Goal: Task Accomplishment & Management: Manage account settings

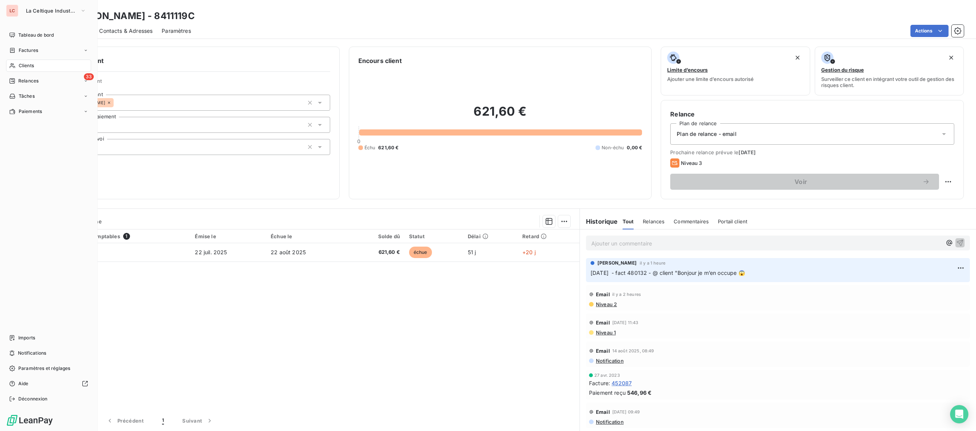
click at [17, 11] on div "LC" at bounding box center [12, 11] width 12 height 12
click at [39, 11] on span "La Celtique Industrielle" at bounding box center [51, 11] width 51 height 6
click at [45, 49] on span "CTC" at bounding box center [71, 50] width 68 height 8
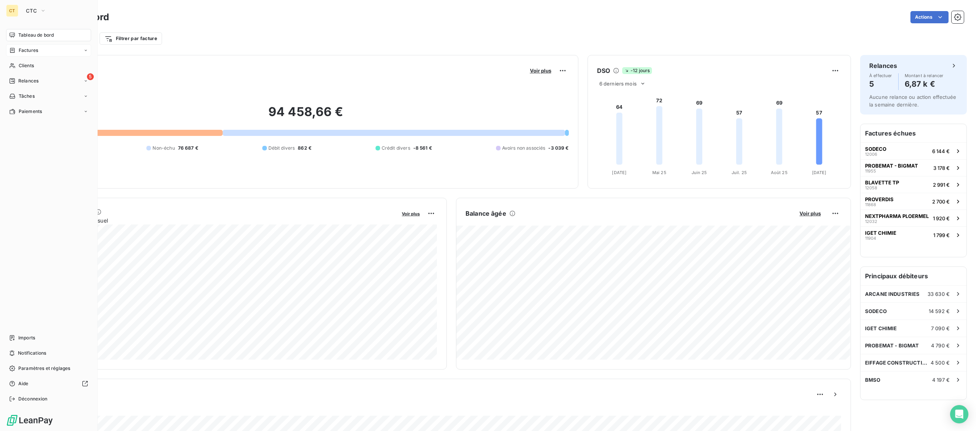
click at [23, 53] on span "Factures" at bounding box center [28, 50] width 19 height 7
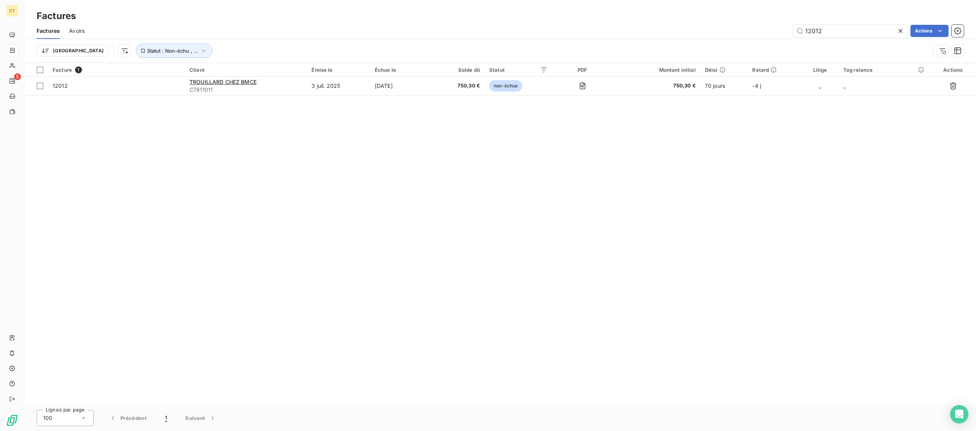
drag, startPoint x: 781, startPoint y: 31, endPoint x: 746, endPoint y: 29, distance: 35.1
click at [793, 31] on input "12012" at bounding box center [850, 31] width 114 height 12
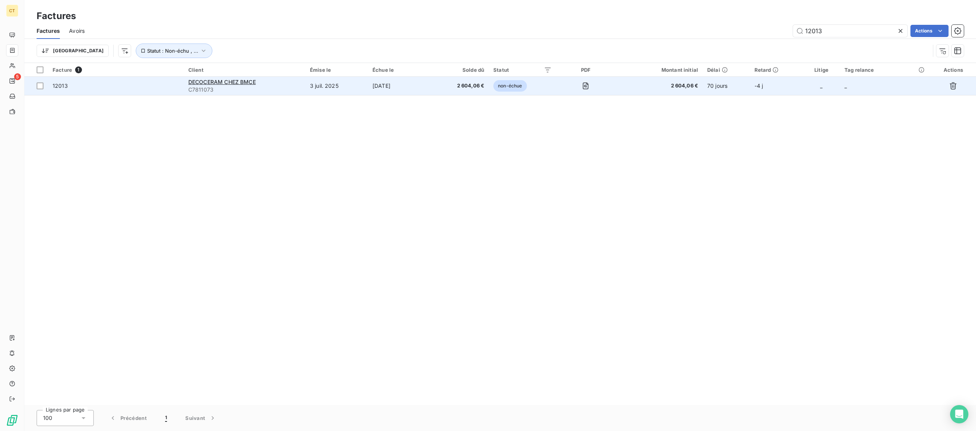
type input "12013"
click at [333, 87] on td "3 juil. 2025" at bounding box center [336, 86] width 63 height 18
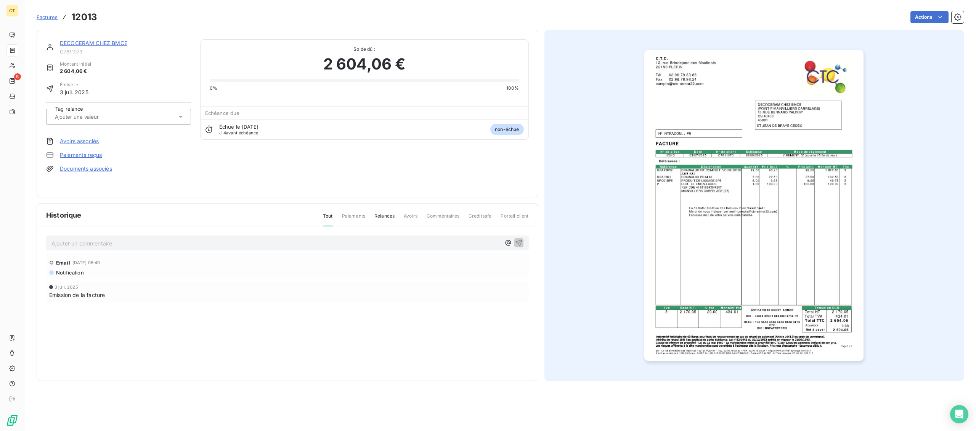
click at [78, 43] on link "DECOCERAM CHEZ BMCE" at bounding box center [94, 43] width 68 height 6
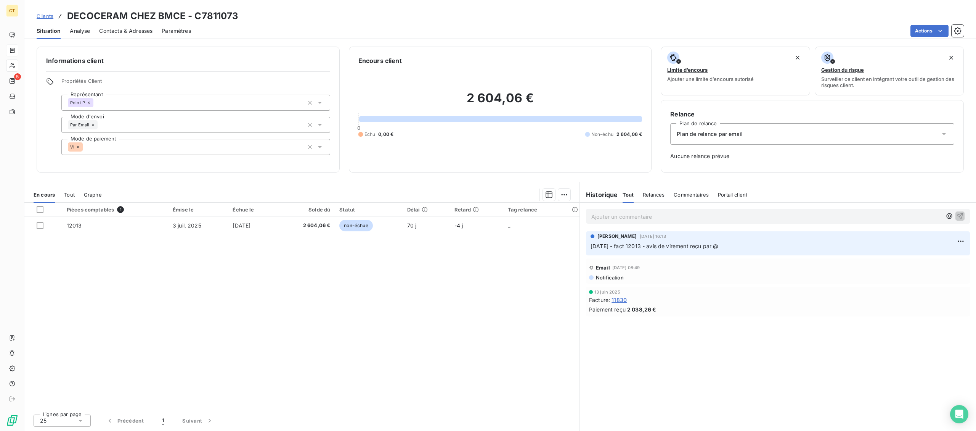
click at [130, 26] on div "Contacts & Adresses" at bounding box center [125, 31] width 53 height 16
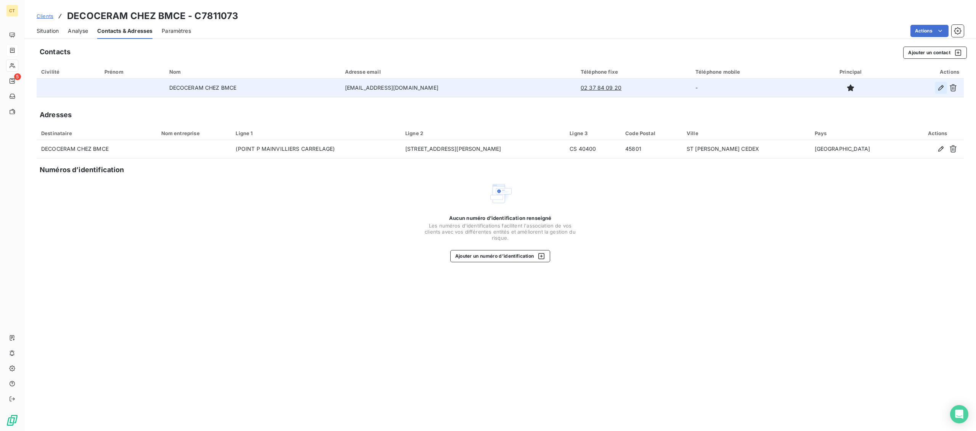
click at [944, 87] on icon "button" at bounding box center [941, 88] width 8 height 8
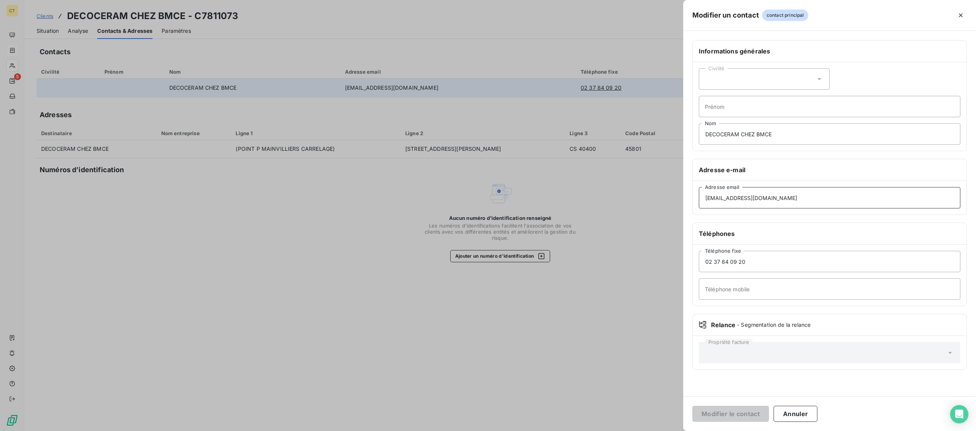
click at [834, 198] on input "[EMAIL_ADDRESS][DOMAIN_NAME]" at bounding box center [830, 197] width 262 height 21
drag, startPoint x: 845, startPoint y: 199, endPoint x: 492, endPoint y: 186, distance: 353.4
click at [699, 187] on input "[EMAIL_ADDRESS][DOMAIN_NAME]" at bounding box center [830, 197] width 262 height 21
paste input "CCC.SO-CFO"
type input "[EMAIL_ADDRESS][DOMAIN_NAME]"
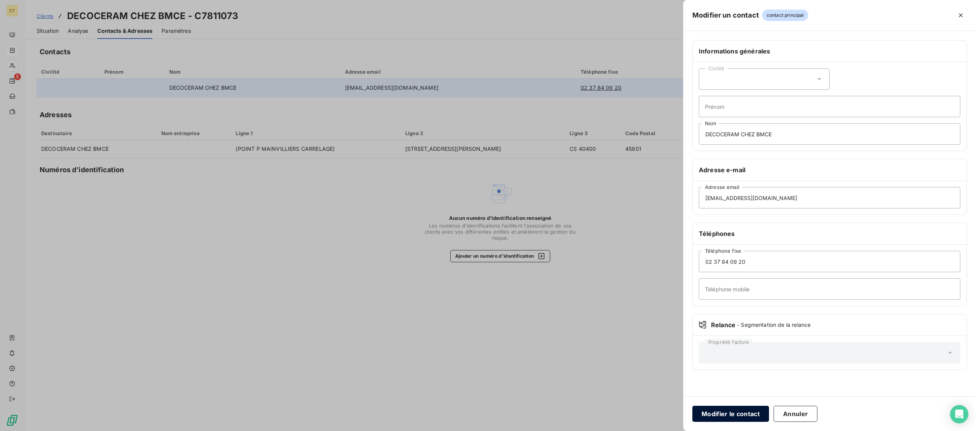
click at [726, 412] on button "Modifier le contact" at bounding box center [731, 413] width 77 height 16
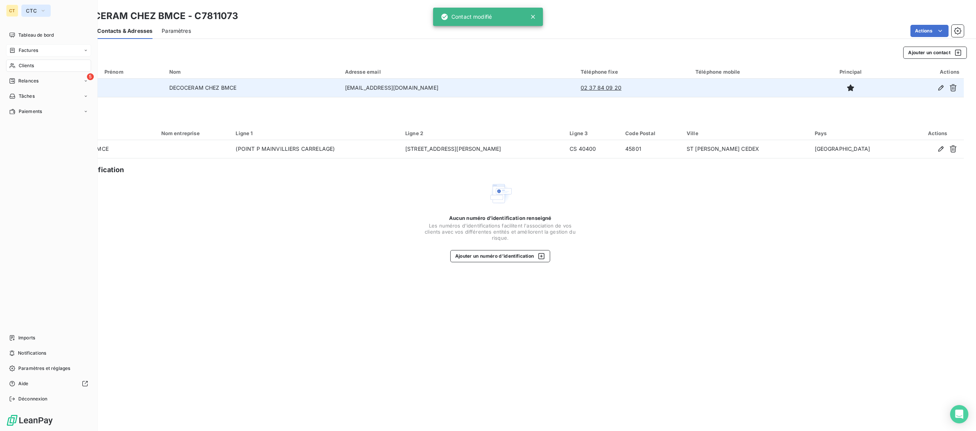
click at [24, 9] on button "CTC" at bounding box center [35, 11] width 29 height 12
click at [49, 69] on span "La Celtique Industrielle" at bounding box center [71, 68] width 68 height 8
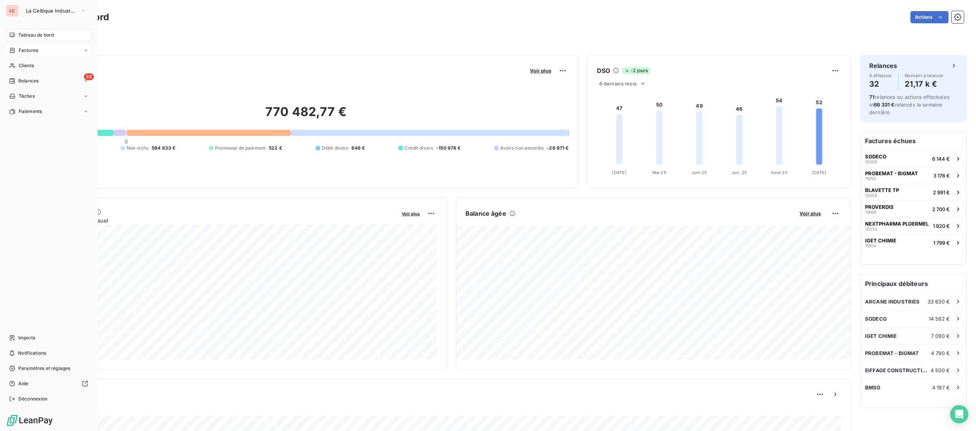
click at [30, 53] on span "Factures" at bounding box center [28, 50] width 19 height 7
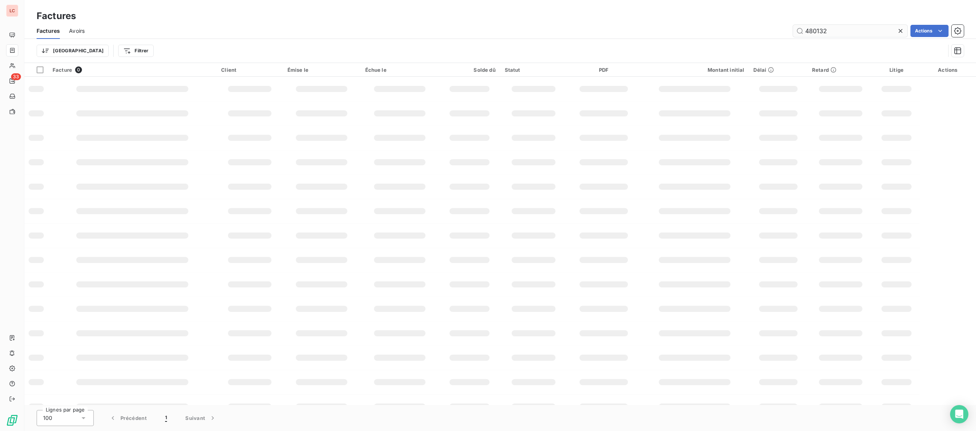
drag, startPoint x: 873, startPoint y: 27, endPoint x: 739, endPoint y: 28, distance: 133.1
click at [793, 28] on input "480132" at bounding box center [850, 31] width 114 height 12
type input "481090"
click at [389, 76] on th "Échue le" at bounding box center [398, 70] width 76 height 14
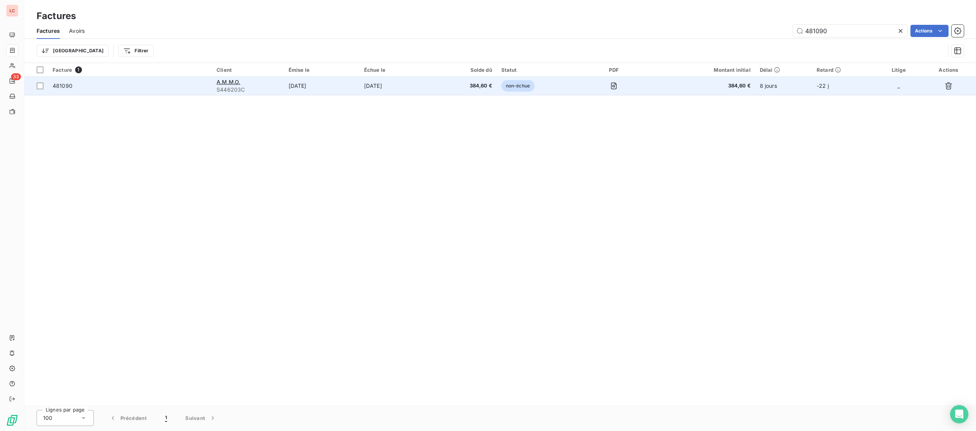
click at [386, 84] on td "[DATE]" at bounding box center [398, 86] width 76 height 18
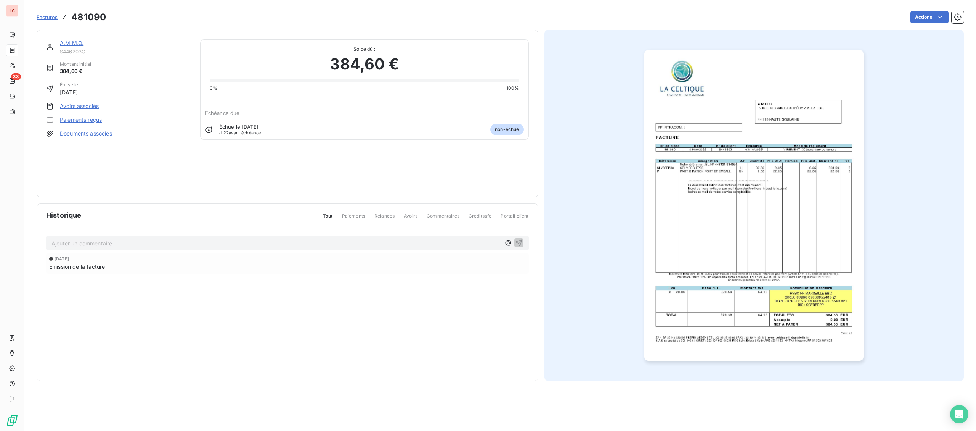
click at [73, 48] on div "A.M.M.O. S446203C" at bounding box center [125, 46] width 131 height 15
click at [73, 45] on link "A.M.M.O." at bounding box center [72, 43] width 24 height 6
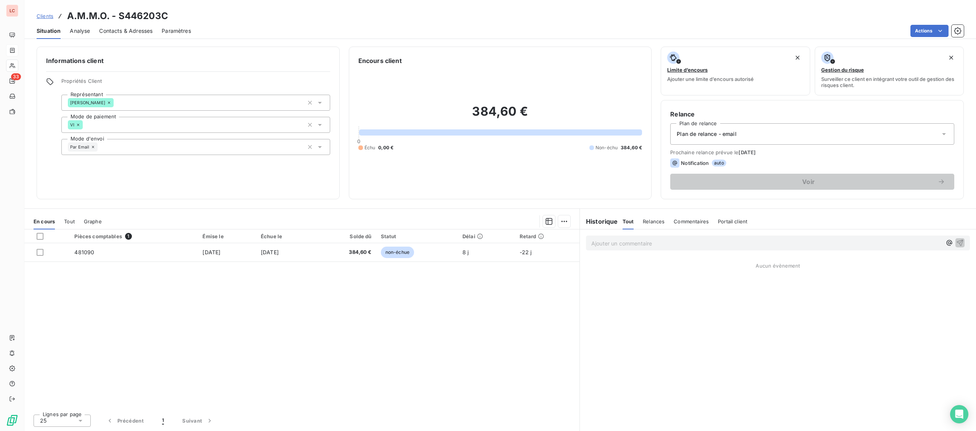
click at [636, 246] on p "Ajouter un commentaire ﻿" at bounding box center [766, 243] width 350 height 10
click at [717, 250] on div "[DATE] - FACT 481090 - @ Client "" at bounding box center [778, 242] width 396 height 26
click at [714, 246] on p "[DATE] - FACT 481090 - @ Client "" at bounding box center [766, 242] width 350 height 9
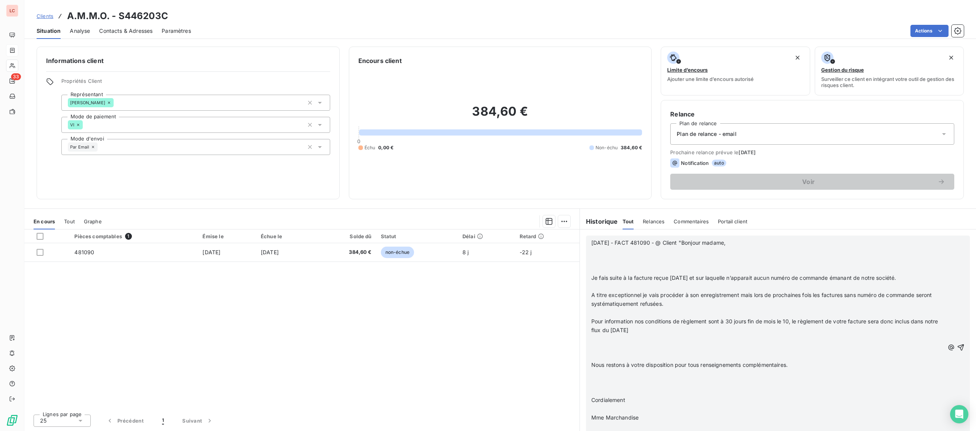
click at [744, 244] on p "[DATE] - FACT 481090 - @ Client "Bonjour madame," at bounding box center [767, 242] width 353 height 9
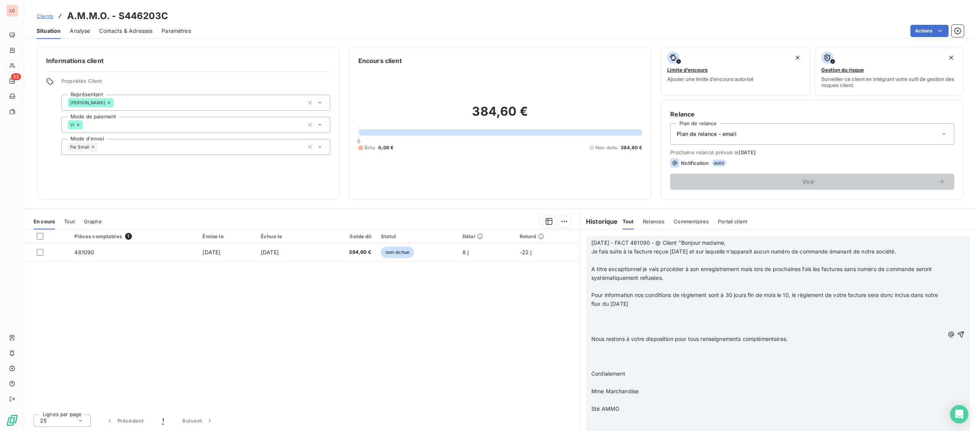
click at [910, 248] on p "Je fais suite à la facture reçue [DATE] et sur laquelle n’apparait aucun numéro…" at bounding box center [767, 251] width 353 height 9
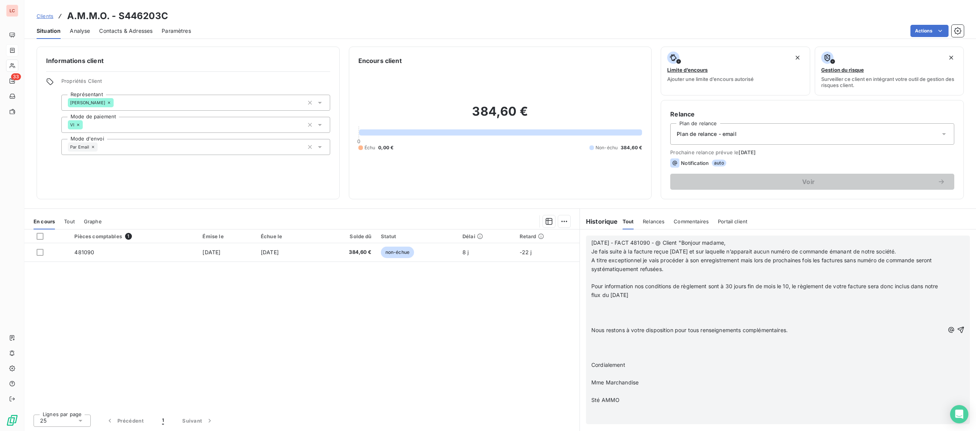
click at [914, 272] on p "A titre exceptionnel je vais procéder à son enregistrement mais lors de prochai…" at bounding box center [767, 265] width 353 height 18
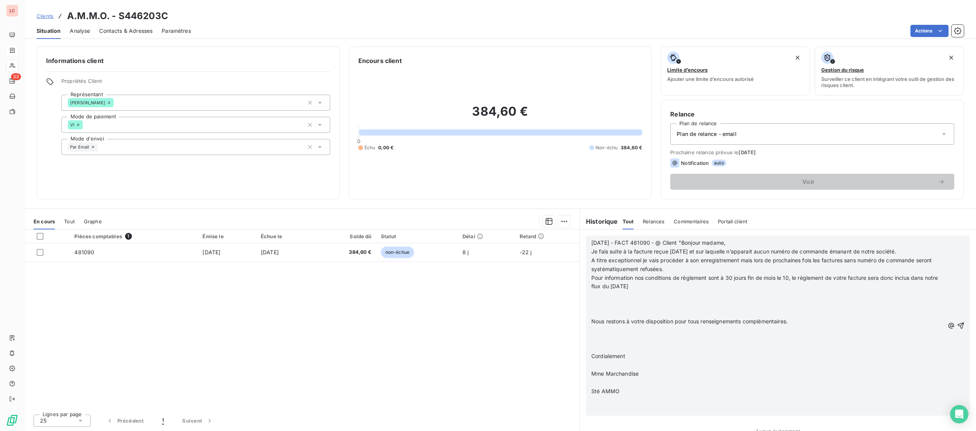
click at [855, 291] on p "﻿" at bounding box center [767, 295] width 353 height 9
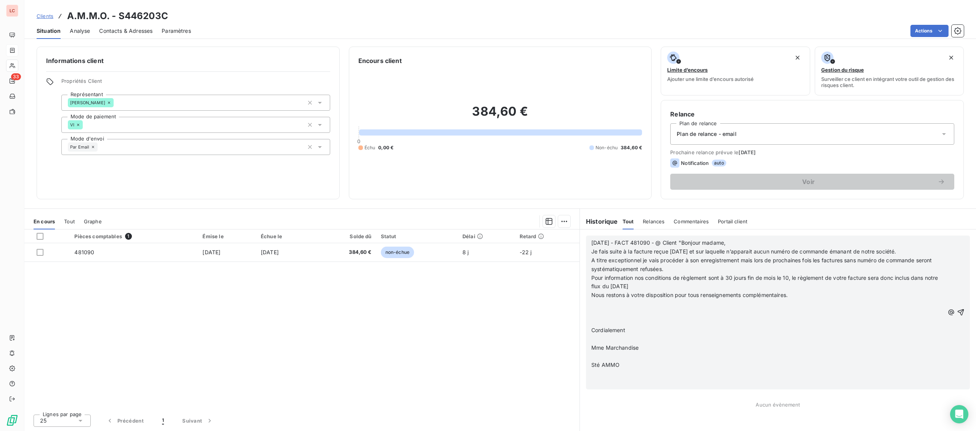
click at [855, 291] on p "Pour information nos conditions de règlement sont à 30 jours fin de mois le 10,…" at bounding box center [767, 282] width 353 height 18
click at [855, 291] on p "Pour information nos conditions de règlement sont à 30 jours fin de mois le 10,…" at bounding box center [768, 282] width 354 height 18
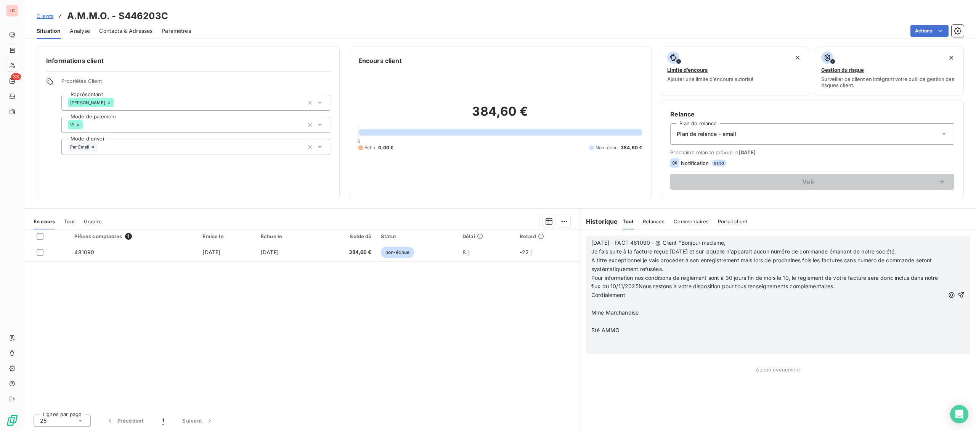
click at [657, 304] on p "﻿" at bounding box center [768, 303] width 354 height 9
click at [657, 307] on p "Mme Marchandise" at bounding box center [768, 303] width 354 height 9
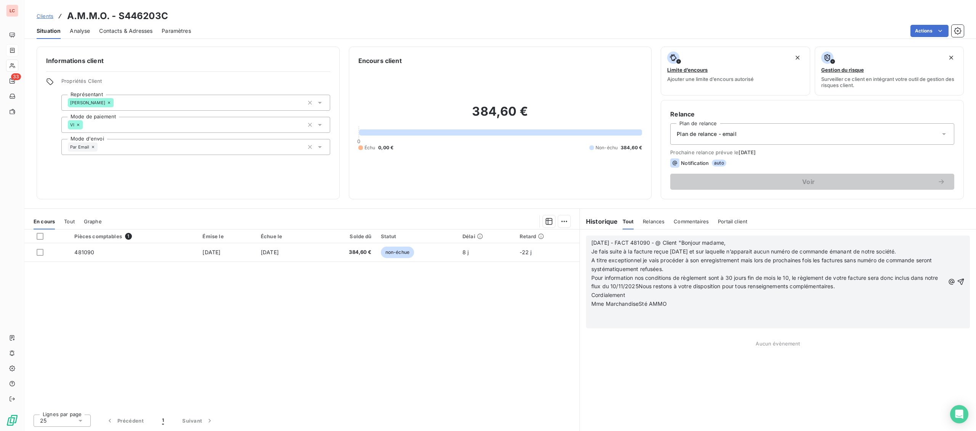
click at [679, 306] on p "Mme MarchandiseSté AMMO" at bounding box center [768, 303] width 354 height 9
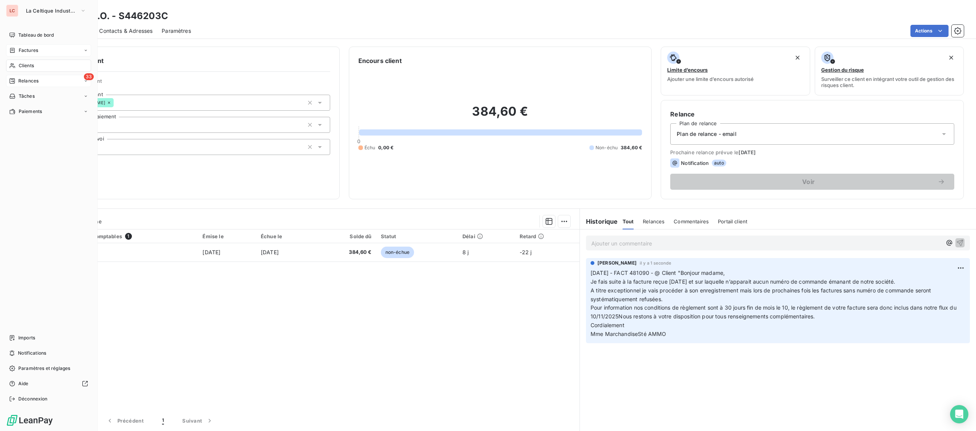
click at [32, 75] on div "33 Relances" at bounding box center [48, 81] width 85 height 12
click at [39, 96] on span "À effectuer" at bounding box center [30, 96] width 25 height 7
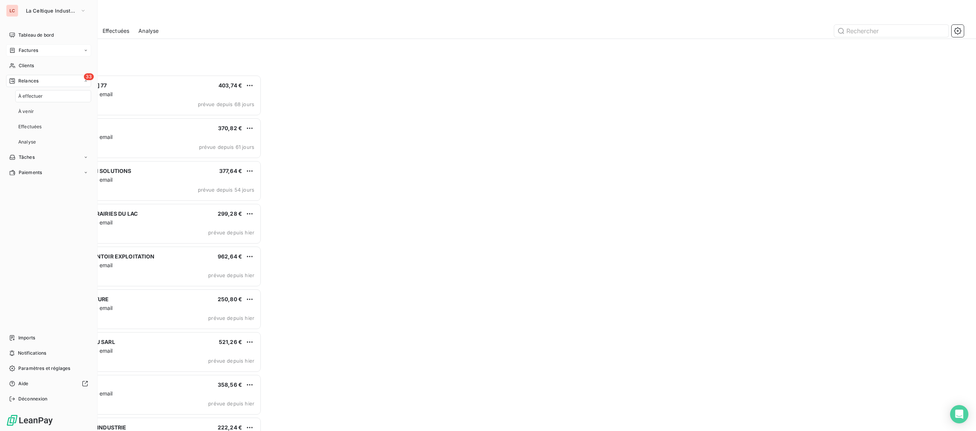
scroll to position [356, 225]
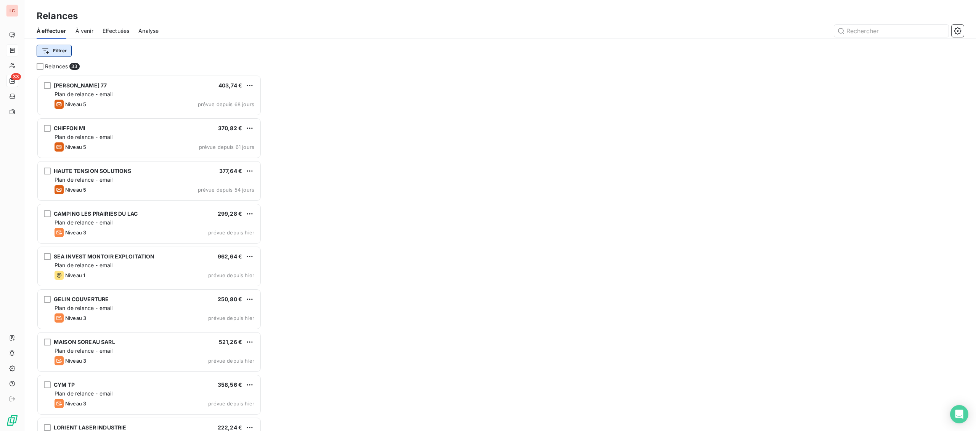
click at [63, 52] on html "LC 33 Relances À effectuer À venir Effectuées Analyse Filtrer Relances 33 [PERS…" at bounding box center [488, 215] width 976 height 431
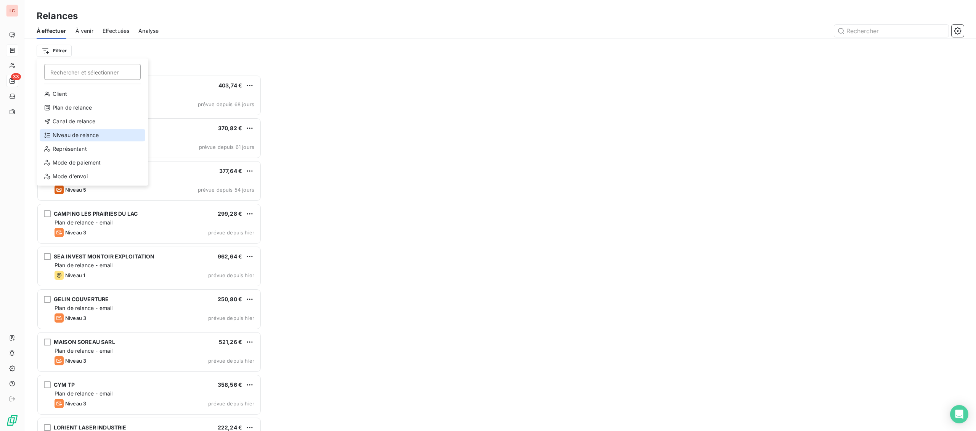
click at [76, 131] on div "Niveau de relance" at bounding box center [93, 135] width 106 height 12
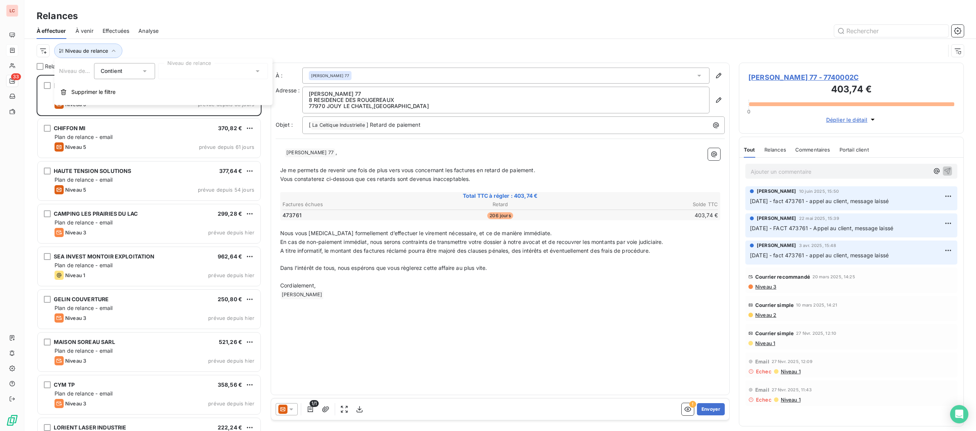
click at [171, 75] on div at bounding box center [213, 71] width 110 height 16
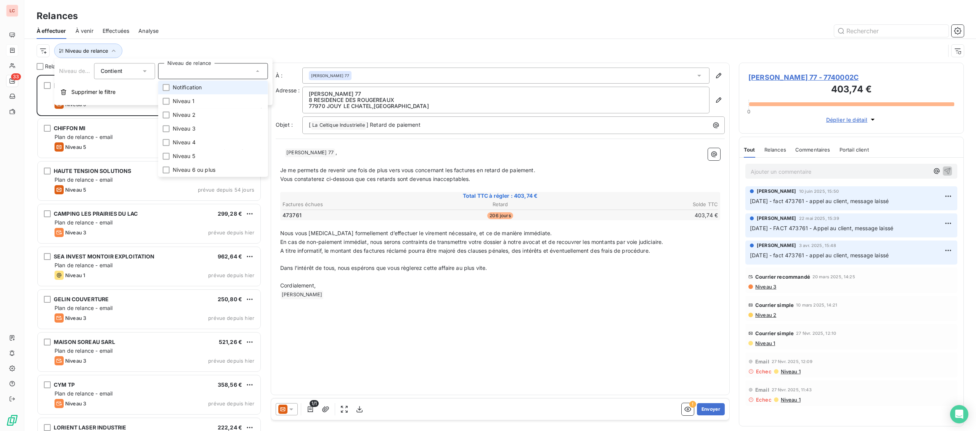
click at [174, 90] on span "Notification" at bounding box center [187, 88] width 29 height 8
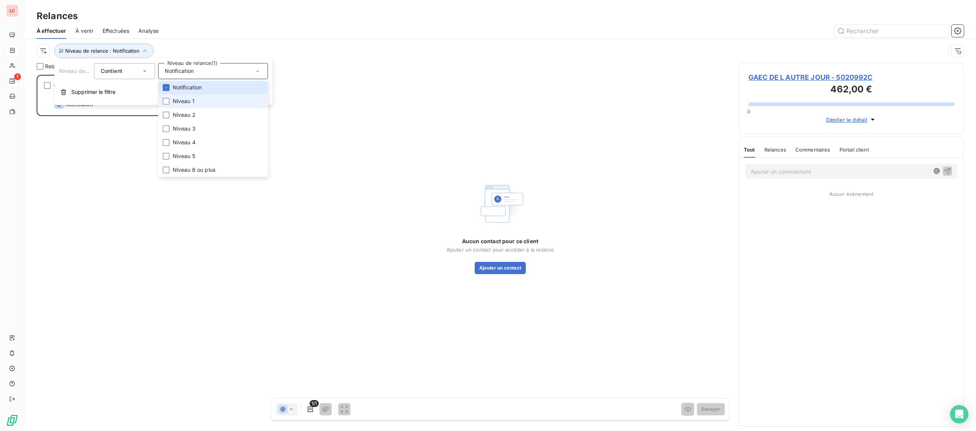
scroll to position [356, 225]
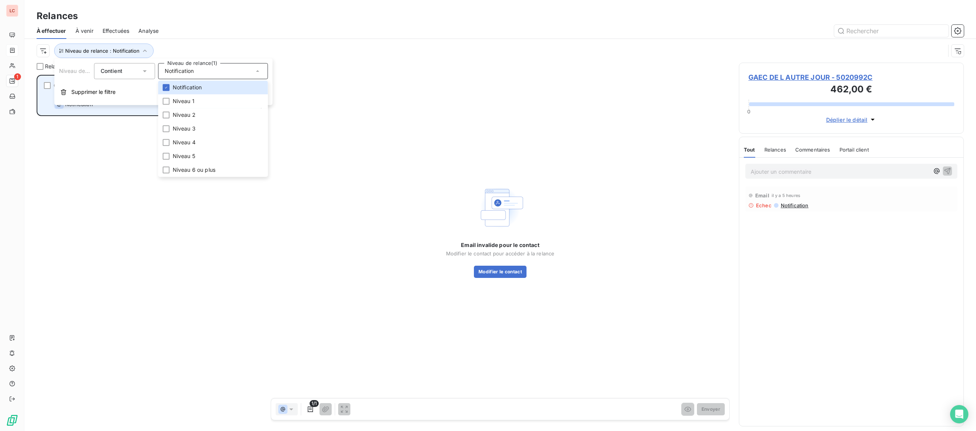
click at [113, 109] on div "Notification prévue aujourd’hui" at bounding box center [155, 104] width 200 height 9
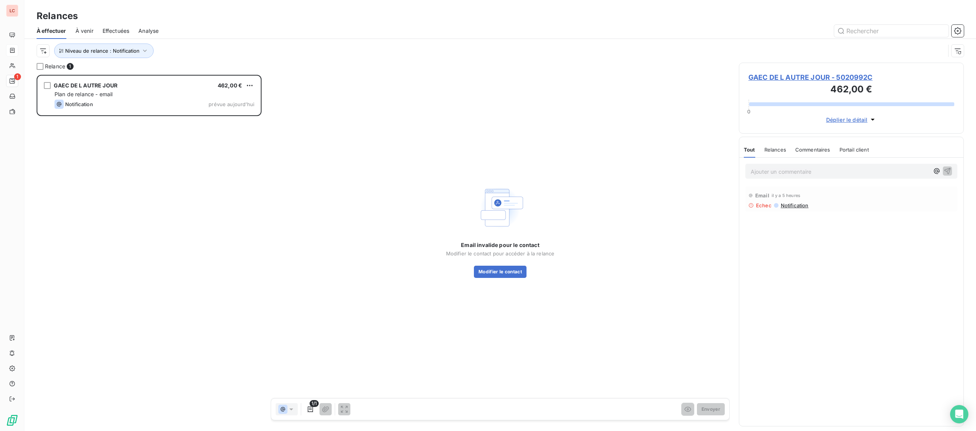
click at [805, 77] on span "GAEC DE L AUTRE JOUR - 5020992C" at bounding box center [852, 77] width 206 height 10
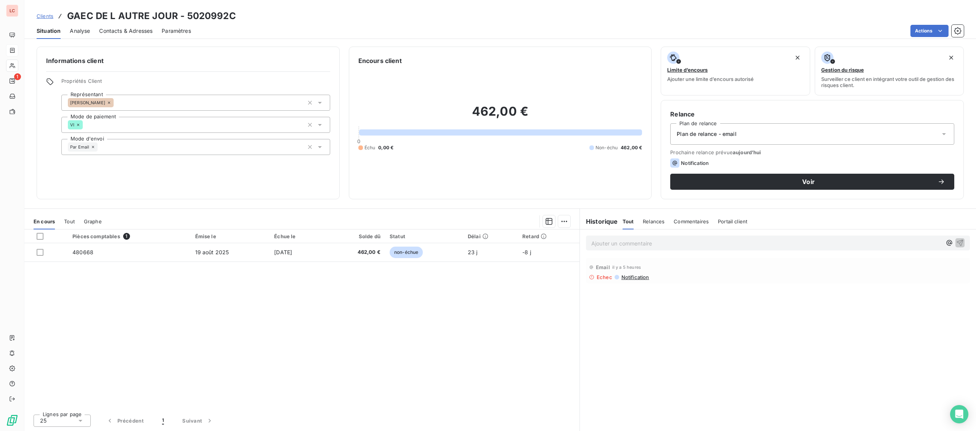
click at [130, 30] on span "Contacts & Adresses" at bounding box center [125, 31] width 53 height 8
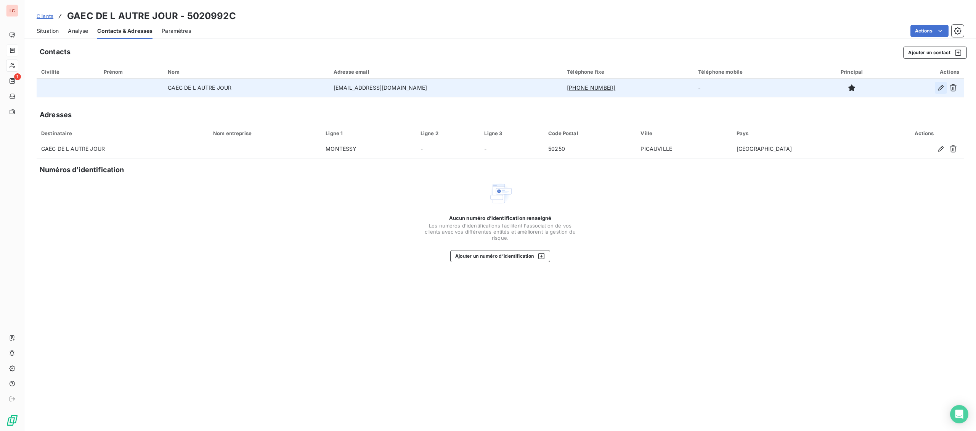
click at [936, 88] on button "button" at bounding box center [941, 88] width 12 height 12
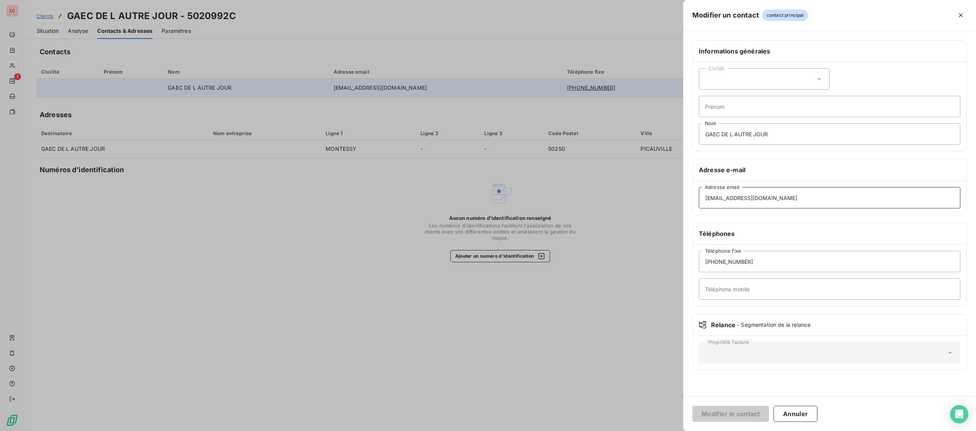
click at [710, 199] on input "[EMAIL_ADDRESS][DOMAIN_NAME]" at bounding box center [830, 197] width 262 height 21
click at [706, 198] on input "[EMAIL_ADDRESS][DOMAIN_NAME]" at bounding box center [830, 197] width 262 height 21
type input "[EMAIL_ADDRESS][DOMAIN_NAME]"
click at [750, 413] on button "Modifier le contact" at bounding box center [731, 413] width 77 height 16
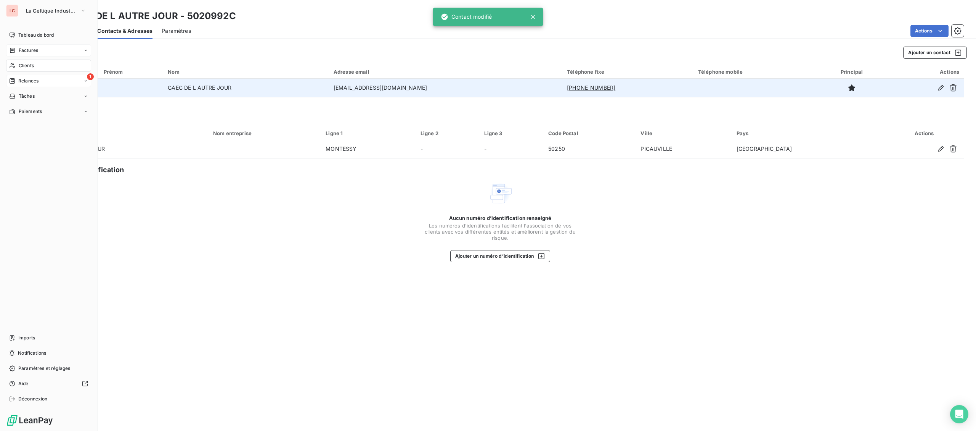
click at [25, 84] on span "Relances" at bounding box center [28, 80] width 20 height 7
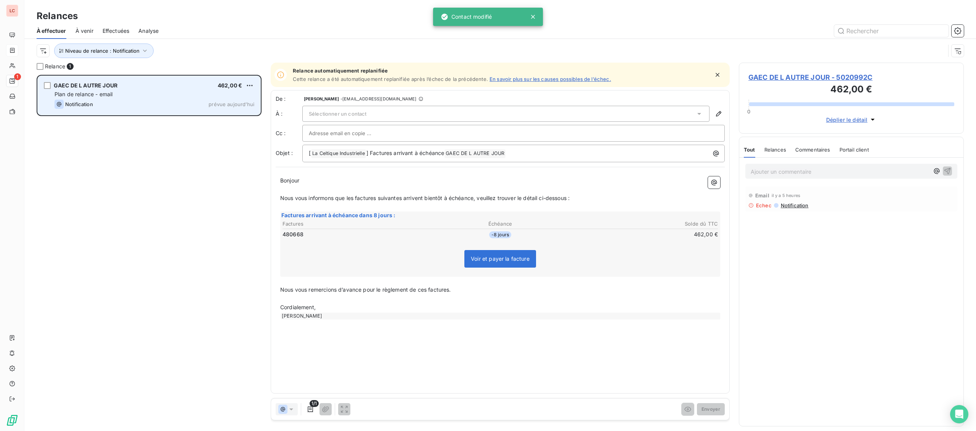
scroll to position [356, 225]
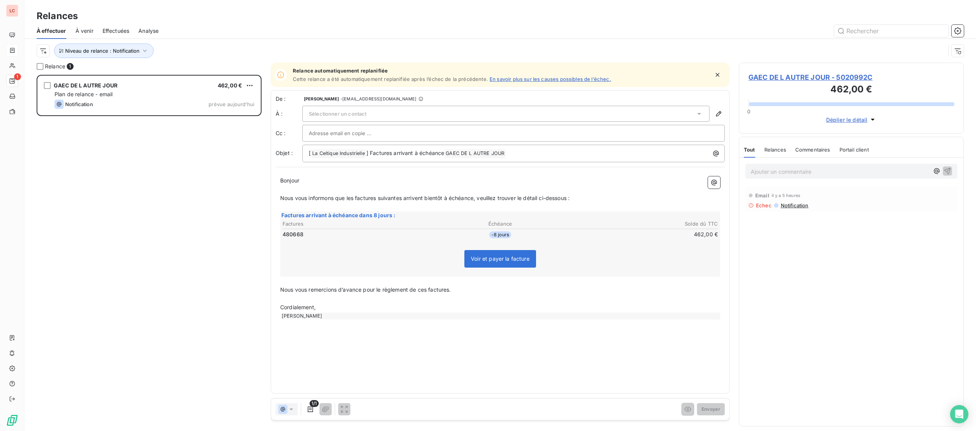
click at [329, 111] on span "Sélectionner un contact" at bounding box center [338, 114] width 58 height 6
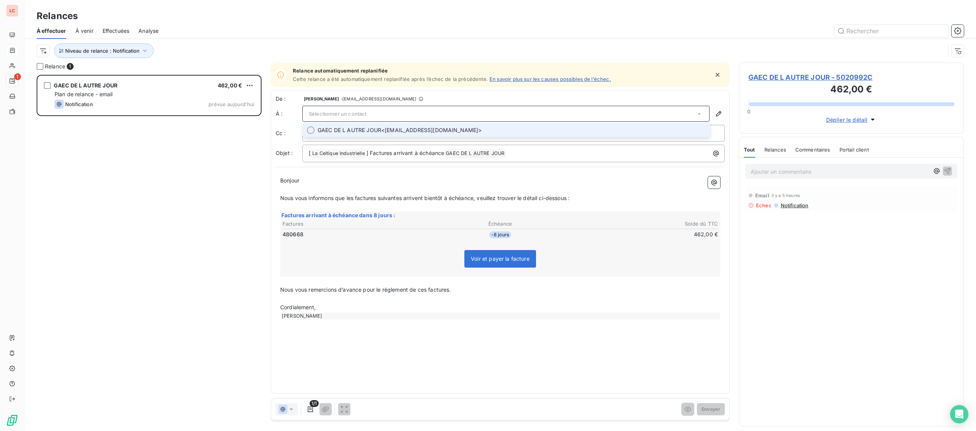
click at [346, 131] on span "GAEC DE L AUTRE JOUR" at bounding box center [350, 130] width 64 height 8
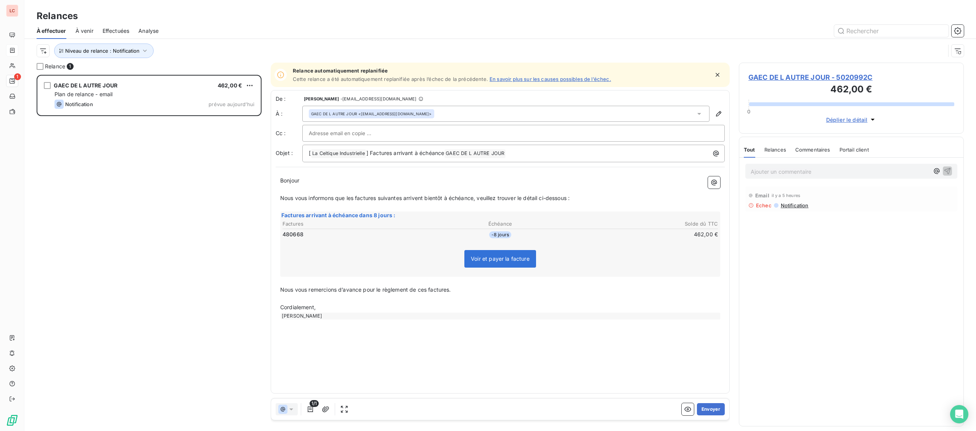
click at [345, 134] on input "text" at bounding box center [350, 132] width 82 height 11
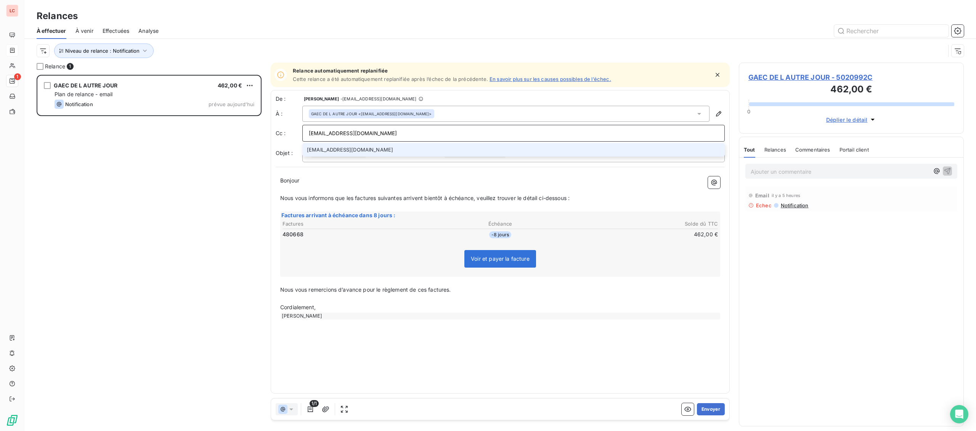
type input "[EMAIL_ADDRESS][DOMAIN_NAME]"
click at [328, 153] on li "[EMAIL_ADDRESS][DOMAIN_NAME]" at bounding box center [513, 149] width 423 height 13
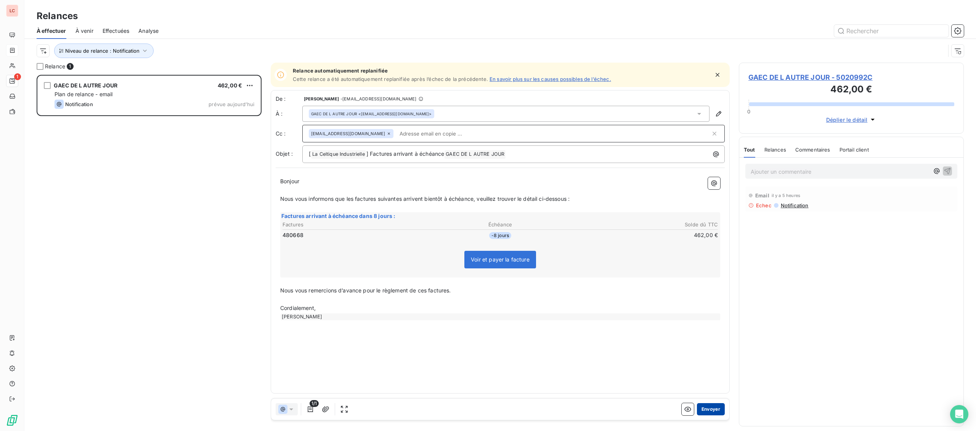
click at [720, 410] on button "Envoyer" at bounding box center [711, 409] width 28 height 12
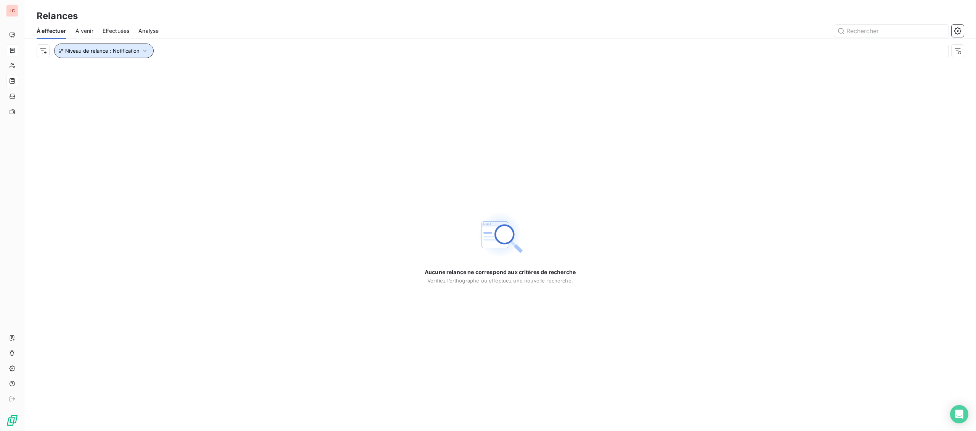
click at [109, 58] on button "Niveau de relance : Notification" at bounding box center [104, 50] width 100 height 14
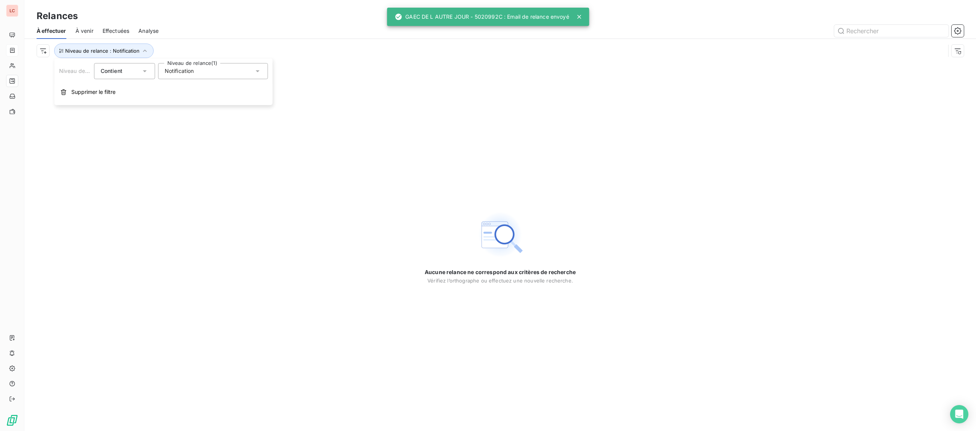
click at [189, 75] on div "Notification" at bounding box center [213, 71] width 110 height 16
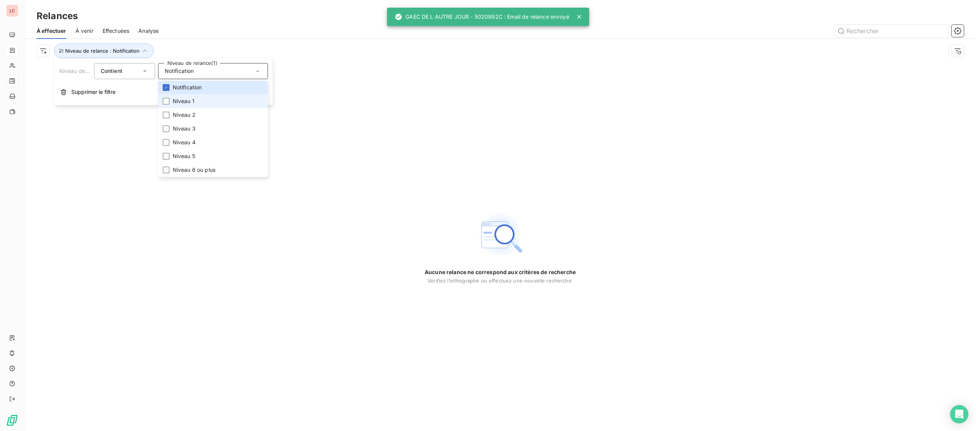
click at [195, 105] on li "Niveau 1" at bounding box center [213, 101] width 110 height 14
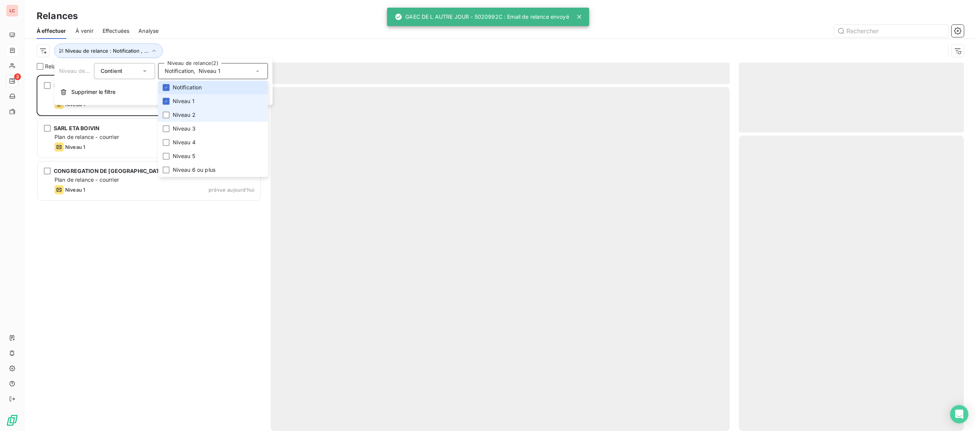
scroll to position [356, 225]
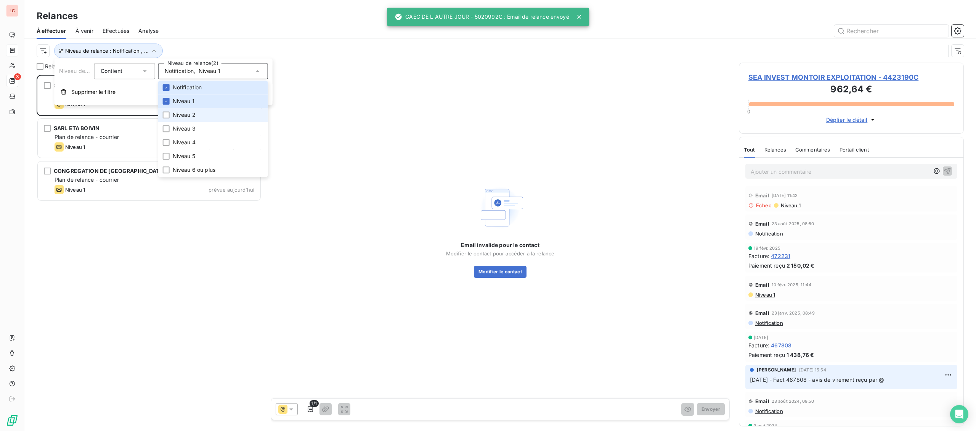
click at [159, 111] on li "Niveau 2" at bounding box center [213, 115] width 110 height 14
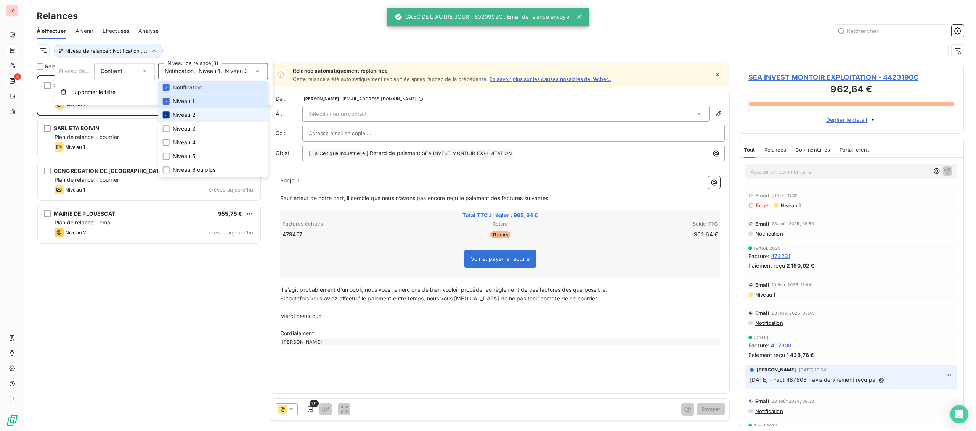
click at [165, 115] on icon at bounding box center [166, 115] width 5 height 5
click at [134, 110] on div "SEA INVEST MONTOIR EXPLOITATION 962,64 € Plan de relance - email Niveau 1 prévu…" at bounding box center [149, 95] width 223 height 39
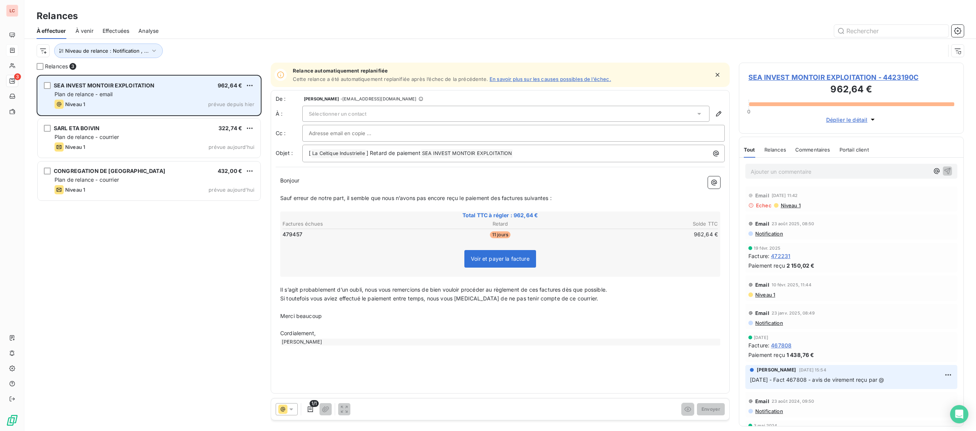
click at [149, 95] on div "Plan de relance - email" at bounding box center [155, 94] width 200 height 8
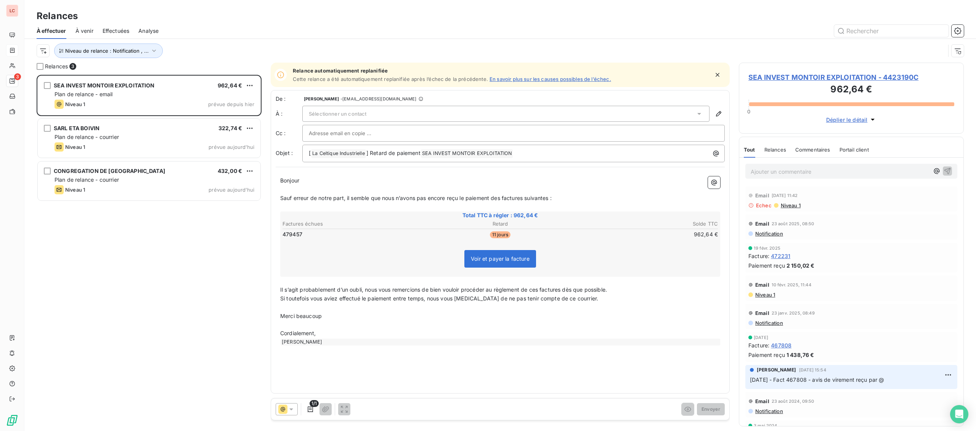
click at [794, 74] on span "SEA INVEST MONTOIR EXPLOITATION - 4423190C" at bounding box center [852, 77] width 206 height 10
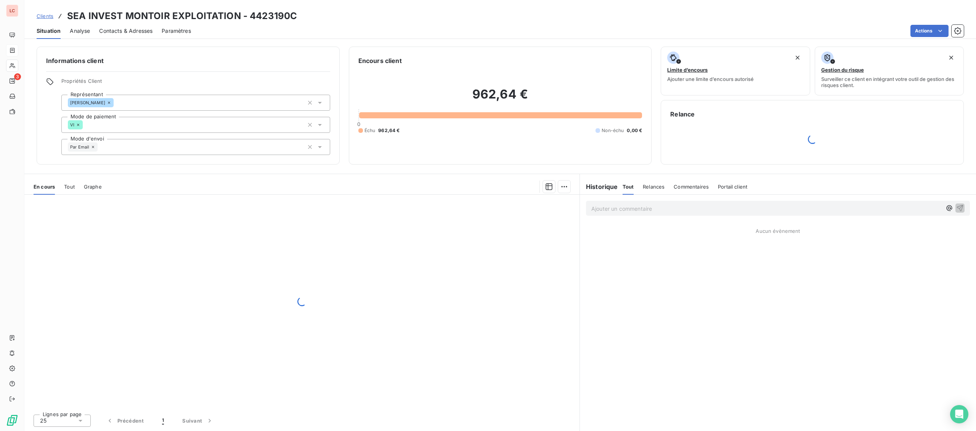
click at [137, 29] on span "Contacts & Adresses" at bounding box center [125, 31] width 53 height 8
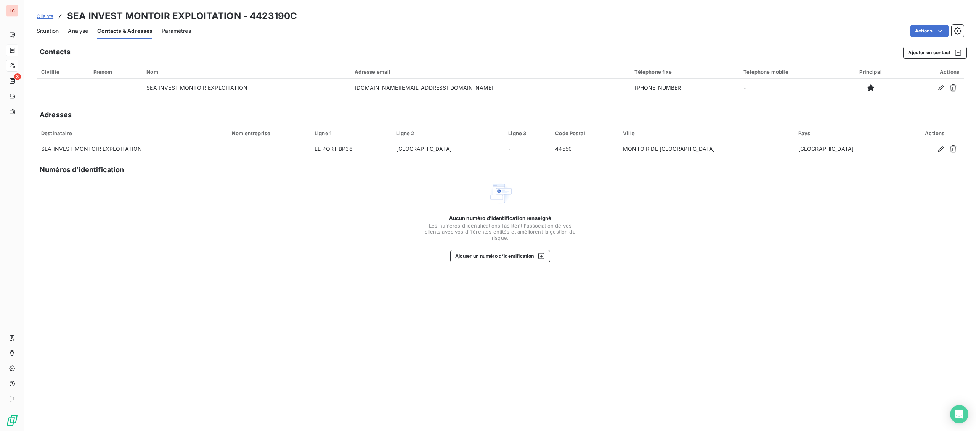
click at [51, 32] on span "Situation" at bounding box center [48, 31] width 22 height 8
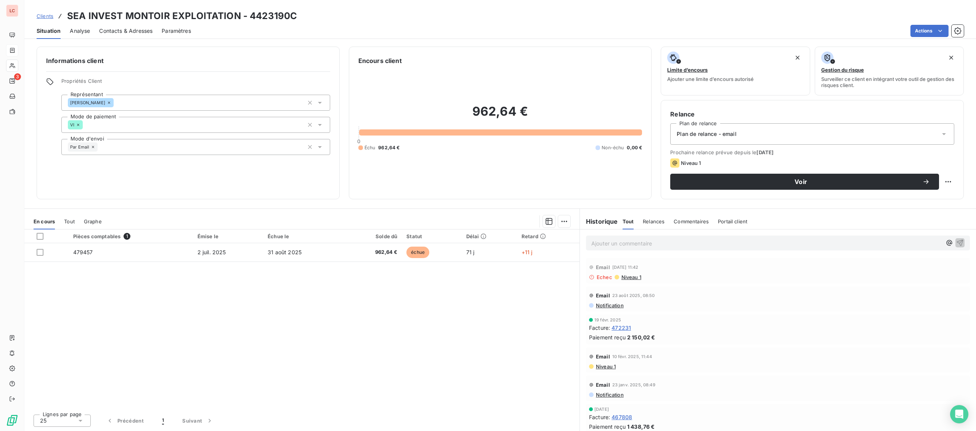
click at [108, 25] on div "Contacts & Adresses" at bounding box center [125, 31] width 53 height 16
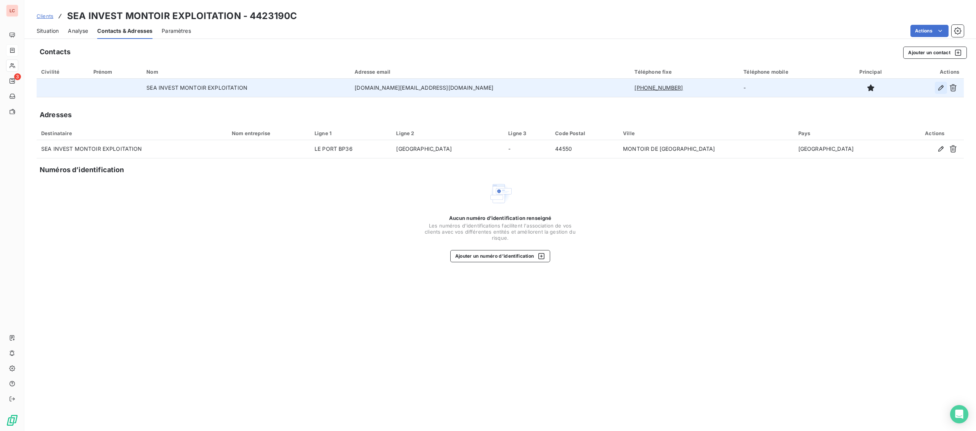
click at [939, 85] on icon "button" at bounding box center [941, 88] width 8 height 8
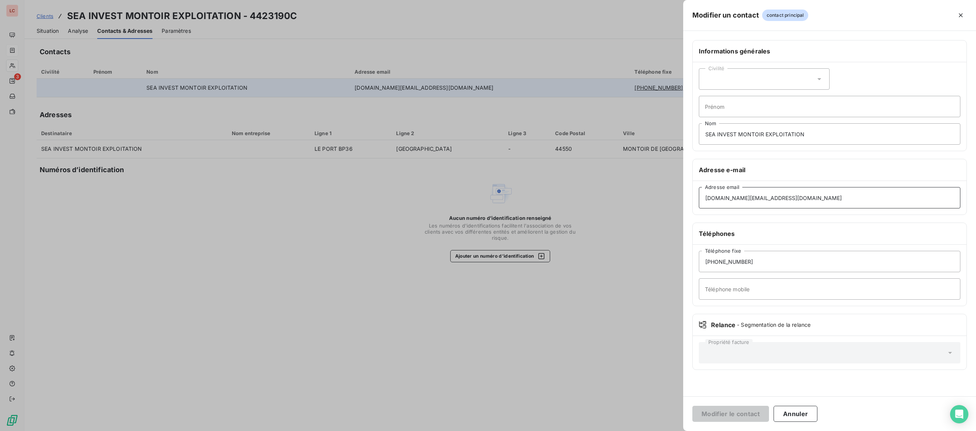
drag, startPoint x: 832, startPoint y: 199, endPoint x: 629, endPoint y: 191, distance: 203.1
click at [629, 430] on div "Modifier un contact contact principal Informations générales Civilité Prénom SE…" at bounding box center [488, 431] width 976 height 0
drag, startPoint x: 836, startPoint y: 202, endPoint x: 636, endPoint y: 182, distance: 201.2
click at [699, 189] on input "[DOMAIN_NAME][EMAIL_ADDRESS][DOMAIN_NAME]" at bounding box center [830, 197] width 262 height 21
type input "[EMAIL_ADDRESS][DOMAIN_NAME]"
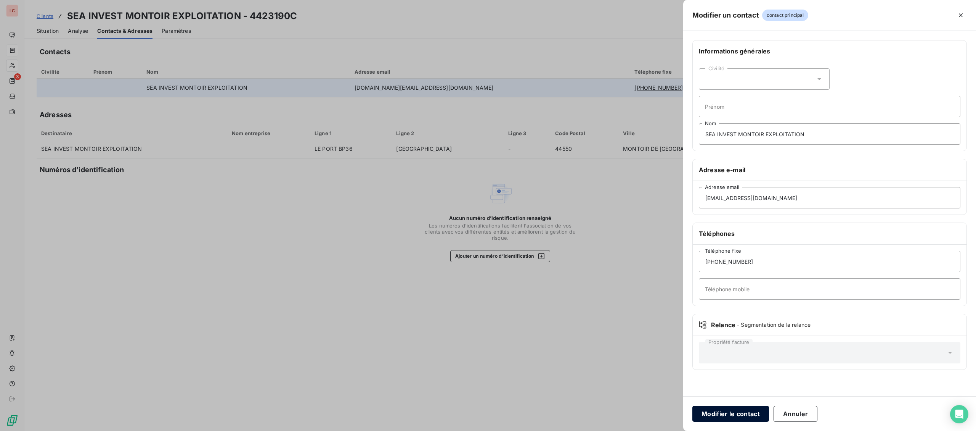
click at [746, 413] on button "Modifier le contact" at bounding box center [731, 413] width 77 height 16
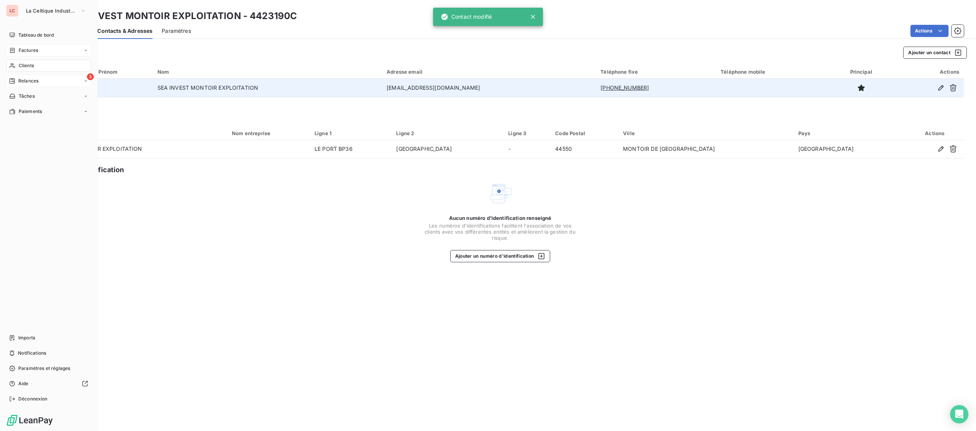
click at [18, 82] on div "Relances" at bounding box center [23, 80] width 29 height 7
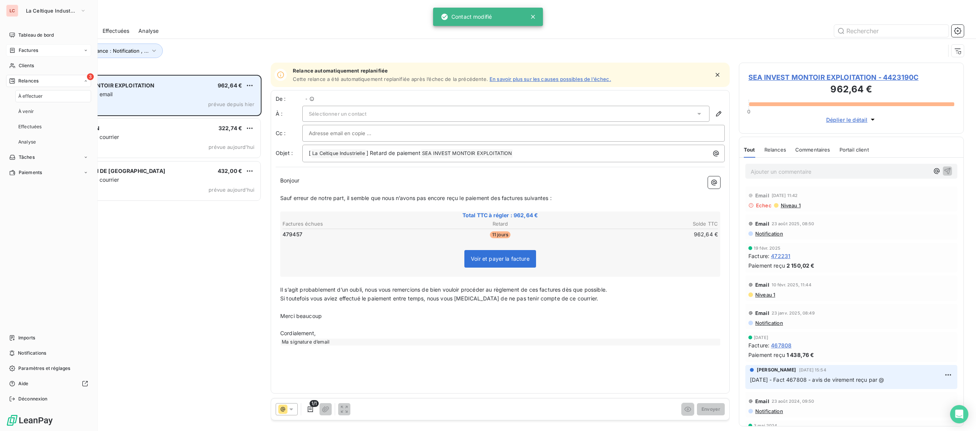
scroll to position [356, 225]
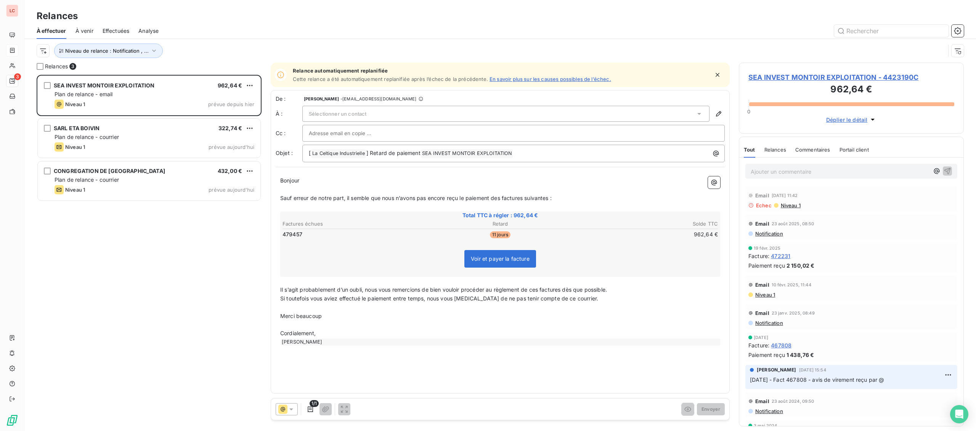
click at [334, 113] on span "Sélectionner un contact" at bounding box center [338, 114] width 58 height 6
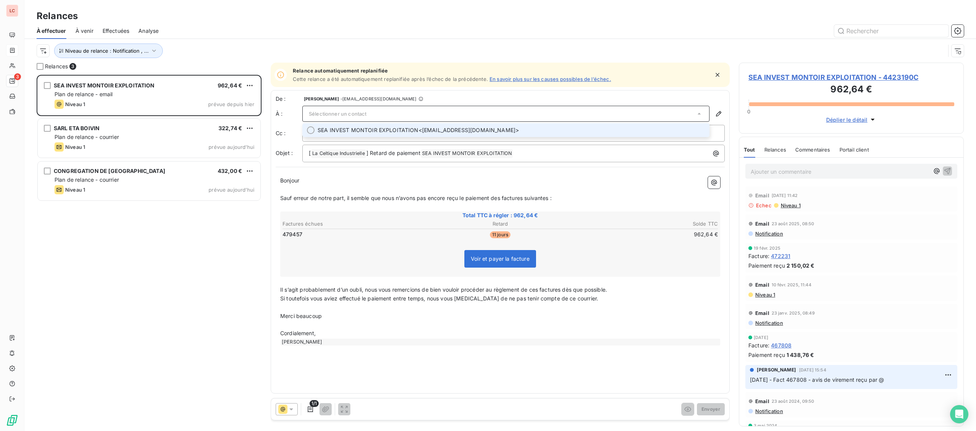
click at [337, 129] on span "SEA INVEST MONTOIR EXPLOITATION" at bounding box center [368, 130] width 101 height 8
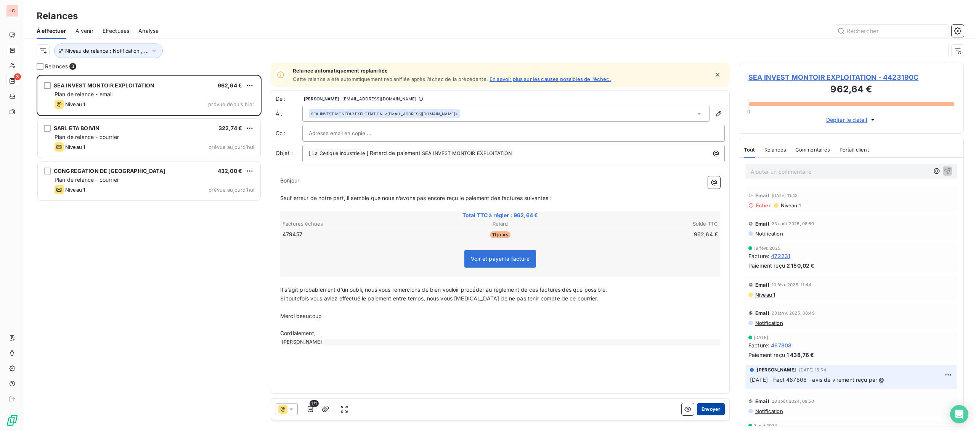
click at [721, 408] on button "Envoyer" at bounding box center [711, 409] width 28 height 12
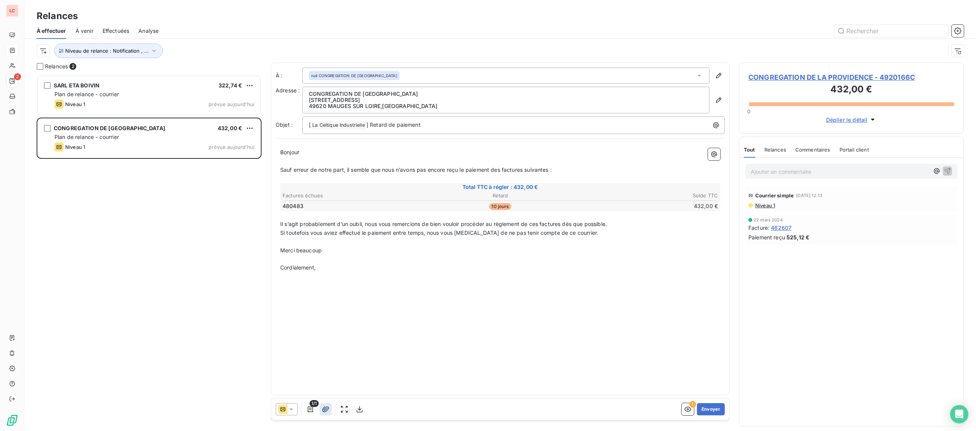
click at [328, 408] on icon "button" at bounding box center [326, 409] width 8 height 8
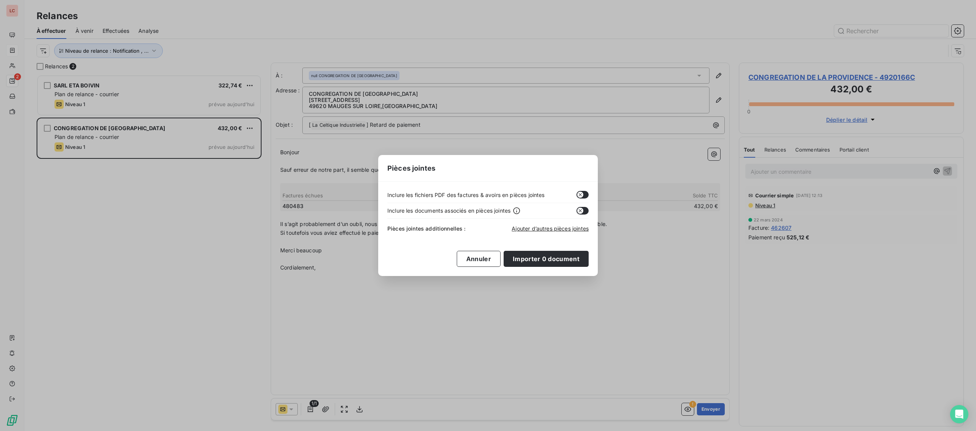
click at [585, 192] on button "button" at bounding box center [583, 195] width 12 height 8
drag, startPoint x: 534, startPoint y: 259, endPoint x: 569, endPoint y: 299, distance: 53.2
click at [534, 259] on button "Importer 0 document" at bounding box center [546, 259] width 85 height 16
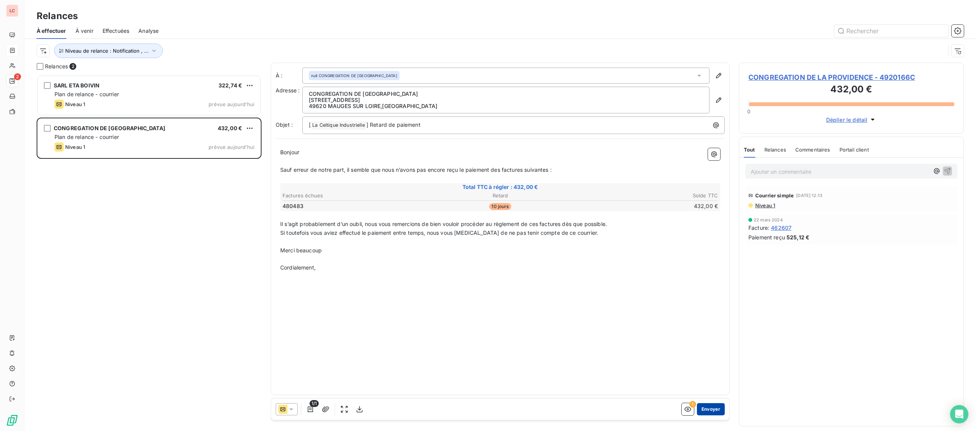
click at [701, 413] on button "Envoyer" at bounding box center [711, 409] width 28 height 12
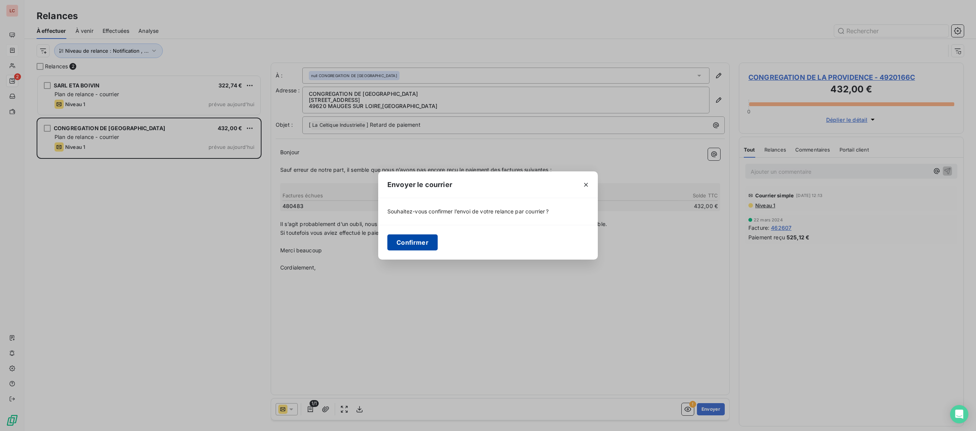
click at [411, 240] on button "Confirmer" at bounding box center [412, 242] width 50 height 16
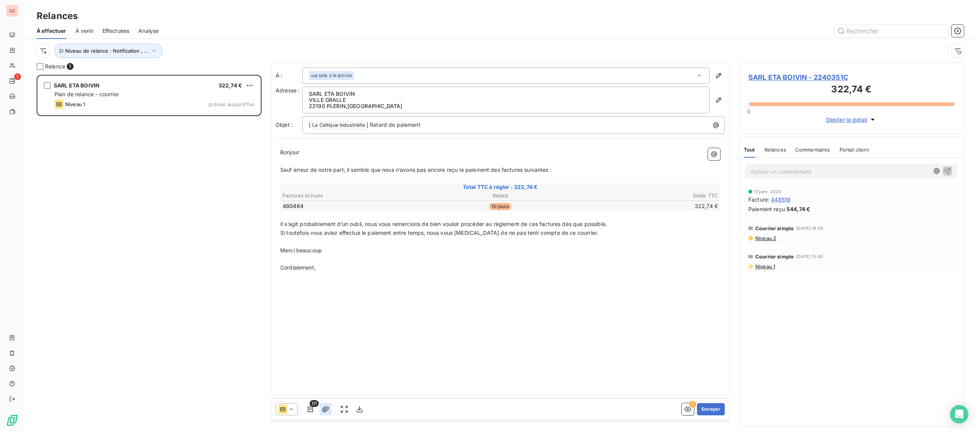
click at [324, 408] on icon "button" at bounding box center [325, 409] width 7 height 6
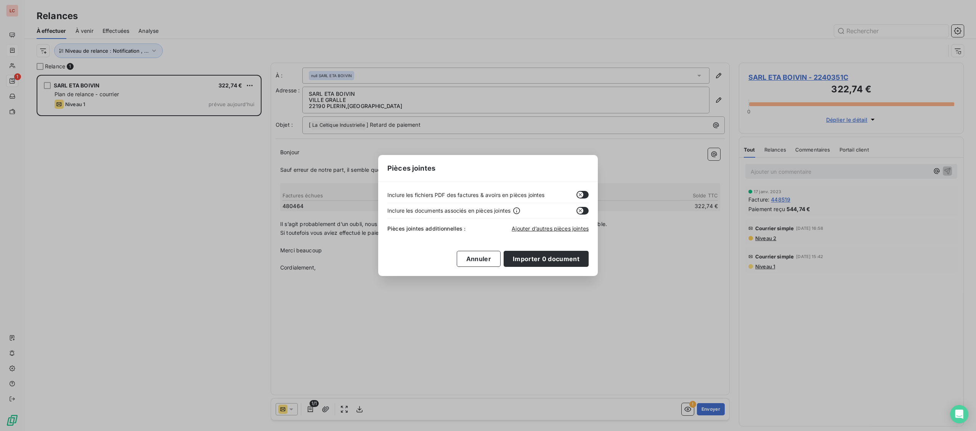
click at [580, 197] on icon "button" at bounding box center [580, 194] width 6 height 6
click at [553, 261] on button "Importer 0 document" at bounding box center [546, 259] width 85 height 16
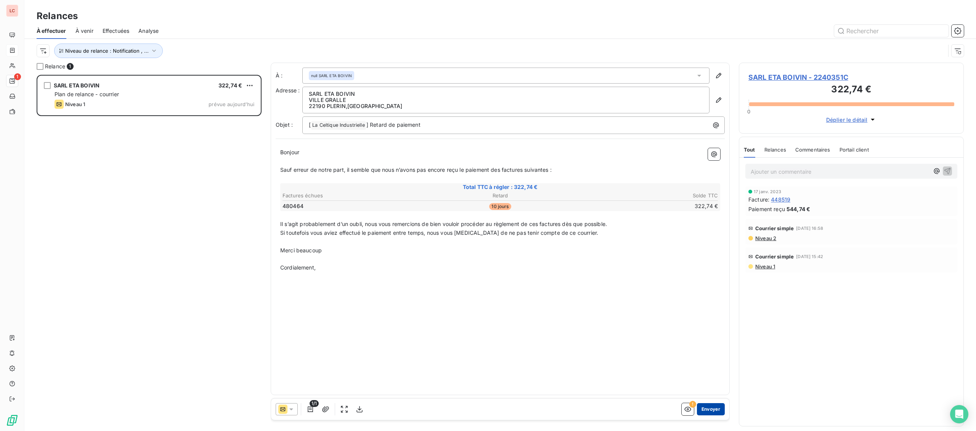
click at [714, 415] on button "Envoyer" at bounding box center [711, 409] width 28 height 12
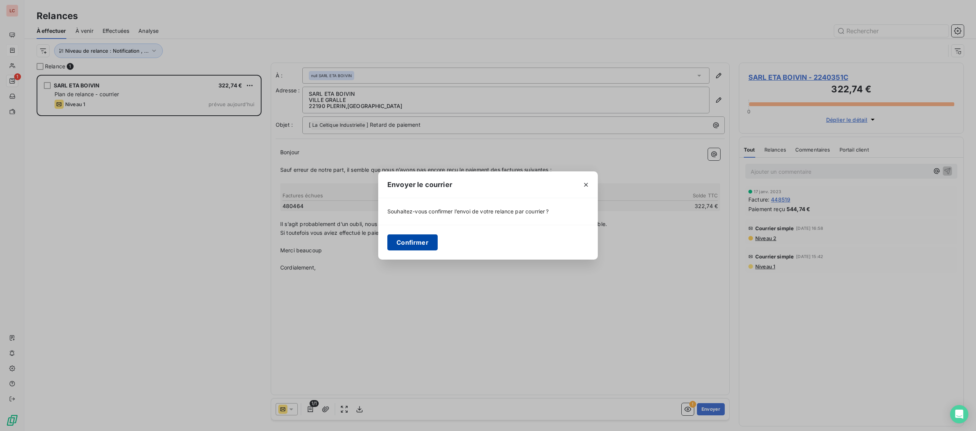
click at [431, 249] on button "Confirmer" at bounding box center [412, 242] width 50 height 16
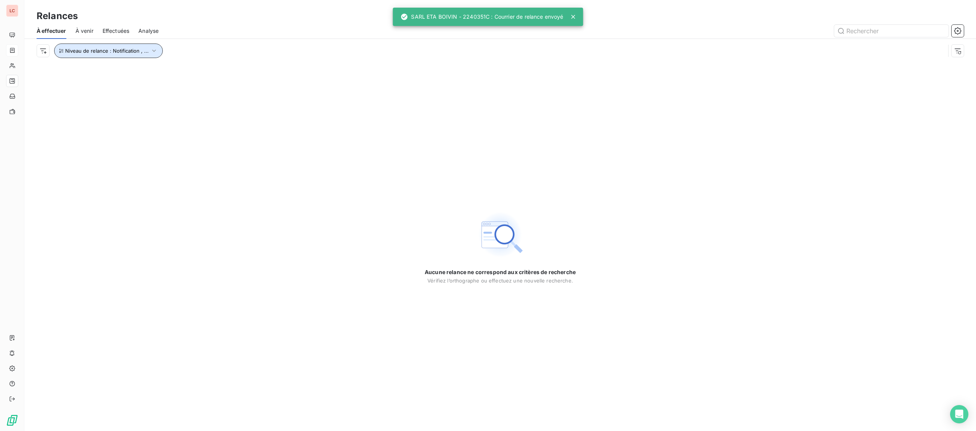
click at [151, 54] on icon "button" at bounding box center [154, 51] width 8 height 8
click at [209, 74] on span "Niveau 1" at bounding box center [210, 71] width 22 height 8
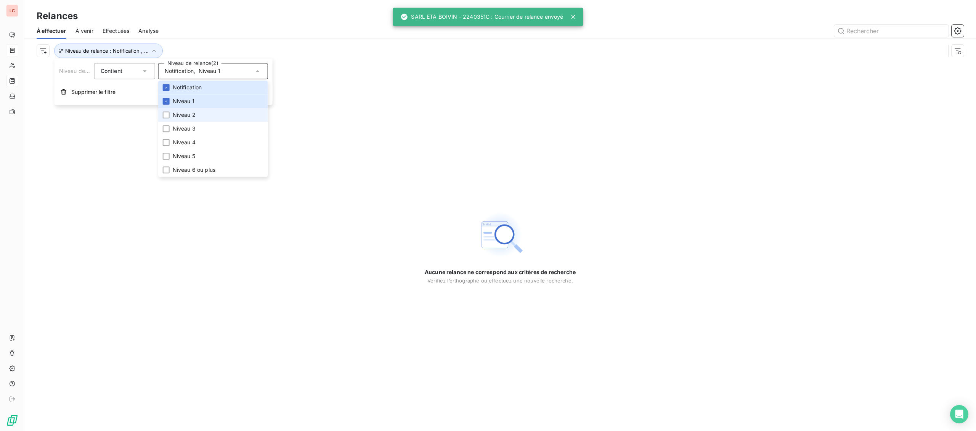
drag, startPoint x: 210, startPoint y: 124, endPoint x: 212, endPoint y: 120, distance: 4.1
click at [212, 120] on ul "Notification Niveau 1 Niveau 2 Niveau 3 Niveau 4 Niveau 5 Niveau 6 ou plus" at bounding box center [213, 128] width 110 height 96
click at [212, 120] on li "Niveau 2" at bounding box center [213, 115] width 110 height 14
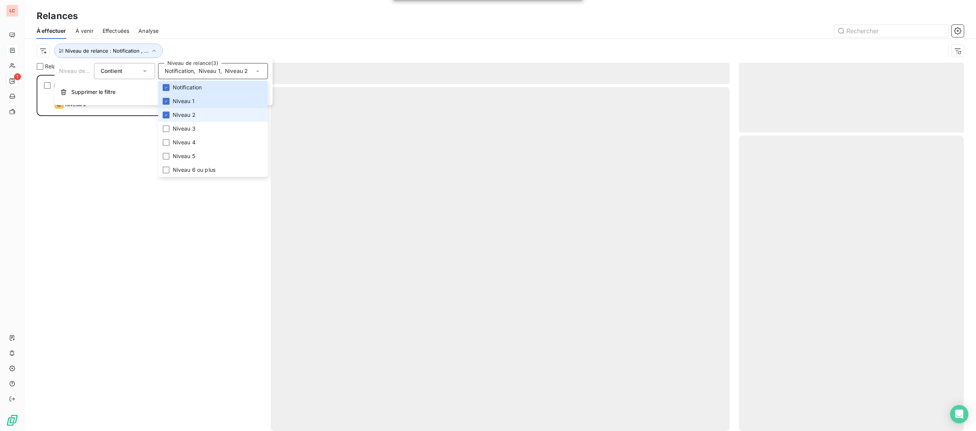
scroll to position [356, 225]
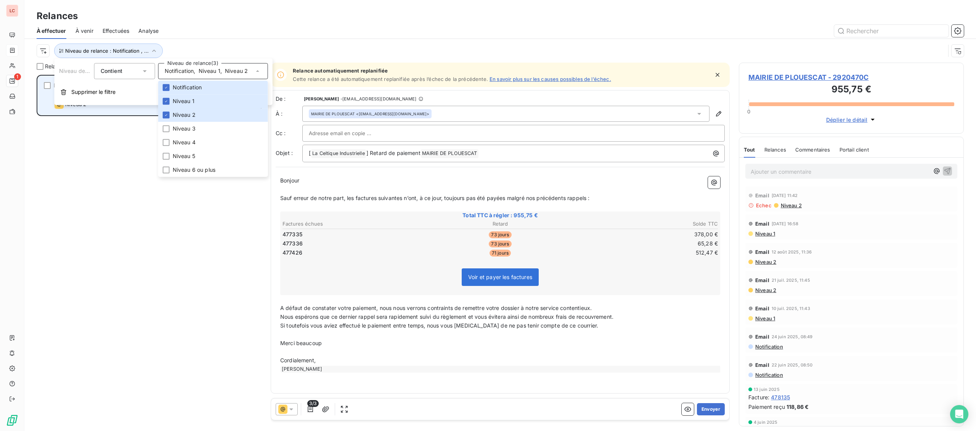
click at [118, 114] on div "MAIRIE DE PLOUESCAT 955,75 € Plan de relance - email Niveau 2 prévue [DATE]" at bounding box center [149, 95] width 223 height 39
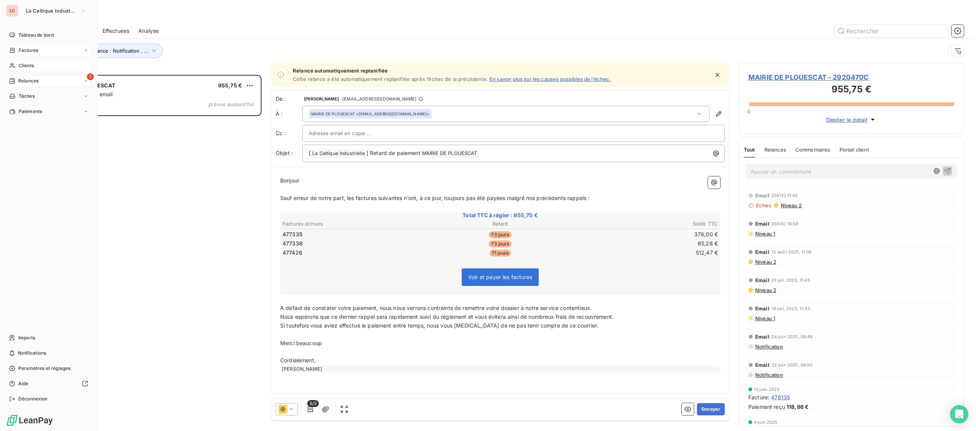
click at [32, 70] on div "Clients" at bounding box center [48, 65] width 85 height 12
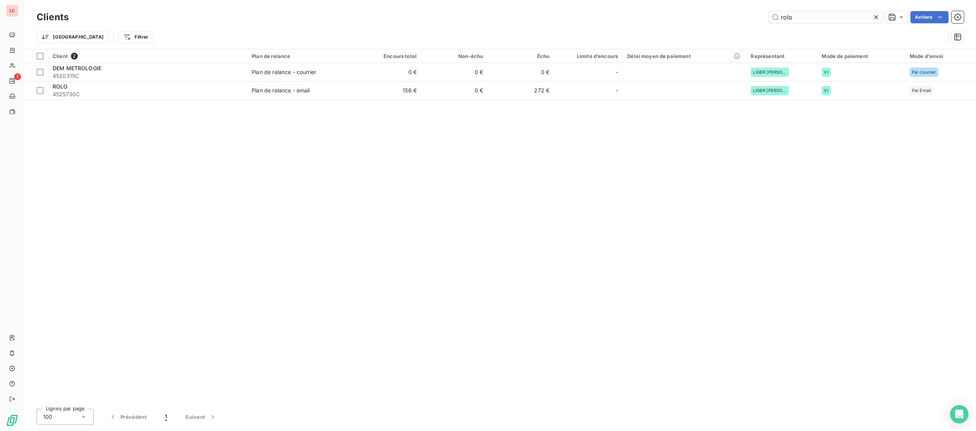
drag, startPoint x: 818, startPoint y: 14, endPoint x: 652, endPoint y: 23, distance: 166.2
click at [769, 23] on input "rolo" at bounding box center [826, 17] width 114 height 12
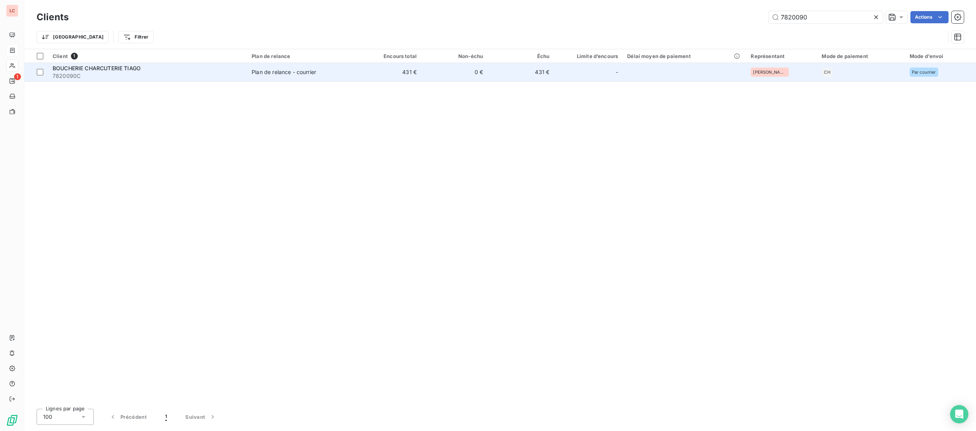
type input "7820090"
click at [129, 70] on span "BOUCHERIE CHARCUTERIE TIAGO" at bounding box center [97, 68] width 88 height 6
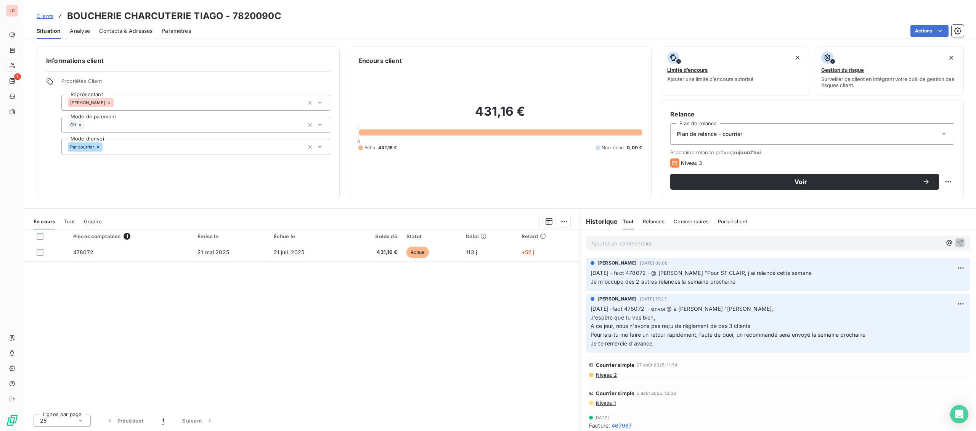
click at [631, 243] on p "Ajouter un commentaire ﻿" at bounding box center [766, 243] width 350 height 10
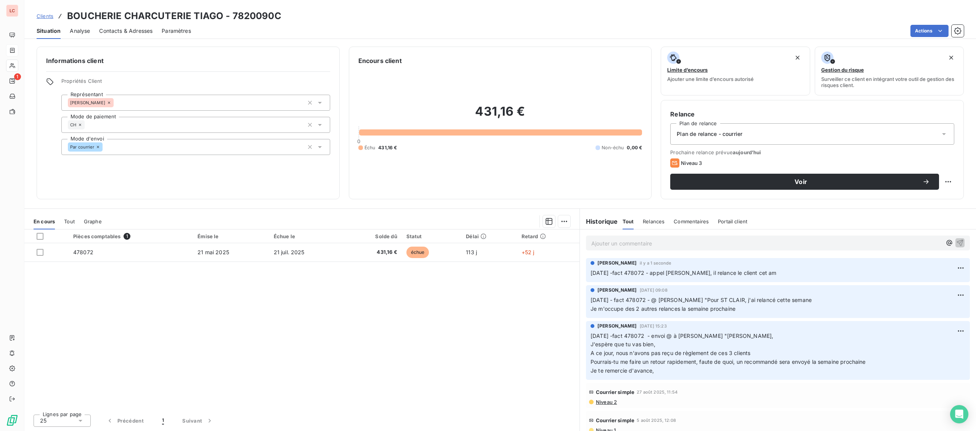
click at [955, 186] on div "Relance Plan de relance Plan de relance - courrier Prochaine relance prévue [DA…" at bounding box center [812, 149] width 303 height 99
click at [949, 180] on html "LC 1 Clients BOUCHERIE CHARCUTERIE TIAGO - 7820090C Situation Analyse Contacts …" at bounding box center [488, 215] width 976 height 431
click at [900, 203] on div "Replanifier cette action" at bounding box center [917, 198] width 68 height 12
select select "8"
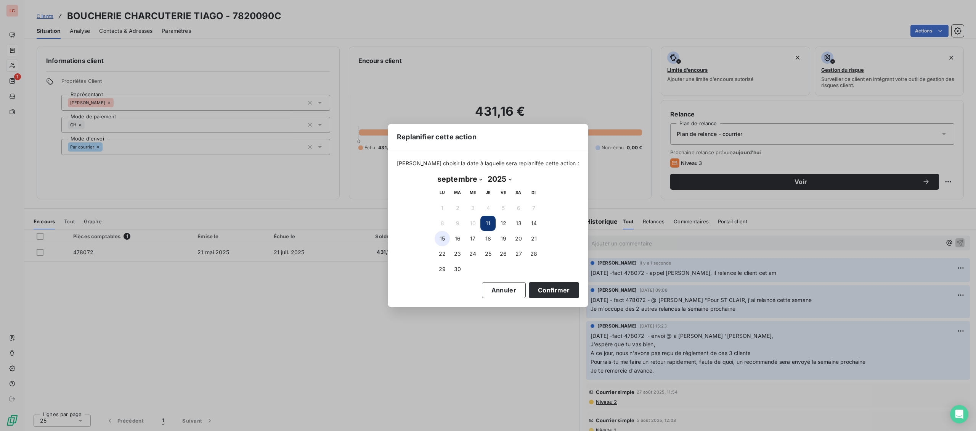
click at [445, 241] on button "15" at bounding box center [442, 238] width 15 height 15
click at [555, 285] on button "Confirmer" at bounding box center [554, 290] width 50 height 16
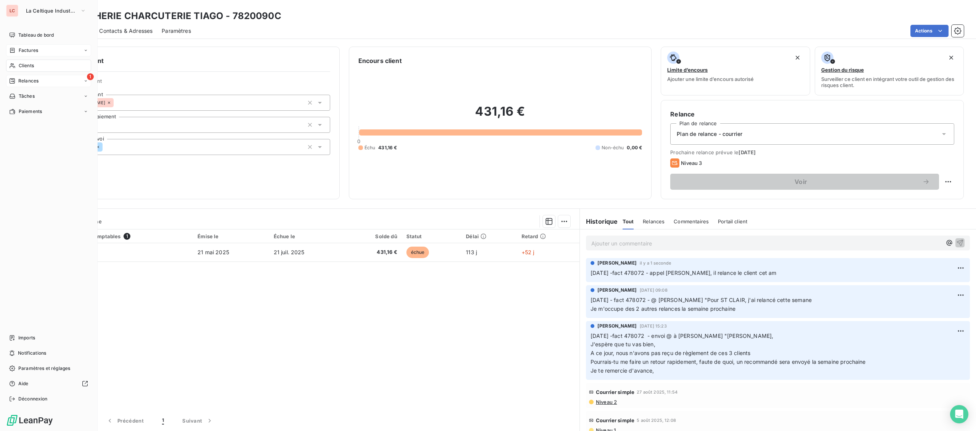
click at [19, 76] on div "1 Relances" at bounding box center [48, 81] width 85 height 12
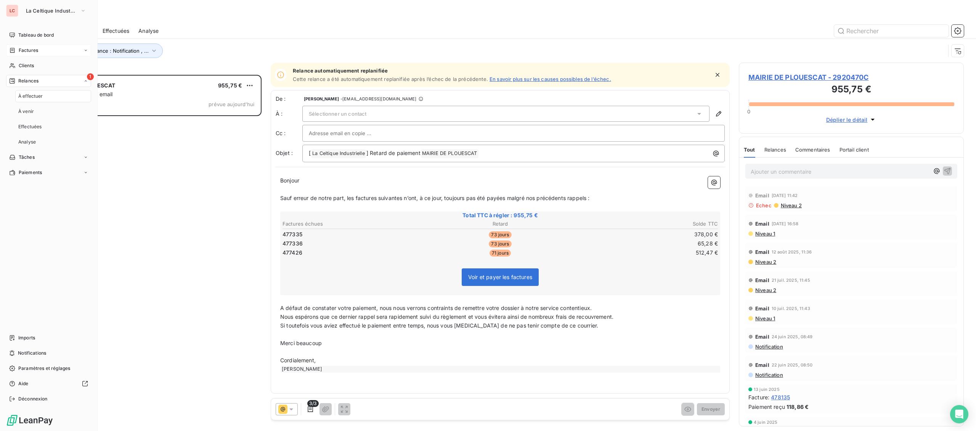
scroll to position [356, 225]
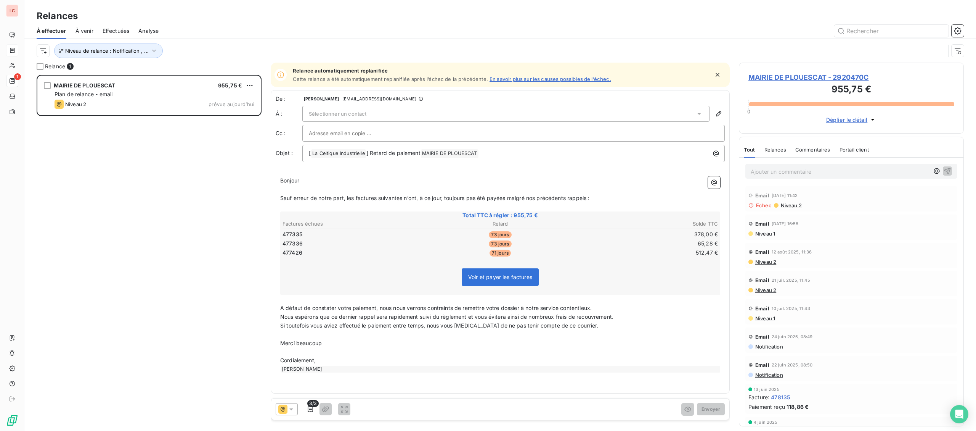
click at [815, 78] on span "MAIRIE DE PLOUESCAT - 2920470C" at bounding box center [852, 77] width 206 height 10
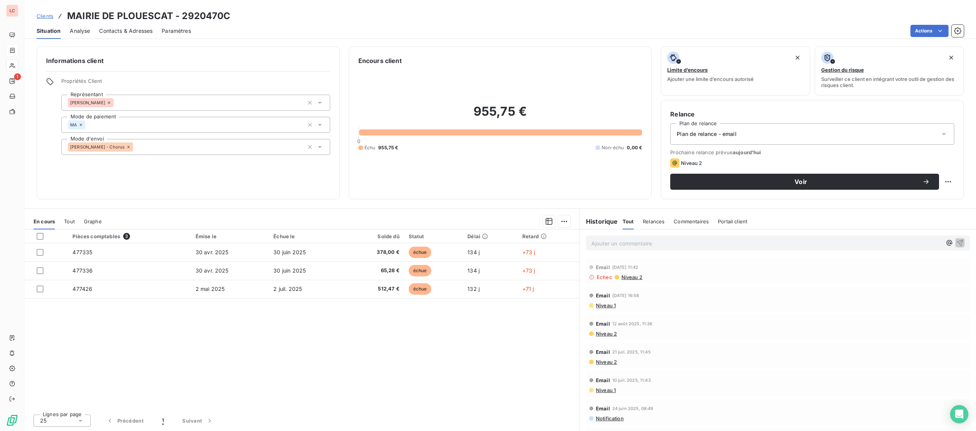
click at [621, 279] on span "Niveau 2" at bounding box center [632, 277] width 22 height 6
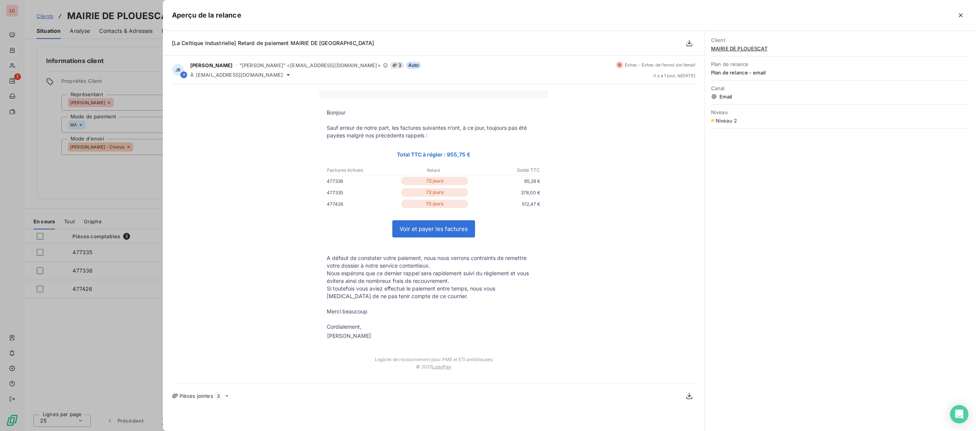
click at [154, 334] on div at bounding box center [488, 215] width 976 height 431
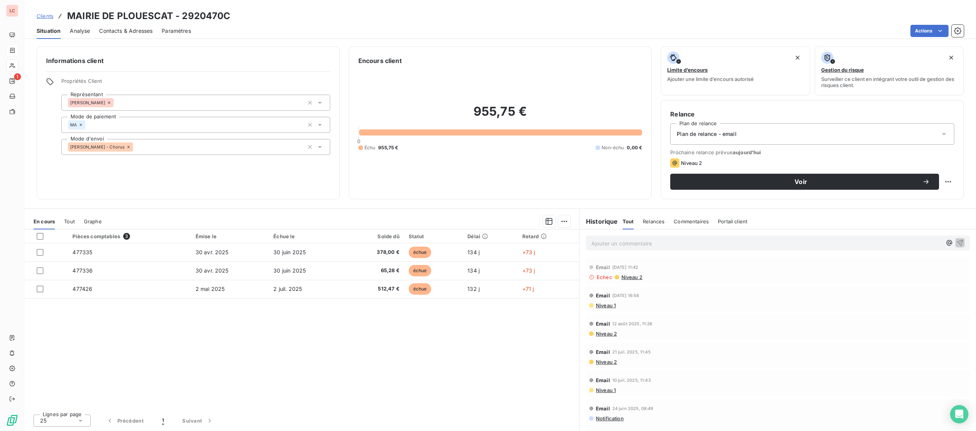
click at [610, 307] on span "Niveau 1" at bounding box center [605, 305] width 21 height 6
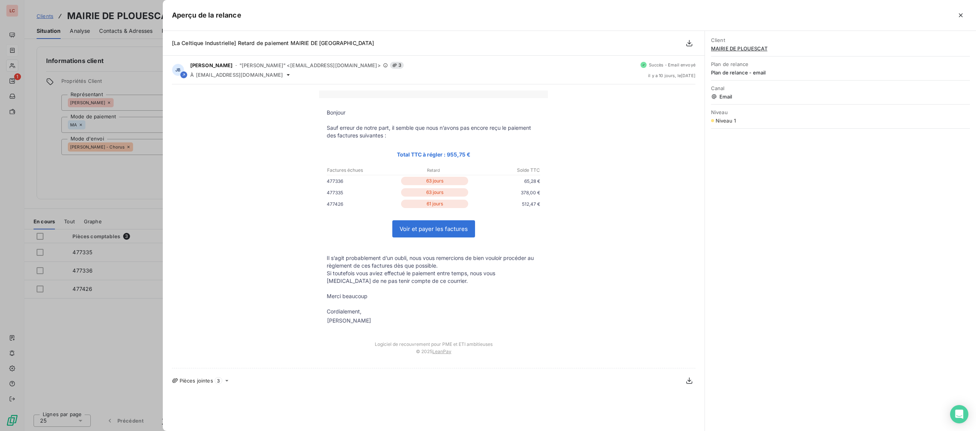
click at [83, 340] on div at bounding box center [488, 215] width 976 height 431
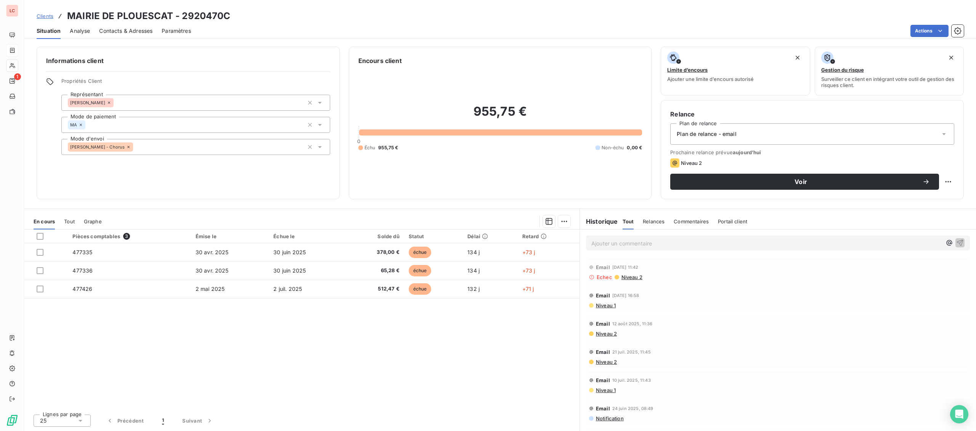
click at [137, 27] on span "Contacts & Adresses" at bounding box center [125, 31] width 53 height 8
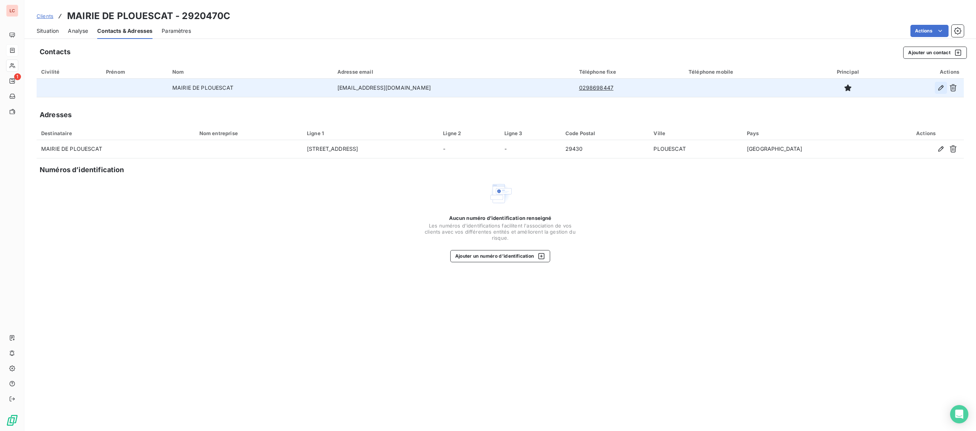
click at [935, 85] on button "button" at bounding box center [941, 88] width 12 height 12
type input "MAIRIE DE PLOUESCAT"
type input "[EMAIL_ADDRESS][DOMAIN_NAME]"
type input "0298698447"
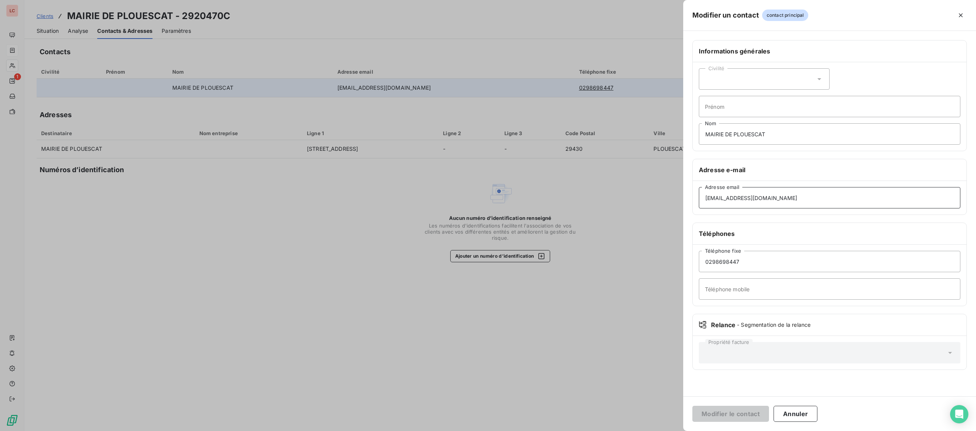
click at [810, 203] on input "[EMAIL_ADDRESS][DOMAIN_NAME]" at bounding box center [830, 197] width 262 height 21
drag, startPoint x: 795, startPoint y: 200, endPoint x: 611, endPoint y: 197, distance: 183.8
click at [699, 197] on input "[EMAIL_ADDRESS][DOMAIN_NAME]" at bounding box center [830, 197] width 262 height 21
paste input "compta2@plouescat"
type input "[EMAIL_ADDRESS][DOMAIN_NAME]"
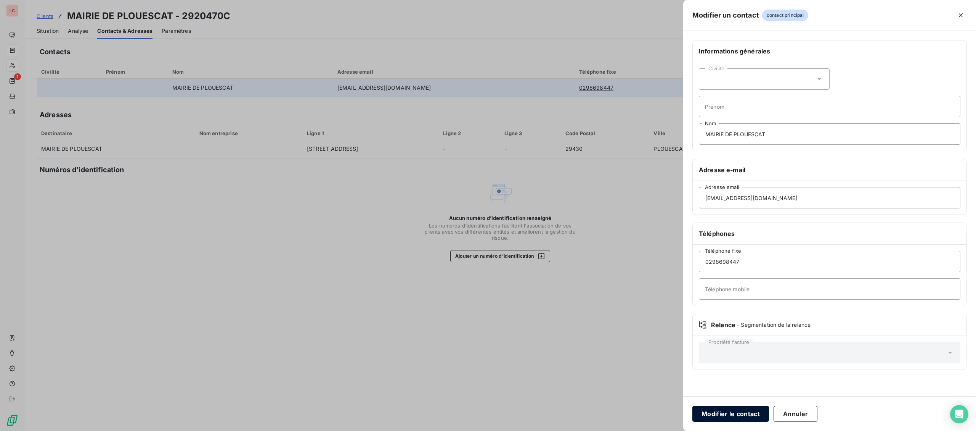
click at [735, 413] on button "Modifier le contact" at bounding box center [731, 413] width 77 height 16
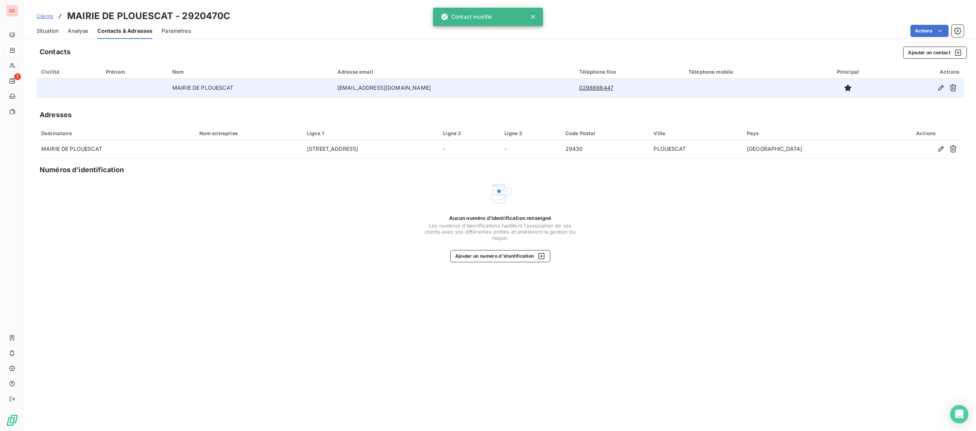
click at [58, 30] on span "Situation" at bounding box center [48, 31] width 22 height 8
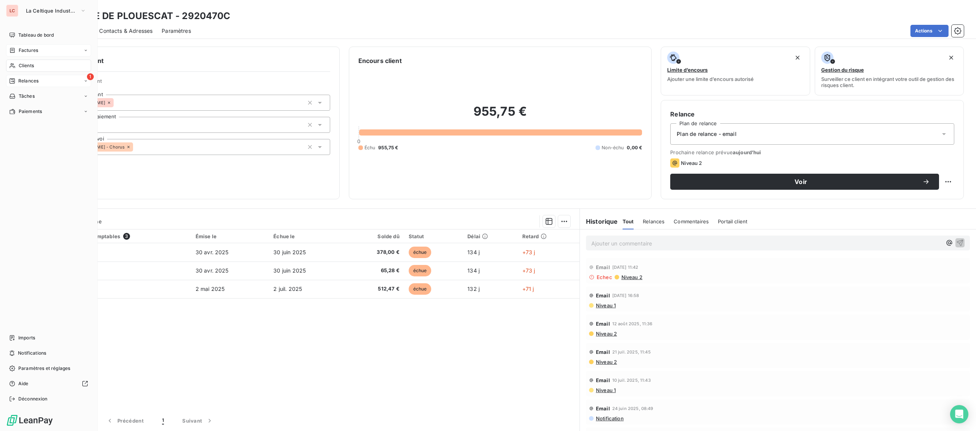
click at [14, 86] on div "1 Relances" at bounding box center [48, 81] width 85 height 12
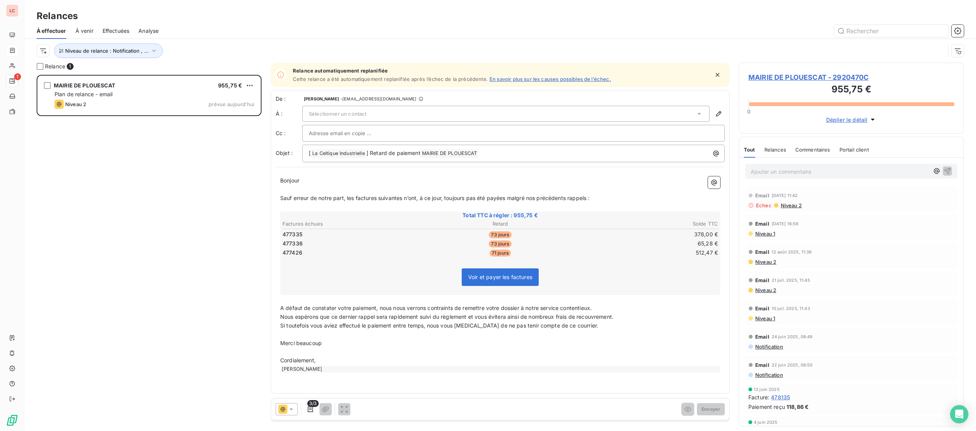
scroll to position [356, 225]
click at [368, 111] on div "Sélectionner un contact" at bounding box center [505, 114] width 407 height 16
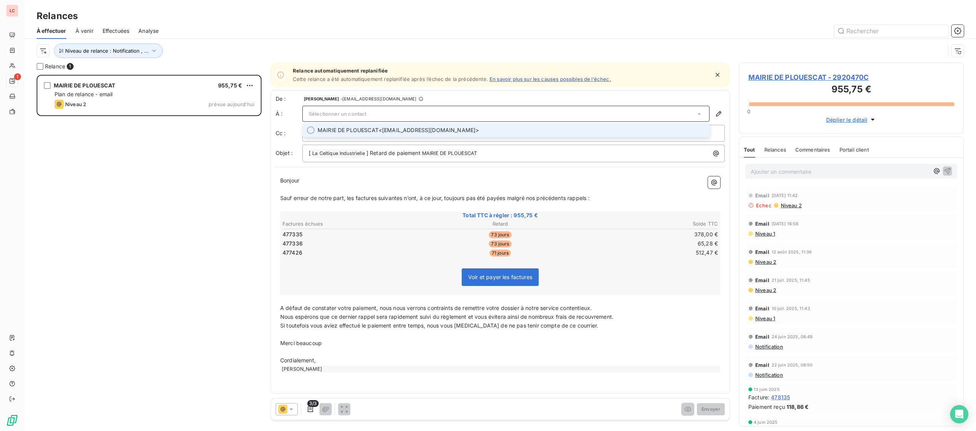
click at [361, 127] on span "MAIRIE DE PLOUESCAT" at bounding box center [348, 130] width 61 height 8
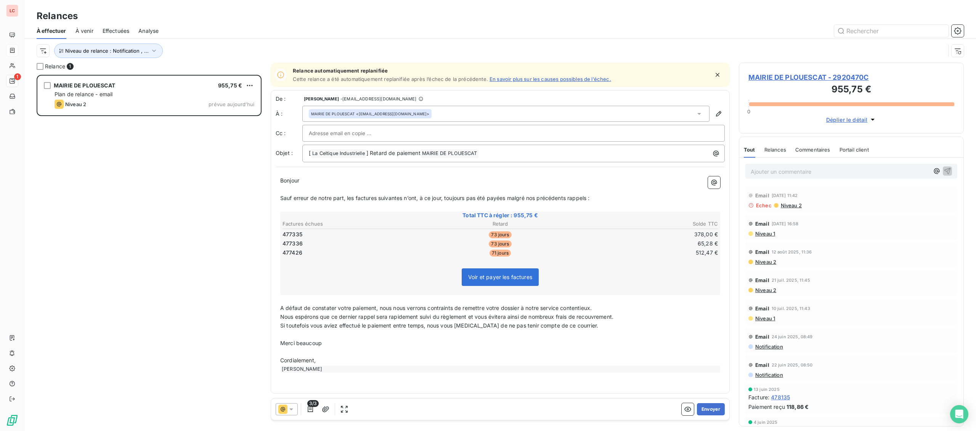
click at [348, 134] on input "text" at bounding box center [350, 132] width 82 height 11
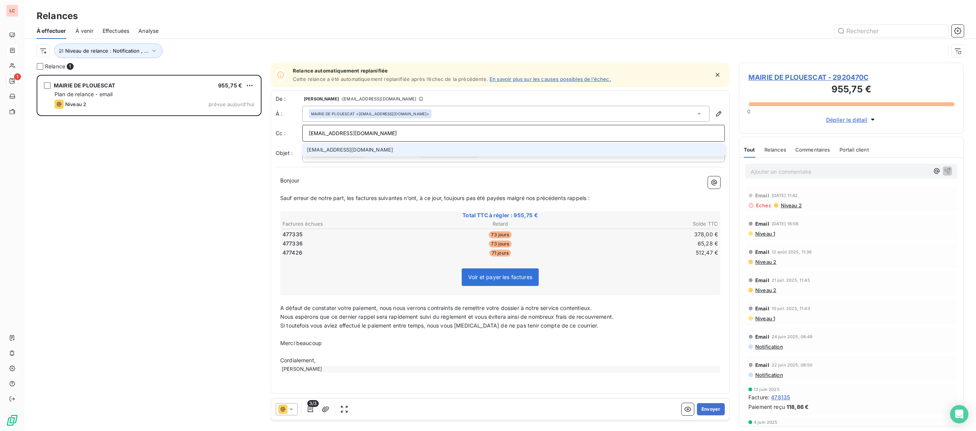
type input "[EMAIL_ADDRESS][DOMAIN_NAME]"
click at [328, 148] on li "[EMAIL_ADDRESS][DOMAIN_NAME]" at bounding box center [513, 149] width 423 height 13
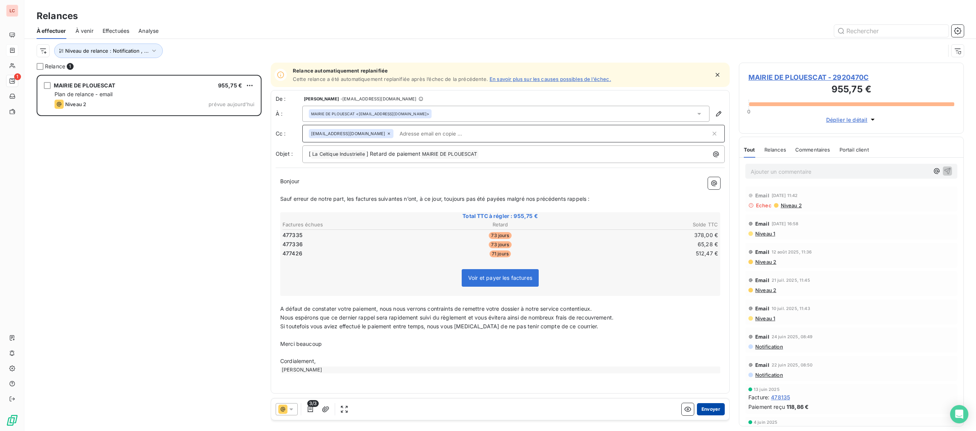
click at [720, 408] on button "Envoyer" at bounding box center [711, 409] width 28 height 12
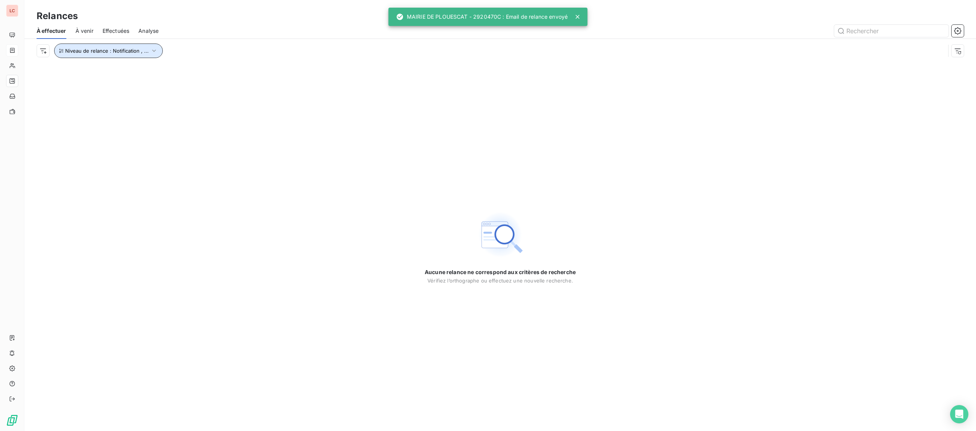
click at [130, 48] on span "Niveau de relance : Notification , ..." at bounding box center [107, 51] width 84 height 6
click at [216, 75] on div "Notification , Niveau 1 , Niveau 2" at bounding box center [213, 71] width 110 height 16
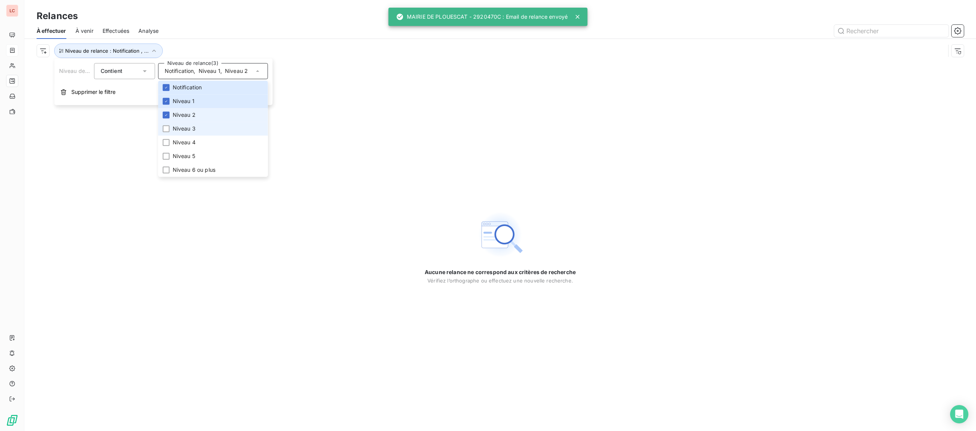
click at [203, 131] on li "Niveau 3" at bounding box center [213, 129] width 110 height 14
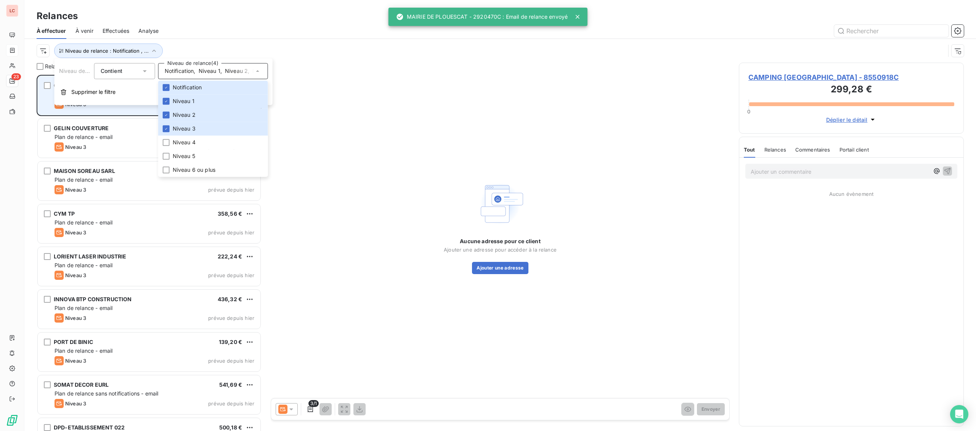
click at [133, 114] on div "CAMPING LES PRAIRIES DU LAC 299,28 € Plan de relance - email Niveau 3 prévue de…" at bounding box center [149, 95] width 223 height 39
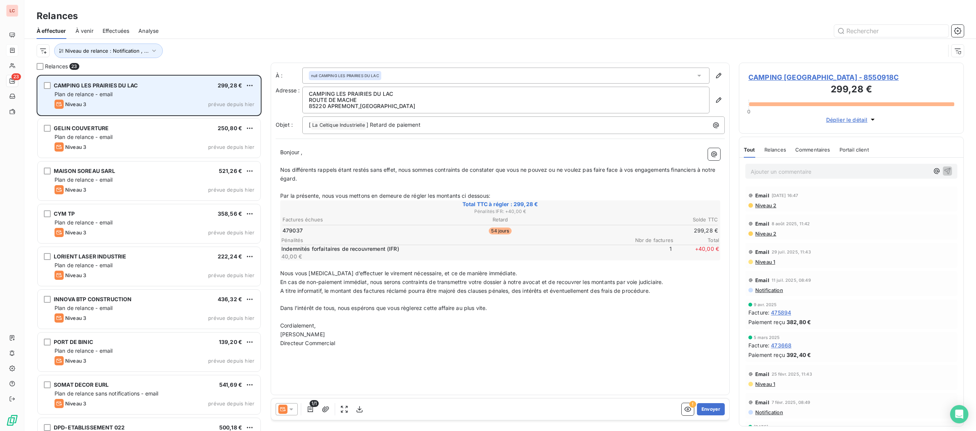
click at [170, 89] on div "CAMPING LES PRAIRIES DU LAC 299,28 €" at bounding box center [155, 85] width 200 height 7
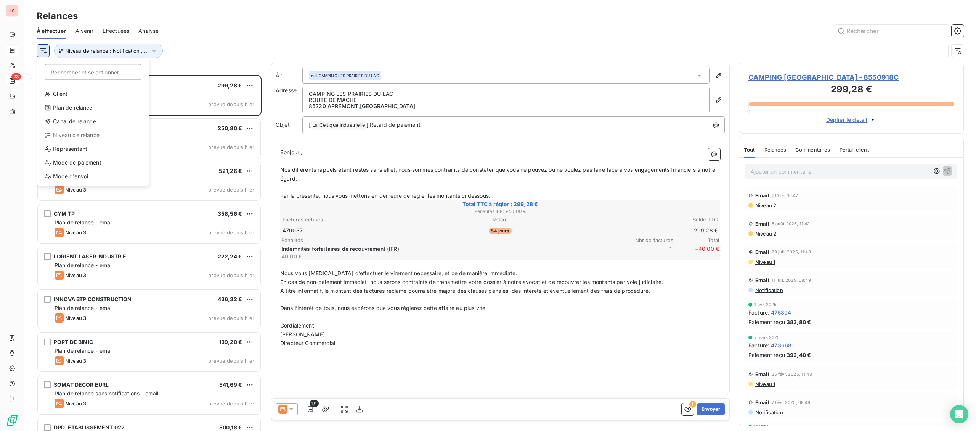
click at [41, 45] on html "LC 23 Relances À effectuer À venir Effectuées Analyse Rechercher et sélectionne…" at bounding box center [488, 215] width 976 height 431
click at [75, 151] on div "Représentant" at bounding box center [93, 149] width 106 height 12
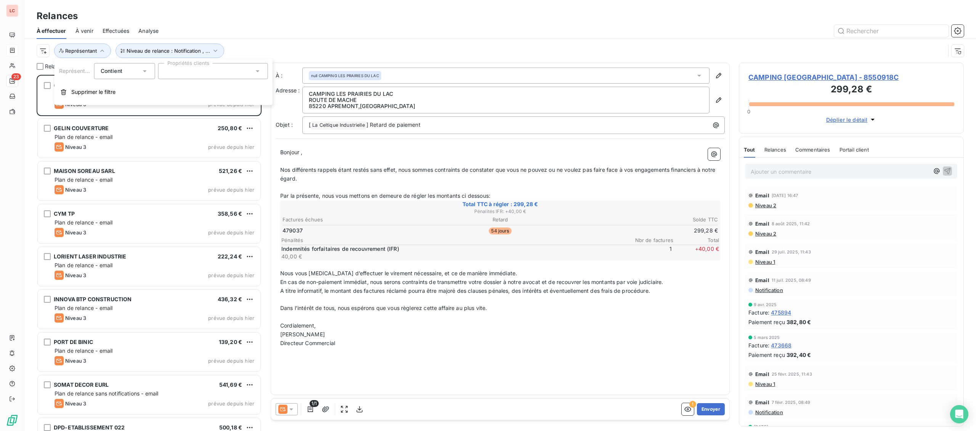
click at [192, 77] on div at bounding box center [213, 71] width 110 height 16
type input "mic"
click at [169, 106] on div at bounding box center [167, 106] width 7 height 7
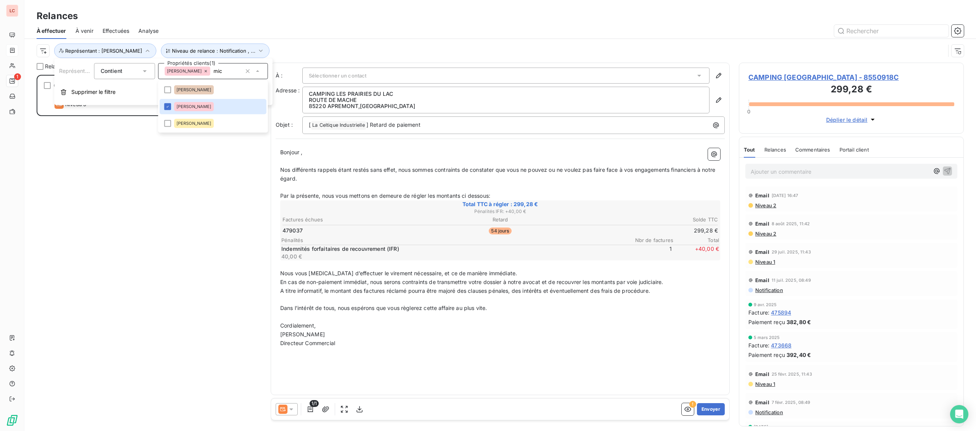
click at [141, 130] on div "CAMPING LES PRAIRIES DU LAC 299,28 € Plan de relance - email Niveau 3 prévue de…" at bounding box center [149, 253] width 225 height 356
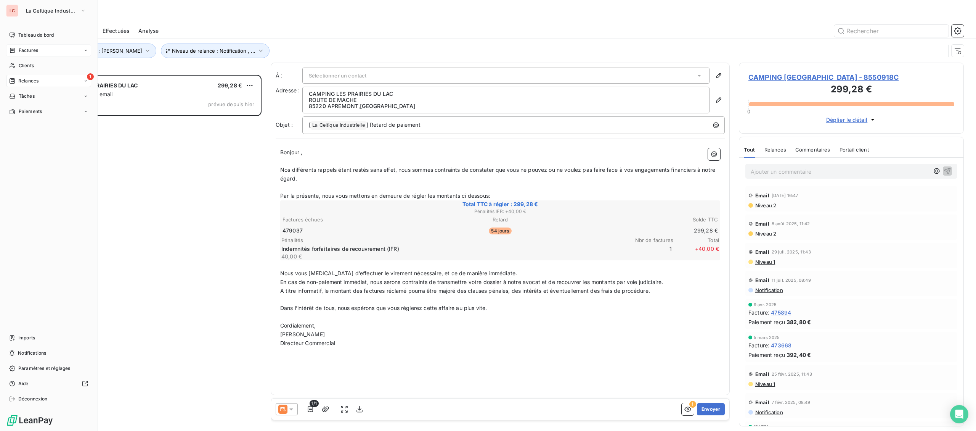
click at [16, 52] on div "Factures" at bounding box center [23, 50] width 29 height 7
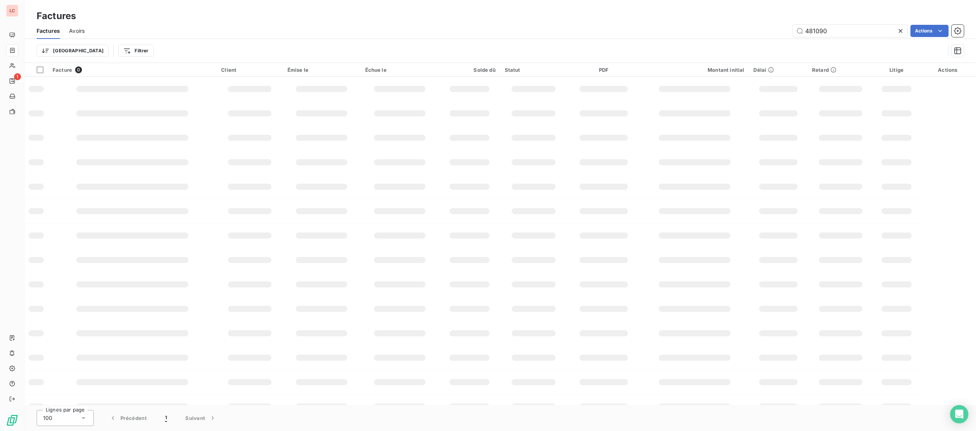
drag, startPoint x: 831, startPoint y: 27, endPoint x: 720, endPoint y: 26, distance: 111.8
click at [793, 26] on input "481090" at bounding box center [850, 31] width 114 height 12
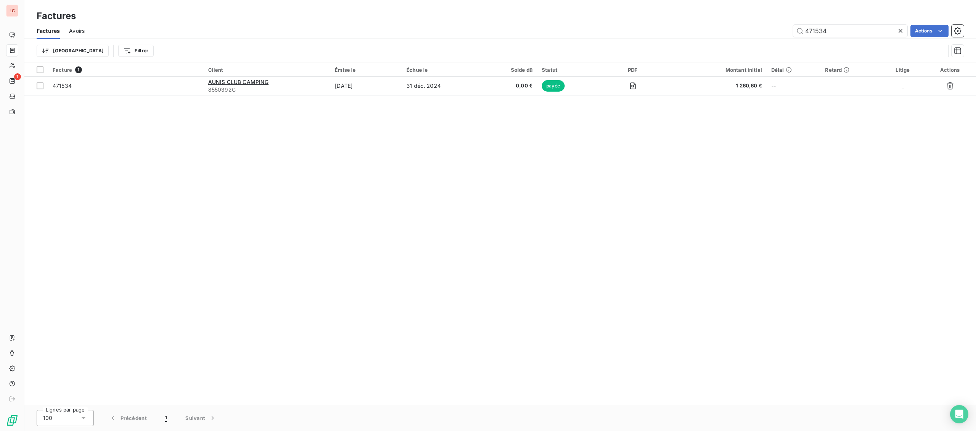
type input "471534"
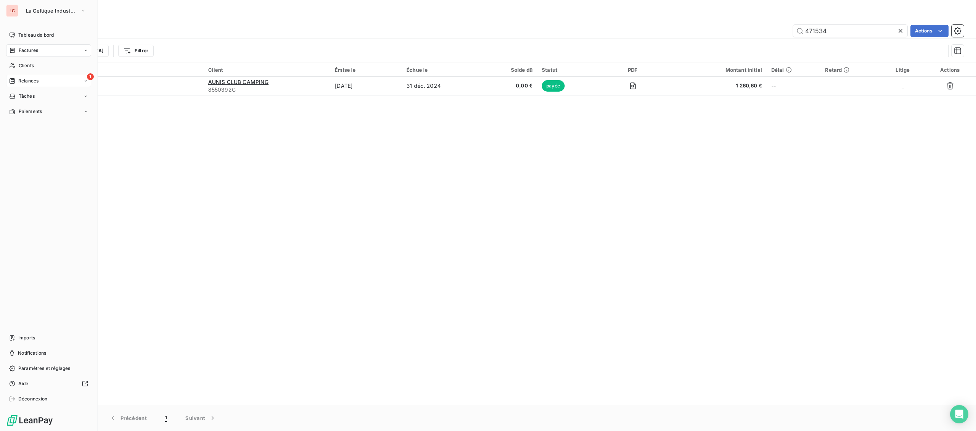
click at [21, 77] on div "1 Relances" at bounding box center [48, 81] width 85 height 12
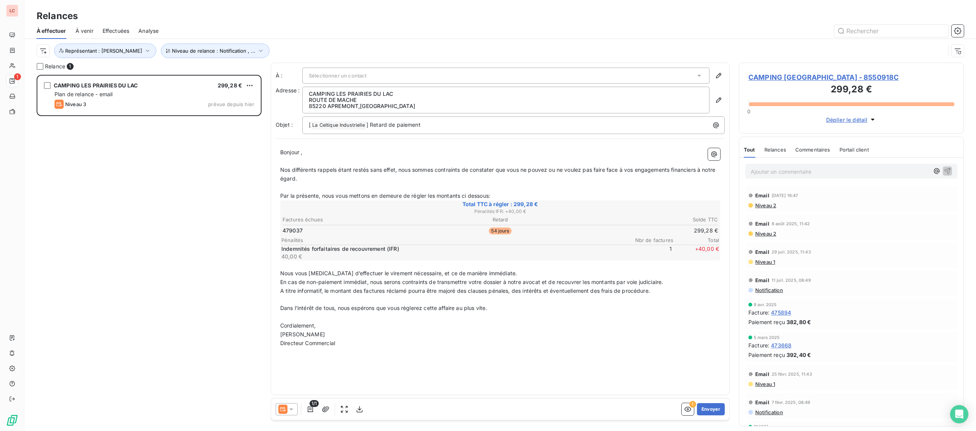
scroll to position [356, 225]
click at [764, 174] on p "Ajouter un commentaire ﻿" at bounding box center [840, 172] width 178 height 10
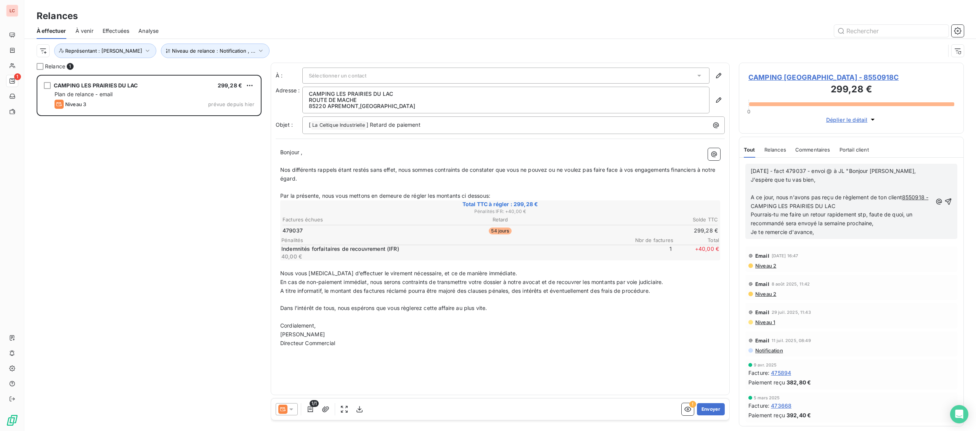
click at [782, 192] on p "﻿" at bounding box center [842, 188] width 182 height 9
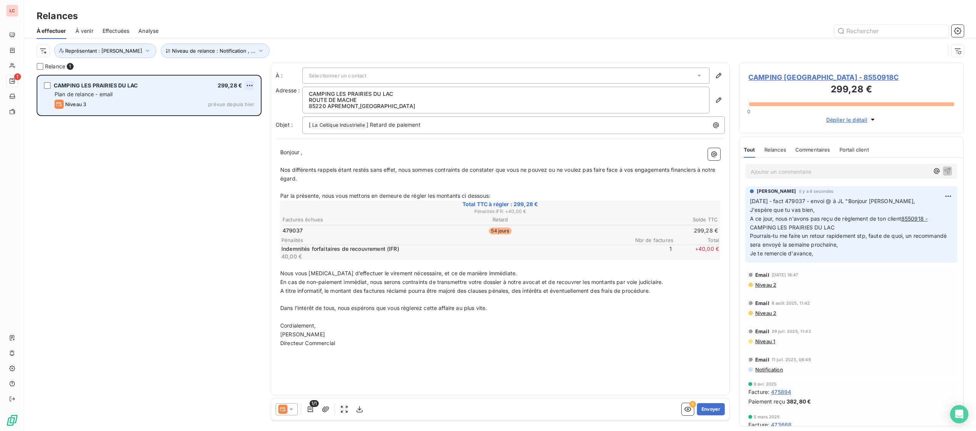
click at [251, 82] on html "LC 1 Relances À effectuer À venir Effectuées Analyse Niveau de relance : Notifi…" at bounding box center [488, 215] width 976 height 431
click at [250, 99] on div "Replanifier cette action" at bounding box center [217, 101] width 68 height 12
select select "8"
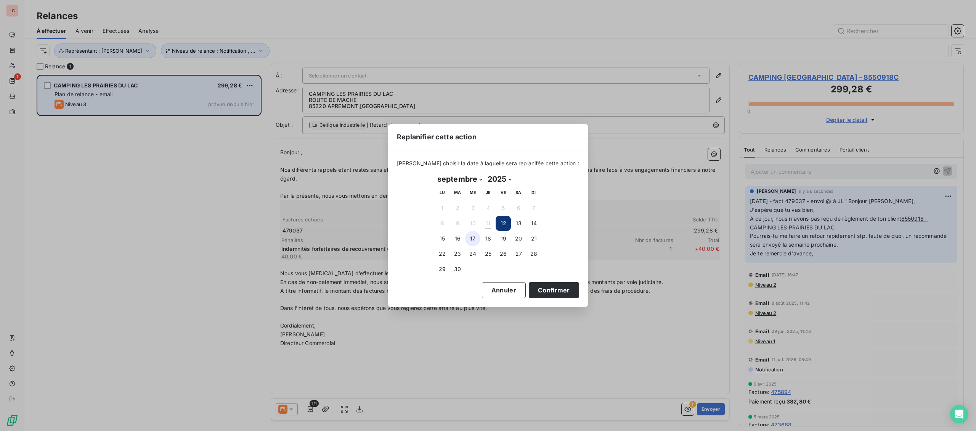
click at [470, 241] on button "17" at bounding box center [472, 238] width 15 height 15
click at [542, 291] on button "Confirmer" at bounding box center [554, 290] width 50 height 16
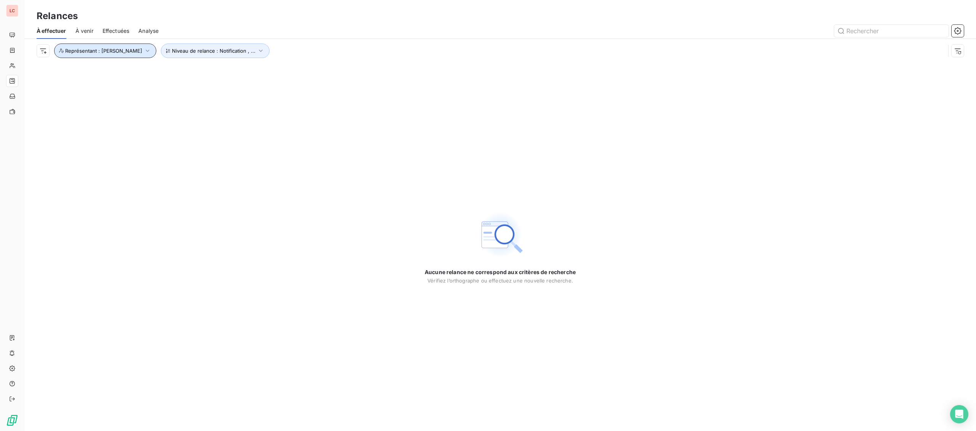
drag, startPoint x: 115, startPoint y: 48, endPoint x: 115, endPoint y: 58, distance: 9.5
click at [115, 52] on span "Représentant : [PERSON_NAME]" at bounding box center [103, 51] width 77 height 6
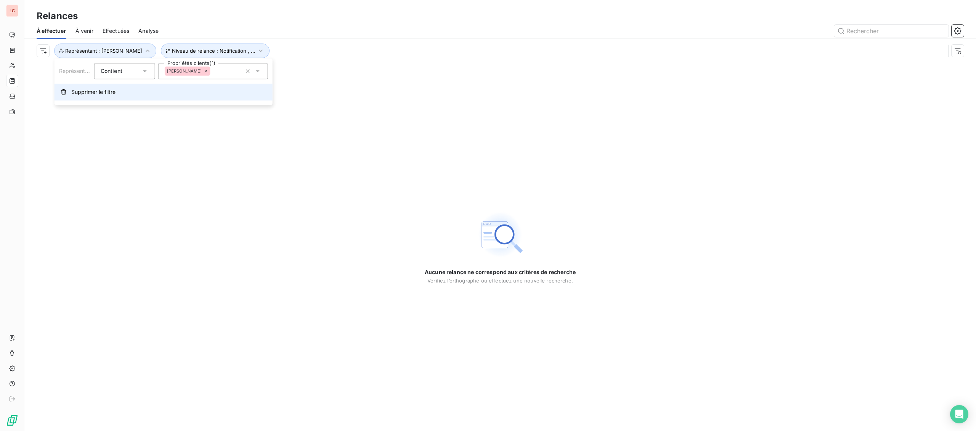
click at [115, 90] on span "Supprimer le filtre" at bounding box center [93, 92] width 44 height 8
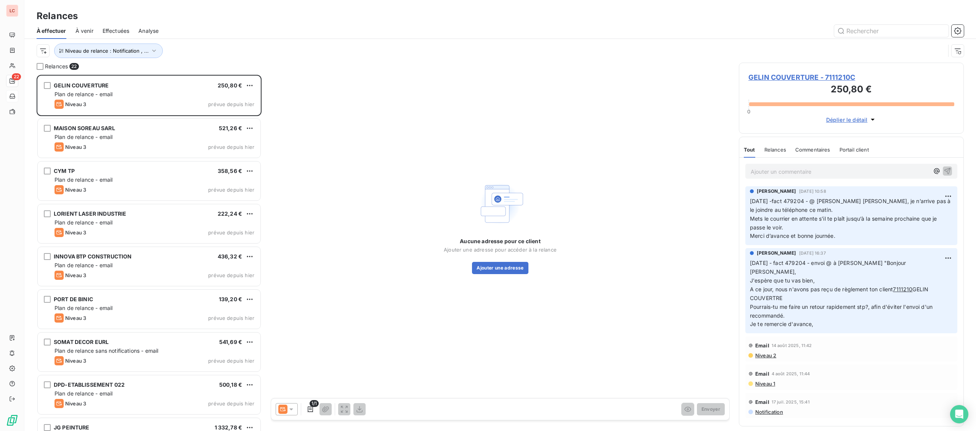
scroll to position [356, 225]
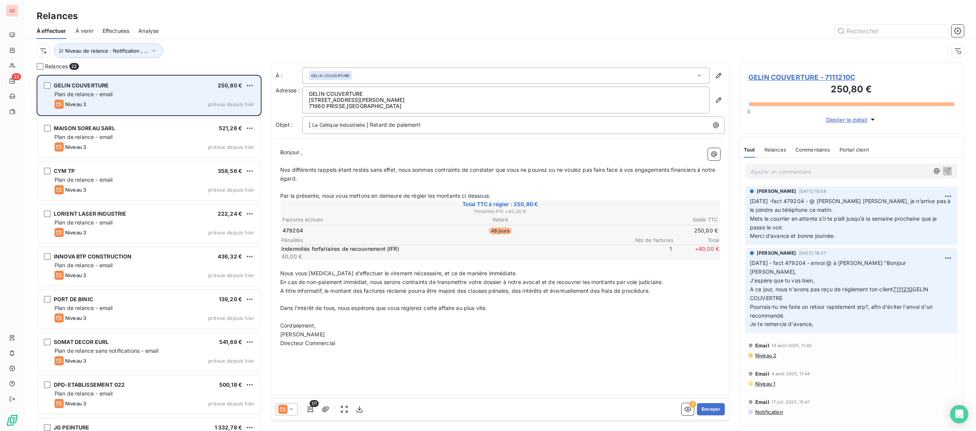
click at [139, 90] on div "GELIN COUVERTURE 250,80 € Plan de relance - email Niveau 3 prévue depuis [DATE]" at bounding box center [149, 95] width 223 height 39
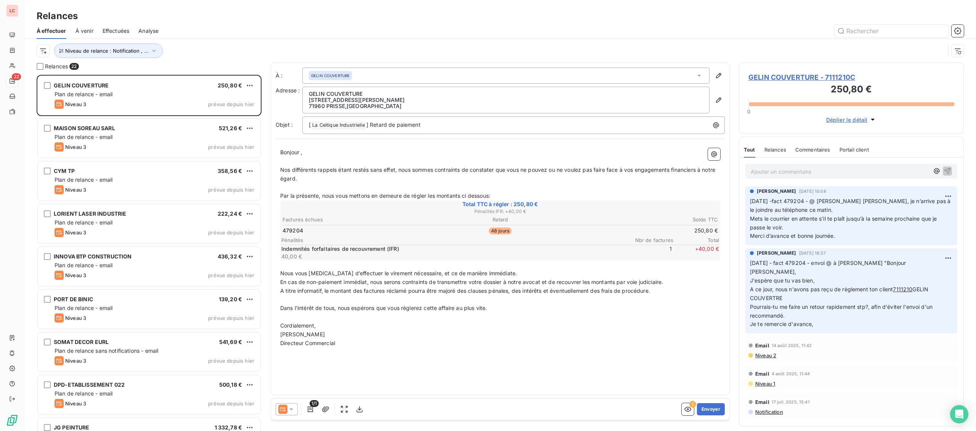
click at [248, 84] on html "LC 22 Relances À effectuer À venir Effectuées Analyse Niveau de relance : Notif…" at bounding box center [488, 215] width 976 height 431
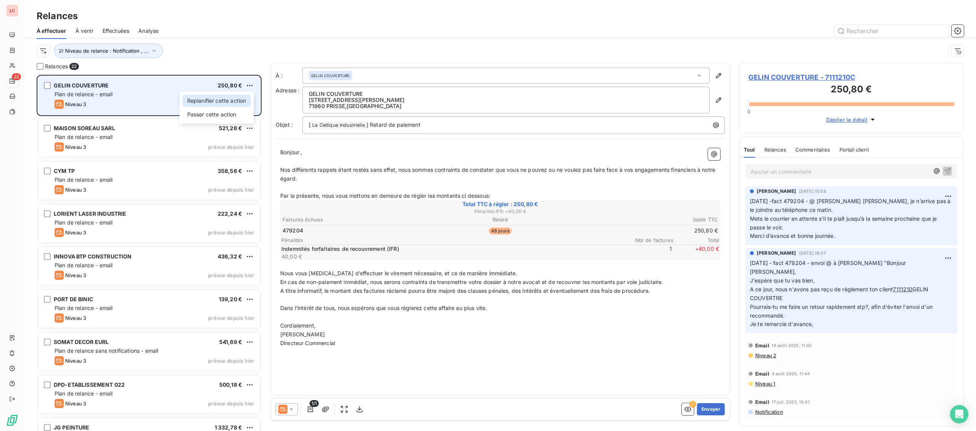
click at [249, 99] on div "Replanifier cette action" at bounding box center [217, 101] width 68 height 12
select select "8"
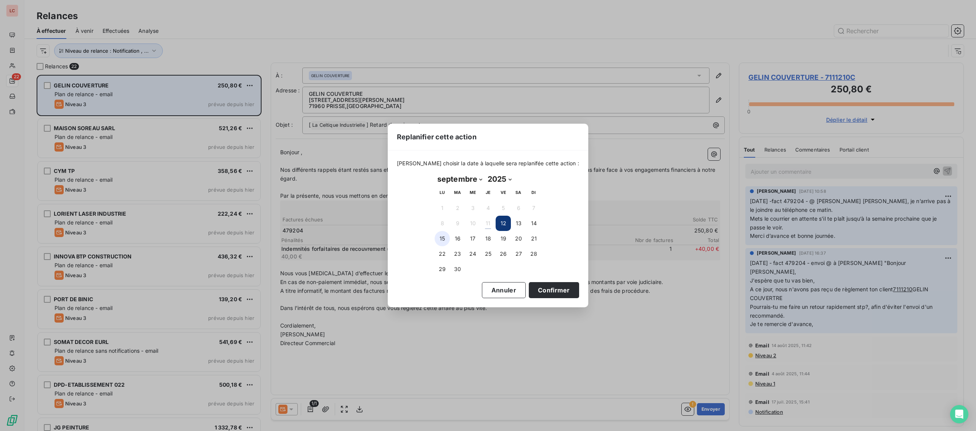
click at [440, 238] on button "15" at bounding box center [442, 238] width 15 height 15
click at [531, 288] on button "Confirmer" at bounding box center [554, 290] width 50 height 16
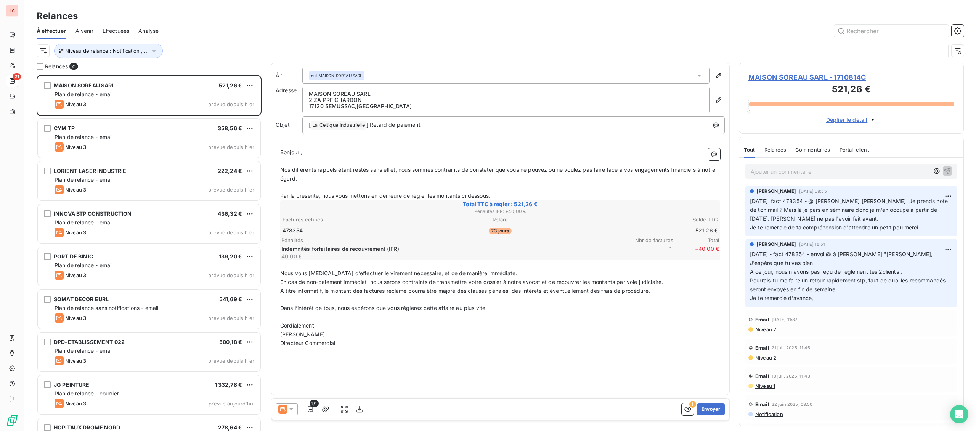
click at [37, 59] on div "Niveau de relance : Notification , ..." at bounding box center [500, 51] width 952 height 24
click at [44, 58] on div "Niveau de relance : Notification , ..." at bounding box center [491, 50] width 909 height 14
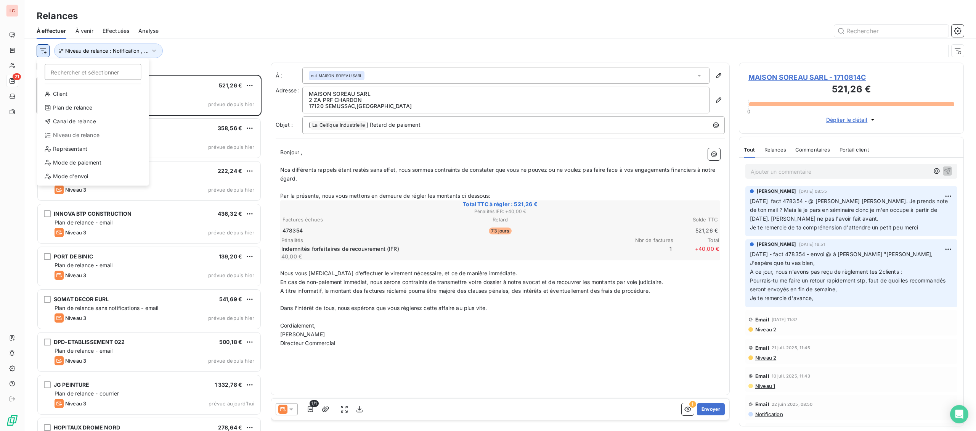
click at [47, 55] on html "LC 21 Relances À effectuer À venir Effectuées Analyse Rechercher et sélectionne…" at bounding box center [488, 215] width 976 height 431
click at [86, 143] on div "Représentant" at bounding box center [93, 149] width 106 height 12
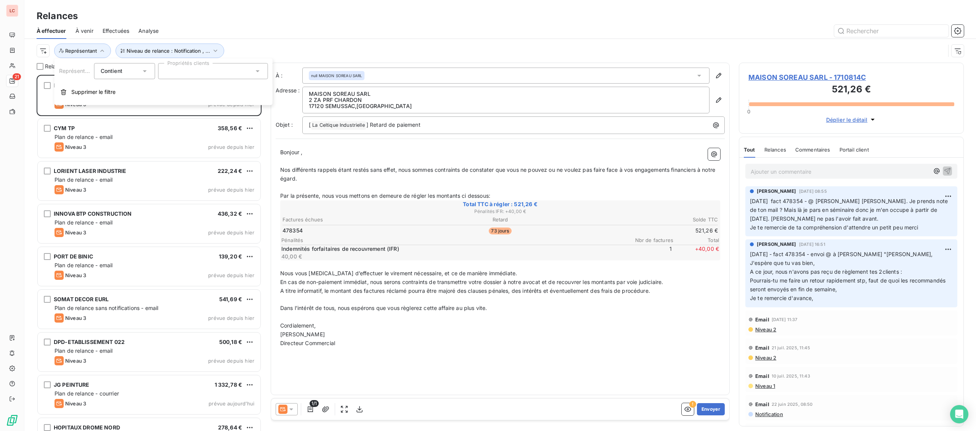
click at [209, 67] on div at bounding box center [213, 71] width 110 height 16
type input "san"
click at [166, 91] on div at bounding box center [167, 89] width 7 height 7
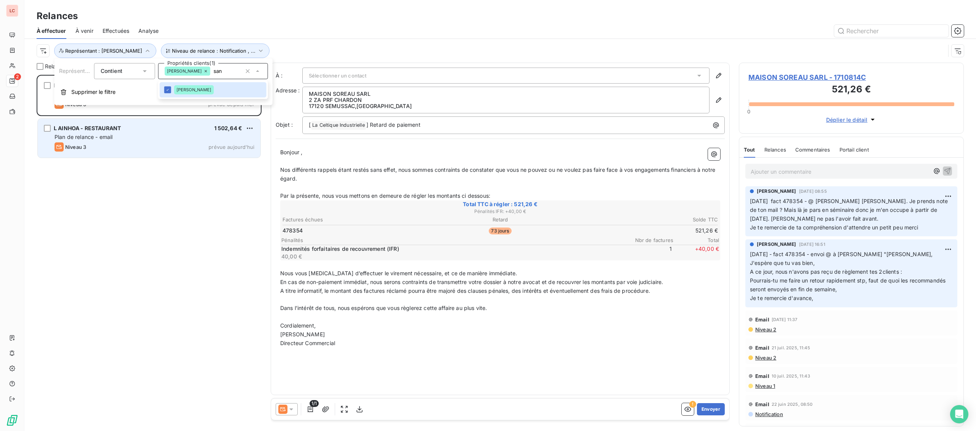
click at [154, 150] on div "Niveau 3 prévue aujourd’hui" at bounding box center [155, 146] width 200 height 9
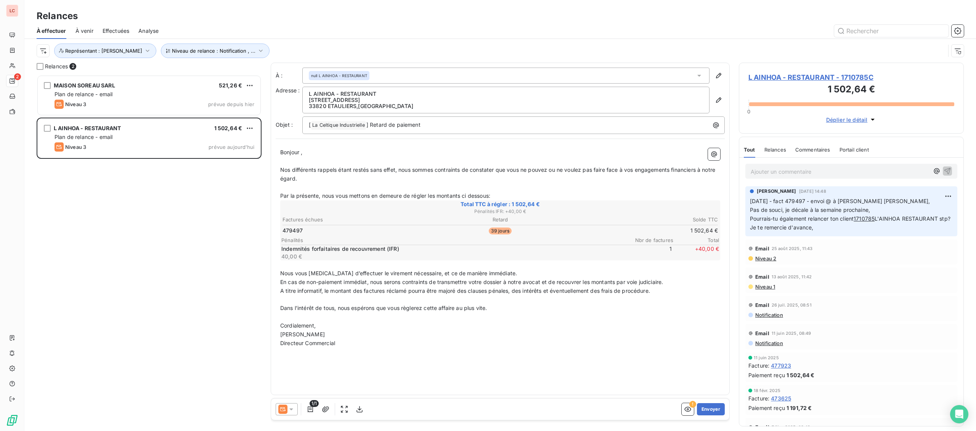
click at [830, 174] on p "Ajouter un commentaire ﻿" at bounding box center [840, 172] width 178 height 10
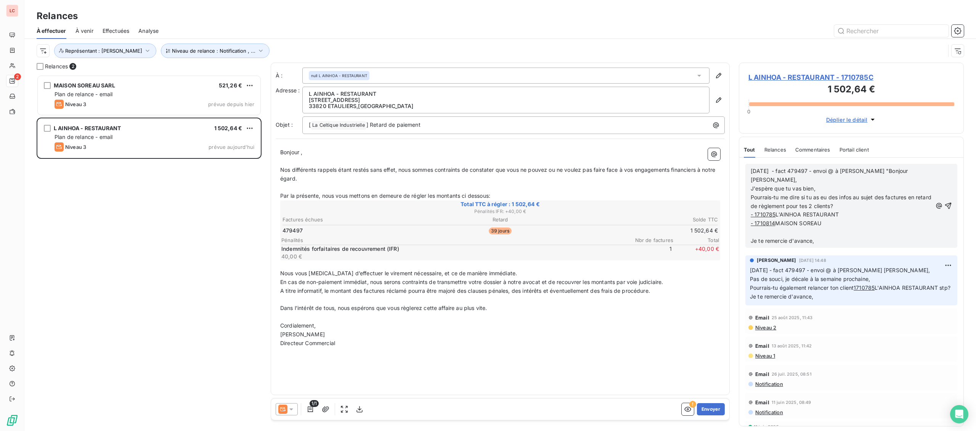
click at [855, 219] on p "- 1710814 MAISON SOREAU" at bounding box center [842, 223] width 182 height 9
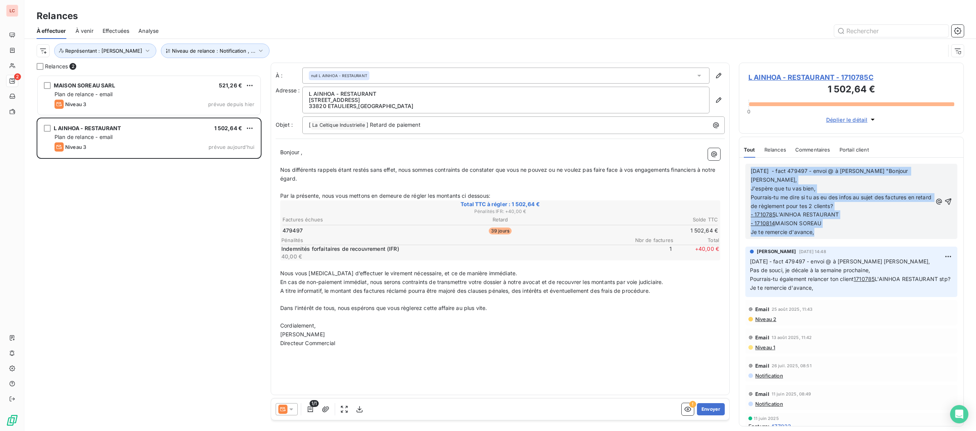
drag, startPoint x: 829, startPoint y: 226, endPoint x: 709, endPoint y: 151, distance: 141.3
click at [739, 158] on div "[DATE] - fact 479497 - envoi @ à [PERSON_NAME] "Bonjour [PERSON_NAME], J'espère…" at bounding box center [851, 292] width 224 height 268
copy div "[DATE] - fact 479497 - envoi @ à [PERSON_NAME] "Bonjour [PERSON_NAME], J'espère…"
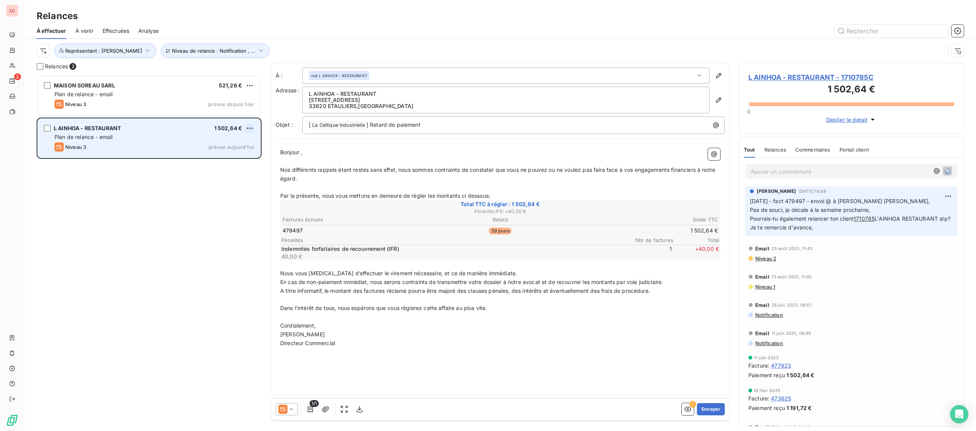
click at [250, 125] on html "LC 2 Relances À effectuer À venir Effectuées Analyse Niveau de relance : Notifi…" at bounding box center [488, 215] width 976 height 431
click at [243, 143] on div "Replanifier cette action" at bounding box center [217, 143] width 68 height 12
select select "8"
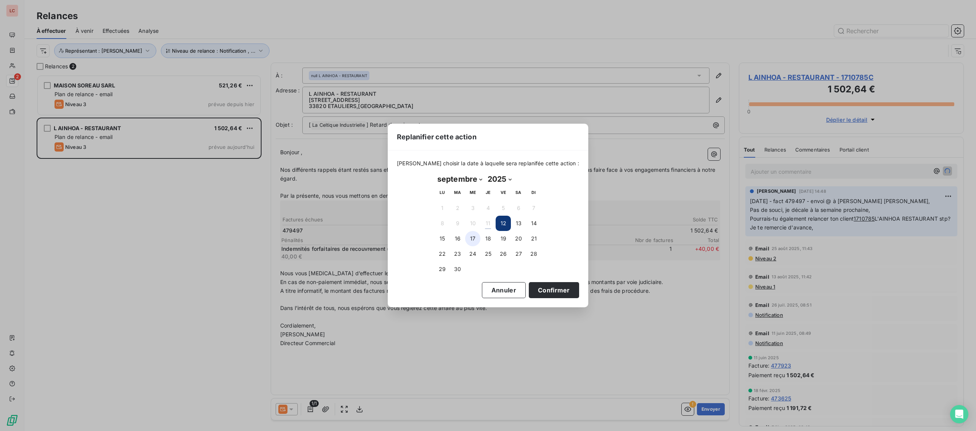
click at [476, 236] on button "17" at bounding box center [472, 238] width 15 height 15
click at [538, 289] on button "Confirmer" at bounding box center [554, 290] width 50 height 16
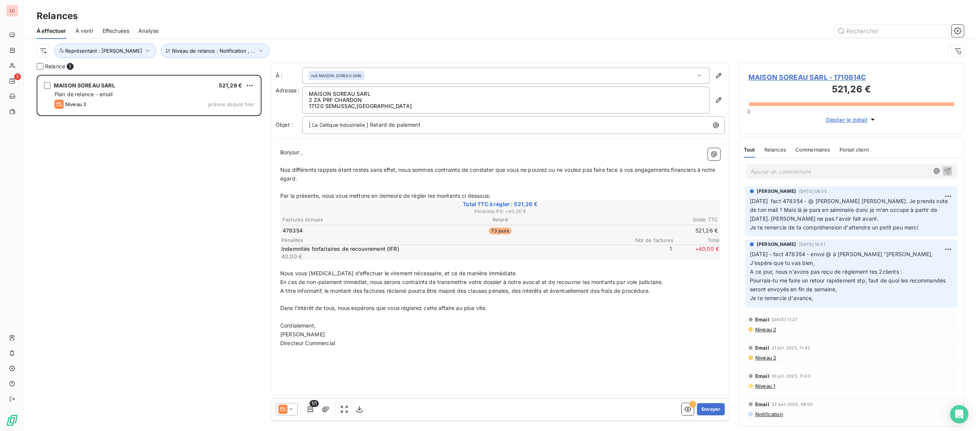
drag, startPoint x: 781, startPoint y: 177, endPoint x: 784, endPoint y: 172, distance: 5.3
click at [781, 175] on p "Ajouter un commentaire ﻿" at bounding box center [840, 172] width 178 height 10
click at [784, 171] on p "Ajouter un commentaire ﻿" at bounding box center [840, 172] width 178 height 10
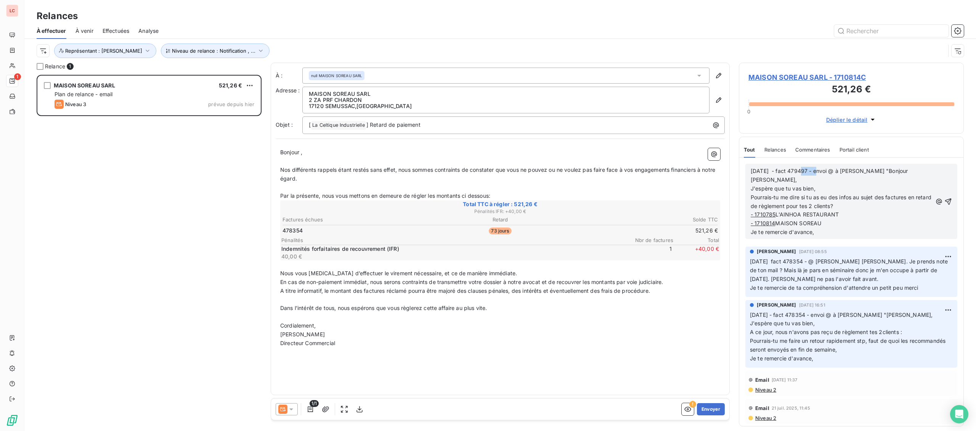
drag, startPoint x: 817, startPoint y: 170, endPoint x: 799, endPoint y: 170, distance: 17.9
click at [799, 170] on span "[DATE] - fact 479497 - envoi @ à [PERSON_NAME] "Bonjour [PERSON_NAME]," at bounding box center [830, 174] width 159 height 15
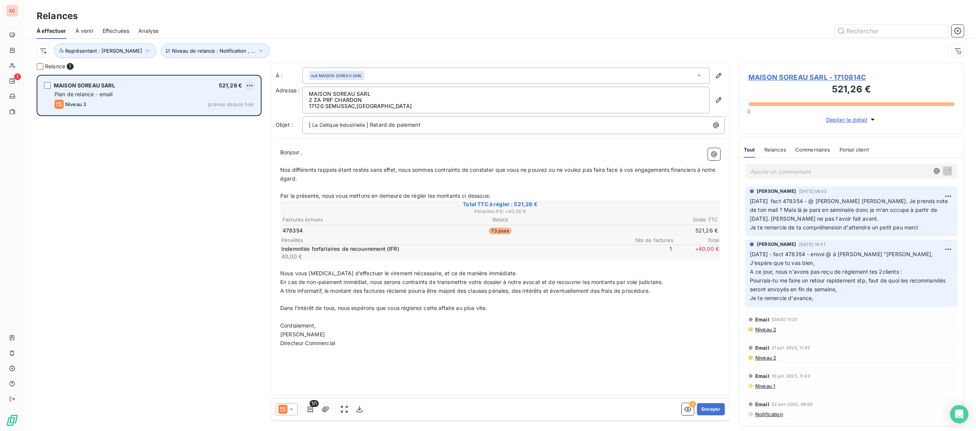
click at [247, 86] on html "LC 1 Relances À effectuer À venir Effectuées Analyse Niveau de relance : Notifi…" at bounding box center [488, 215] width 976 height 431
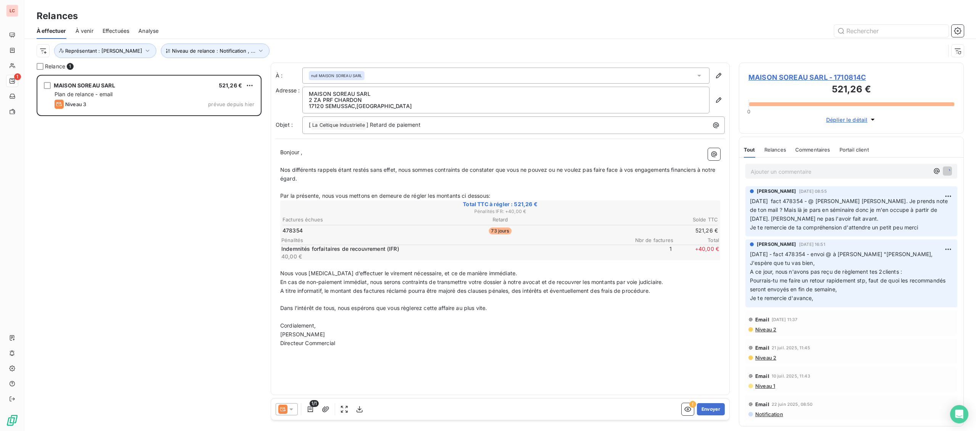
scroll to position [356, 225]
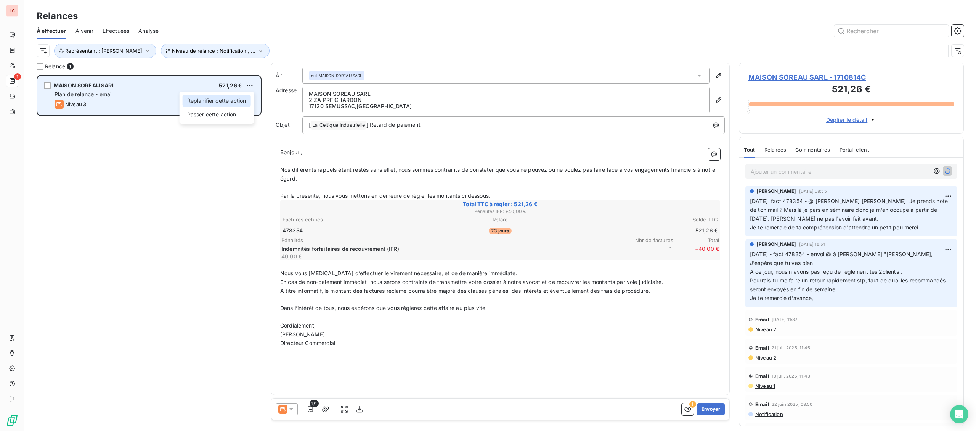
click at [211, 103] on div "Replanifier cette action" at bounding box center [217, 101] width 68 height 12
select select "8"
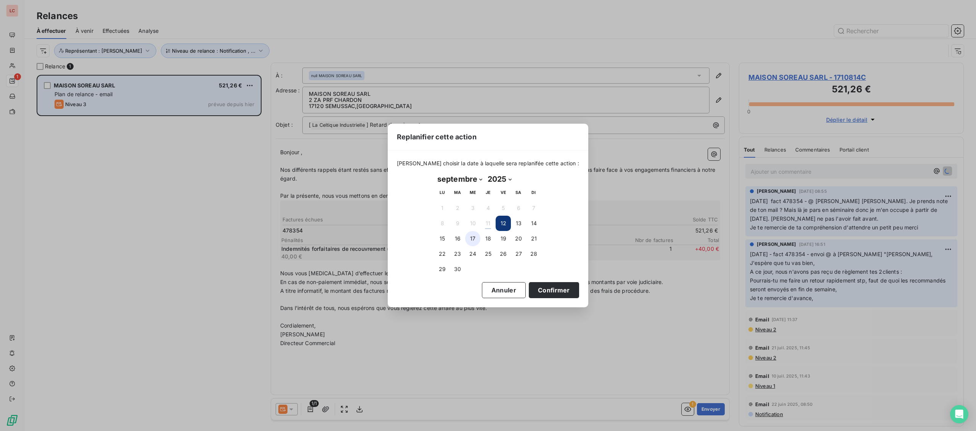
click at [476, 235] on button "17" at bounding box center [472, 238] width 15 height 15
click at [534, 289] on button "Confirmer" at bounding box center [554, 290] width 50 height 16
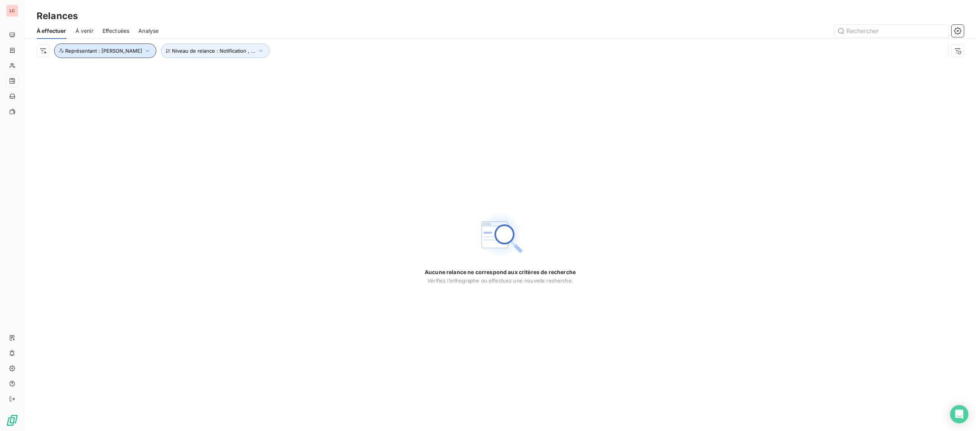
click at [131, 52] on span "Représentant : [PERSON_NAME]" at bounding box center [103, 51] width 77 height 6
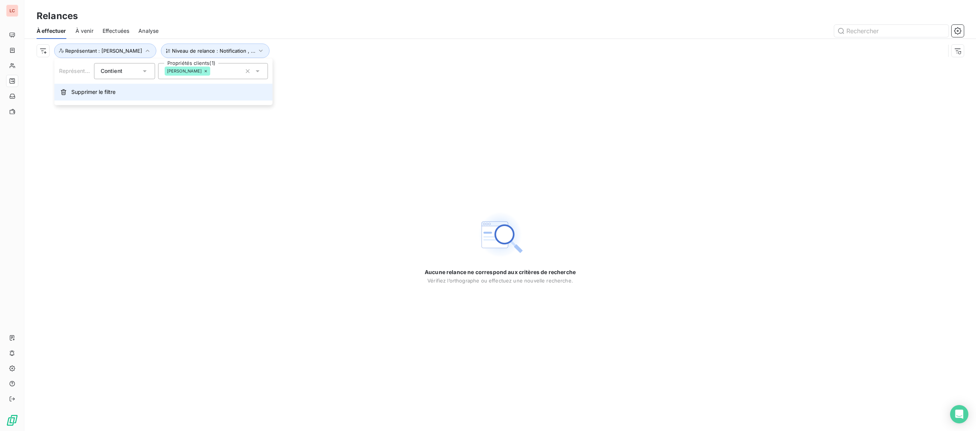
click at [91, 92] on span "Supprimer le filtre" at bounding box center [93, 92] width 44 height 8
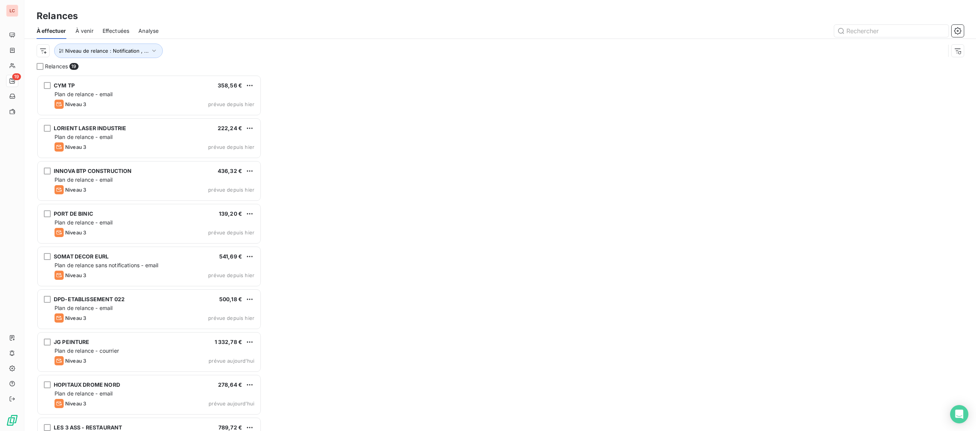
scroll to position [356, 225]
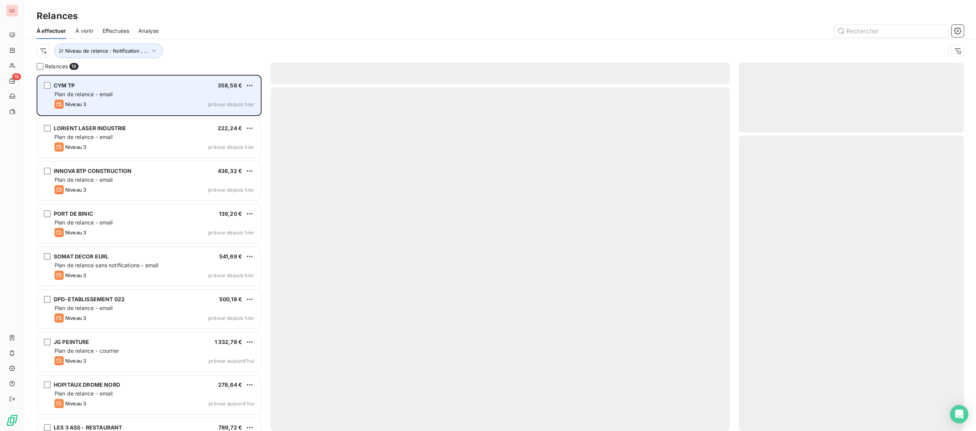
click at [95, 90] on div "CYM TP 358,56 € Plan de relance - email Niveau 3 prévue depuis [DATE]" at bounding box center [149, 95] width 223 height 39
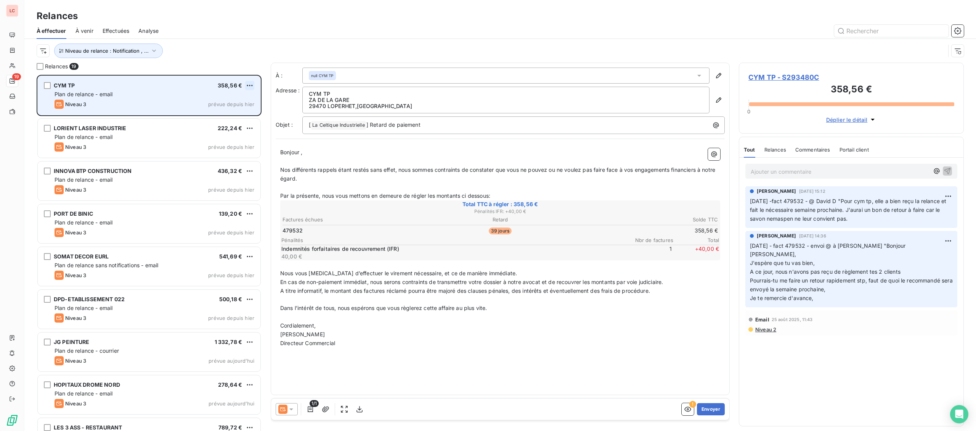
click at [254, 87] on html "LC 19 Relances À effectuer À venir Effectuées Analyse Niveau de relance : Notif…" at bounding box center [488, 215] width 976 height 431
click at [243, 102] on div "Replanifier cette action" at bounding box center [217, 101] width 68 height 12
select select "8"
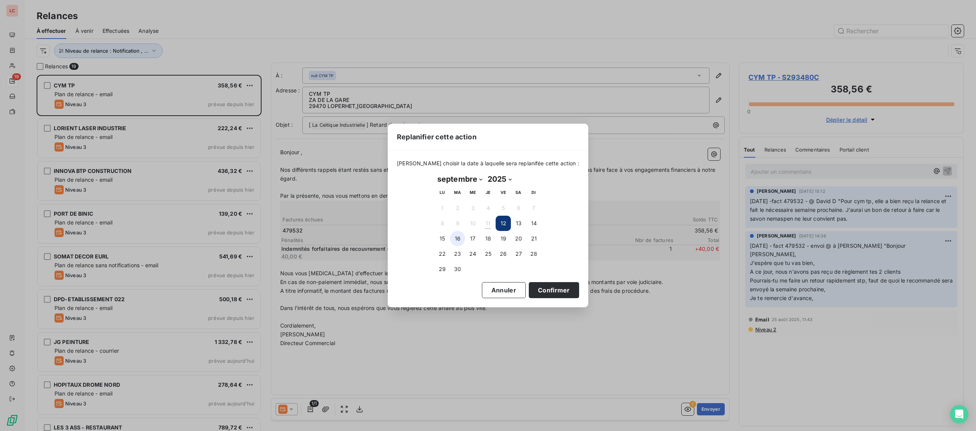
click at [458, 239] on button "16" at bounding box center [457, 238] width 15 height 15
click at [548, 293] on button "Confirmer" at bounding box center [554, 290] width 50 height 16
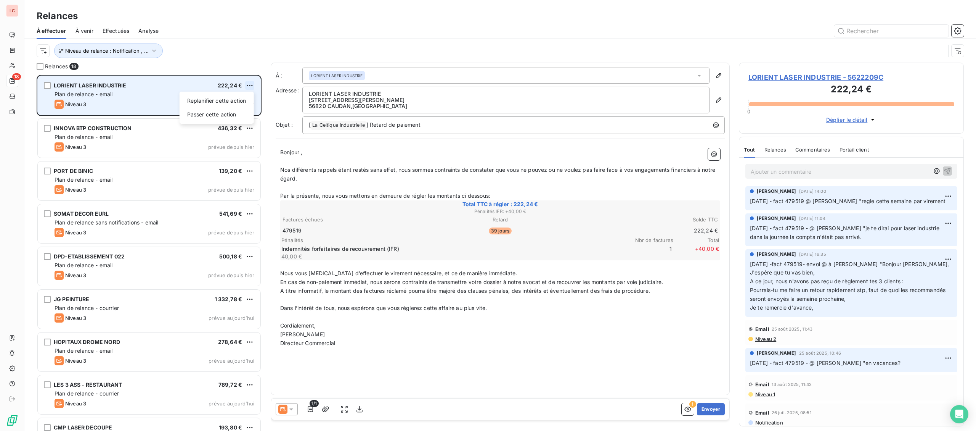
click at [252, 85] on html "LC 18 Relances À effectuer À venir Effectuées Analyse Niveau de relance : Notif…" at bounding box center [488, 215] width 976 height 431
click at [248, 99] on div "Replanifier cette action" at bounding box center [217, 101] width 68 height 12
select select "8"
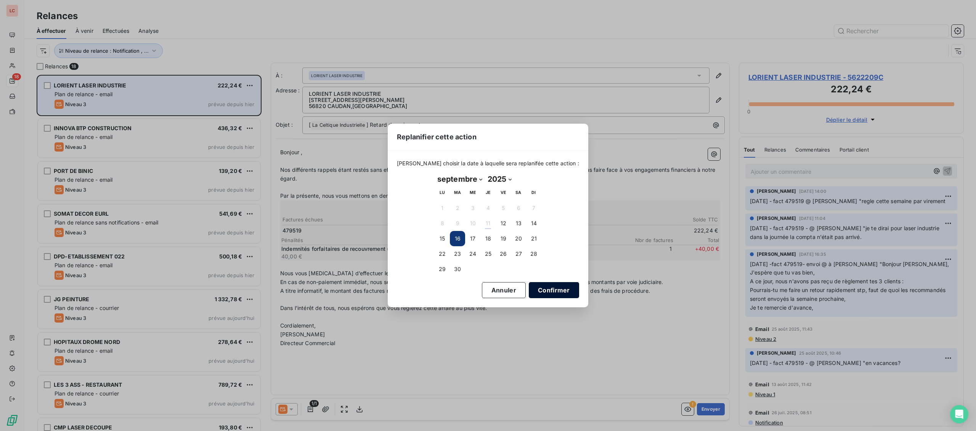
click at [560, 289] on button "Confirmer" at bounding box center [554, 290] width 50 height 16
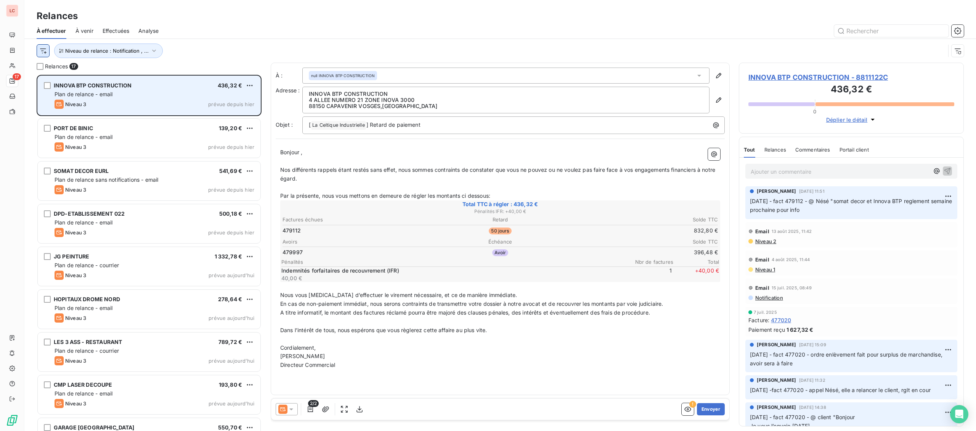
click at [46, 51] on html "LC 17 Relances À effectuer À venir Effectuées Analyse Niveau de relance : Notif…" at bounding box center [488, 215] width 976 height 431
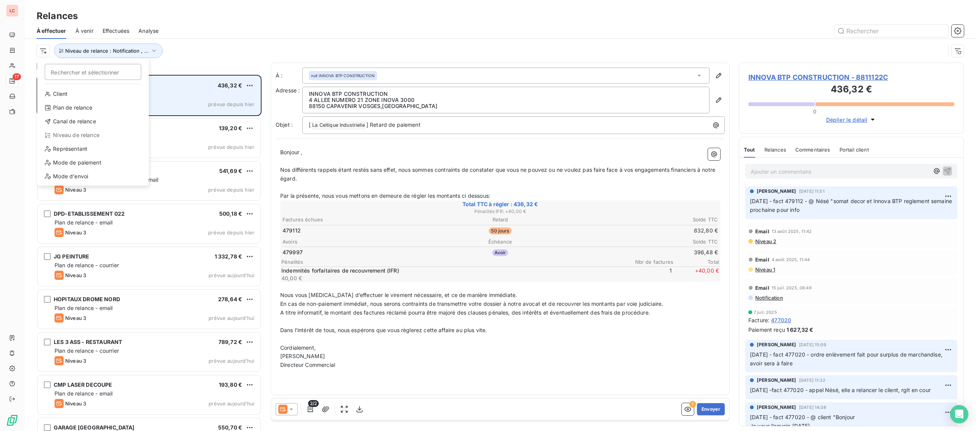
scroll to position [356, 225]
drag, startPoint x: 87, startPoint y: 148, endPoint x: 103, endPoint y: 140, distance: 18.3
click at [86, 148] on div "Représentant" at bounding box center [93, 149] width 106 height 12
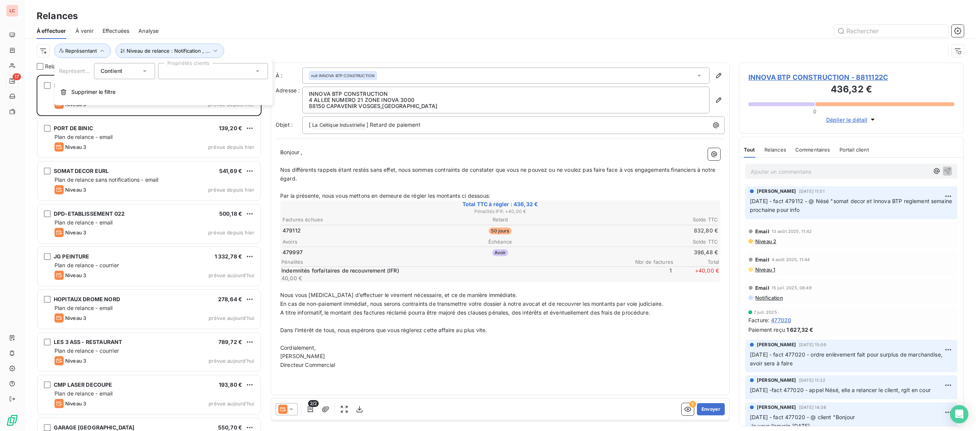
click at [206, 73] on div at bounding box center [213, 71] width 110 height 16
type input "unl"
click at [175, 92] on div "UNLU Nese" at bounding box center [187, 89] width 27 height 9
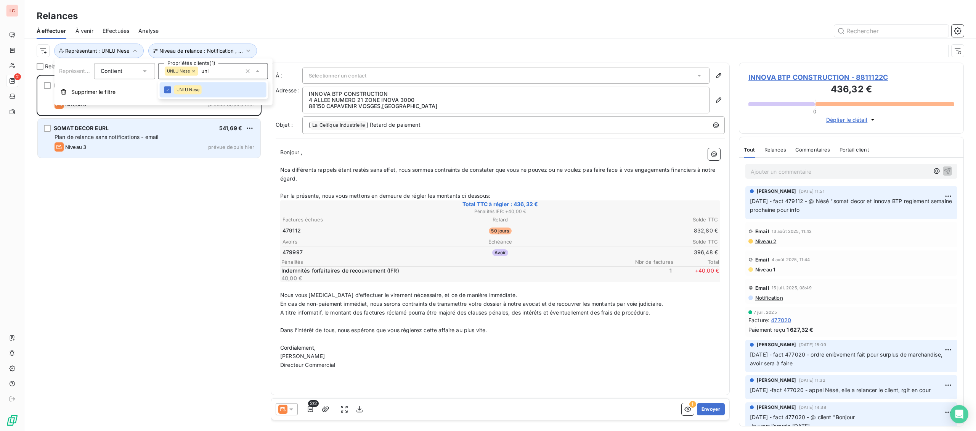
click at [116, 137] on span "Plan de relance sans notifications - email" at bounding box center [107, 136] width 104 height 6
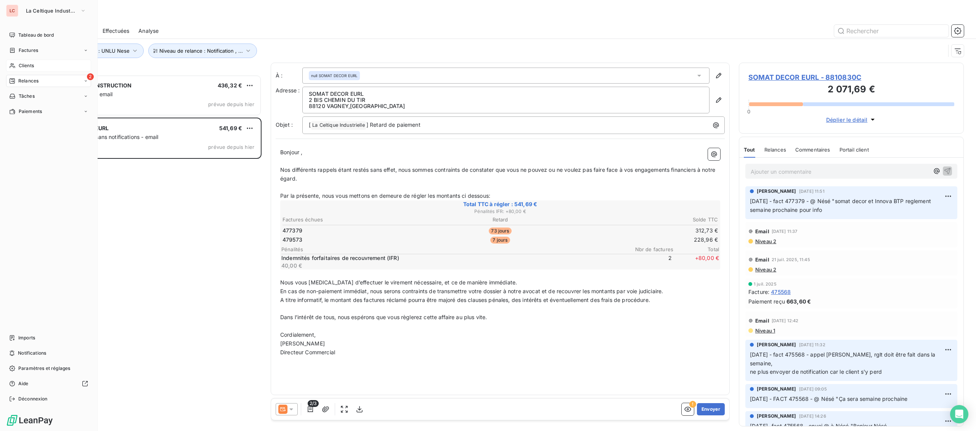
click at [15, 67] on icon at bounding box center [12, 66] width 6 height 6
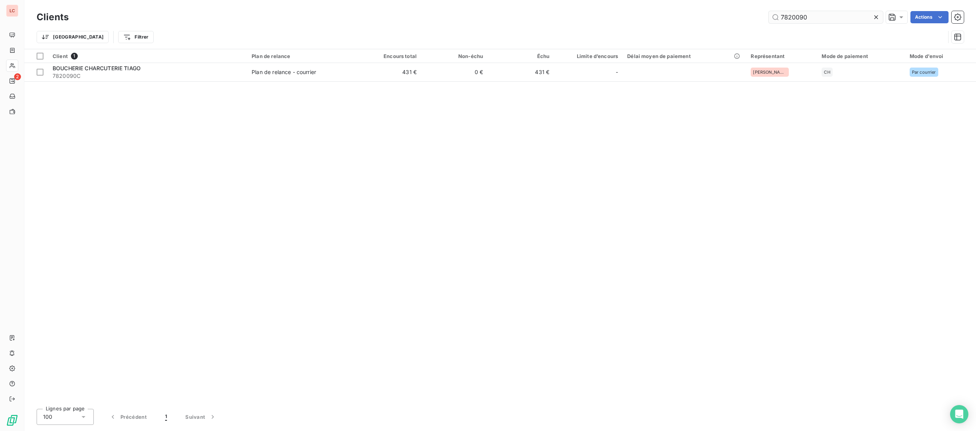
drag, startPoint x: 820, startPoint y: 20, endPoint x: 613, endPoint y: 30, distance: 207.7
click at [769, 23] on input "7820090" at bounding box center [826, 17] width 114 height 12
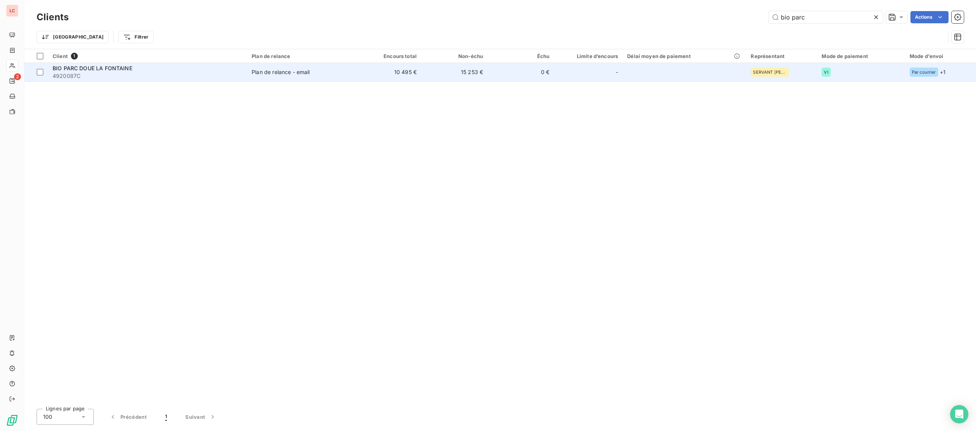
type input "bio parc"
click at [132, 78] on span "4920087C" at bounding box center [148, 76] width 190 height 8
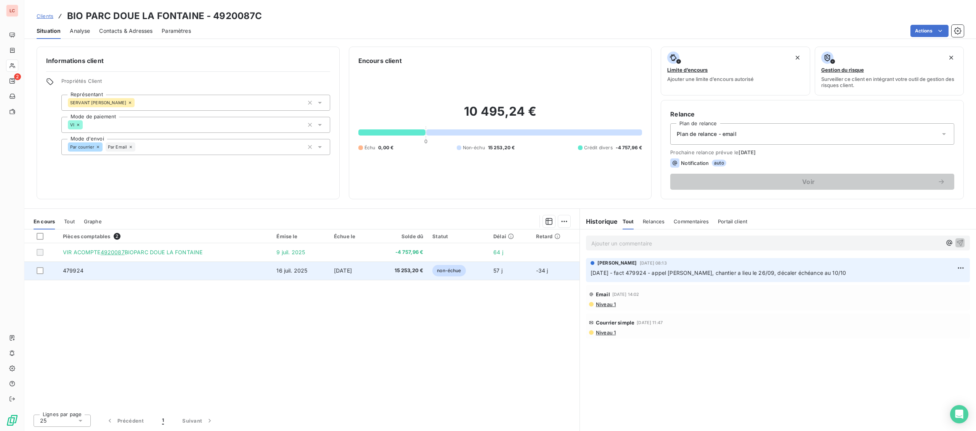
click at [259, 272] on td "479924" at bounding box center [165, 270] width 214 height 18
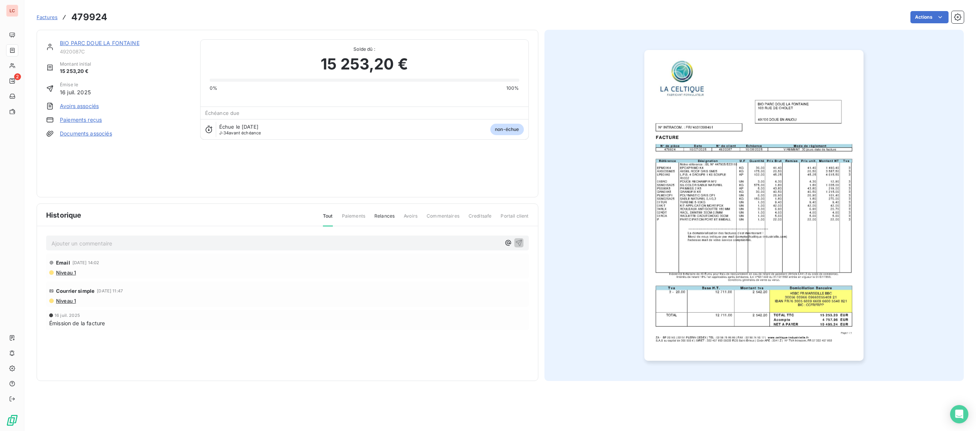
click at [712, 248] on img "button" at bounding box center [753, 205] width 219 height 310
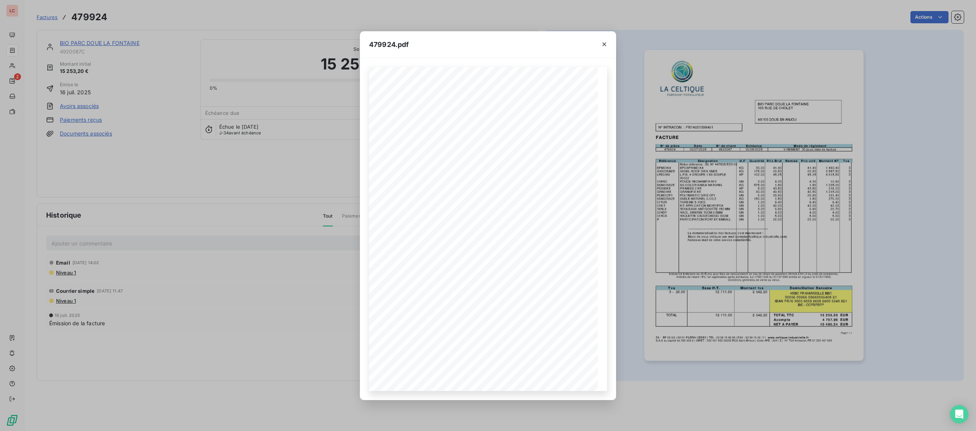
drag, startPoint x: 358, startPoint y: 281, endPoint x: 261, endPoint y: 226, distance: 112.0
click at [355, 281] on div "479924.pdf Page 1 / 1 ZA - BP 20140 | [PHONE_NUMBER] CEDEX | TEL : [PHONE_NUMBE…" at bounding box center [488, 215] width 976 height 431
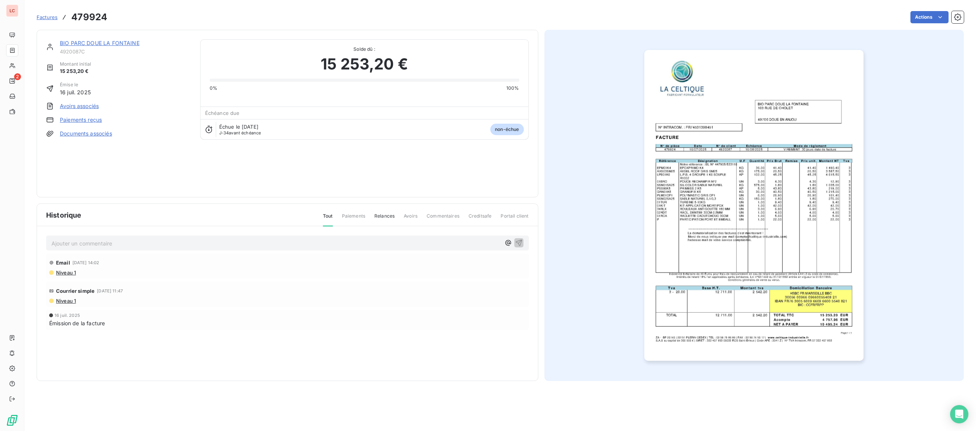
click at [105, 43] on link "BIO PARC DOUE LA FONTAINE" at bounding box center [100, 43] width 80 height 6
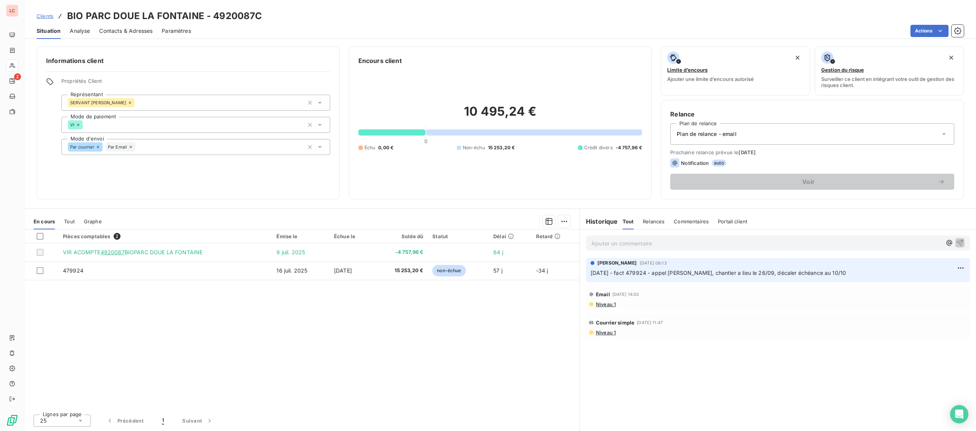
click at [335, 326] on div "Pièces comptables 2 Émise le Échue le Solde dû Statut Délai Retard VIR ACOMPTE …" at bounding box center [301, 318] width 555 height 178
click at [643, 239] on p "Ajouter un commentaire ﻿" at bounding box center [766, 243] width 350 height 10
click at [636, 244] on p "Ajouter un commentaire ﻿" at bounding box center [766, 243] width 350 height 10
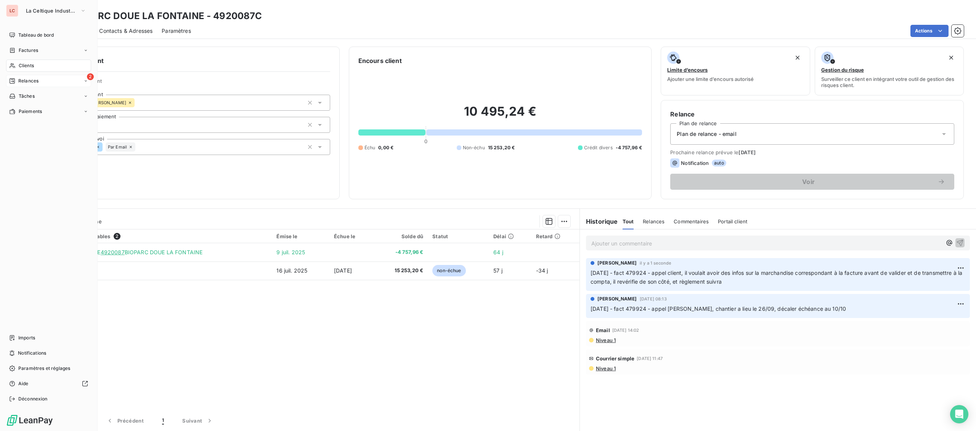
click at [16, 78] on div "Relances" at bounding box center [23, 80] width 29 height 7
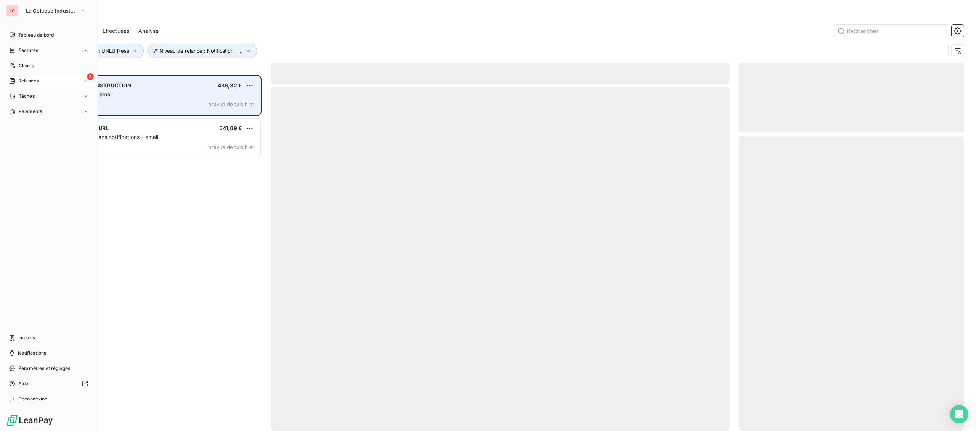
scroll to position [356, 225]
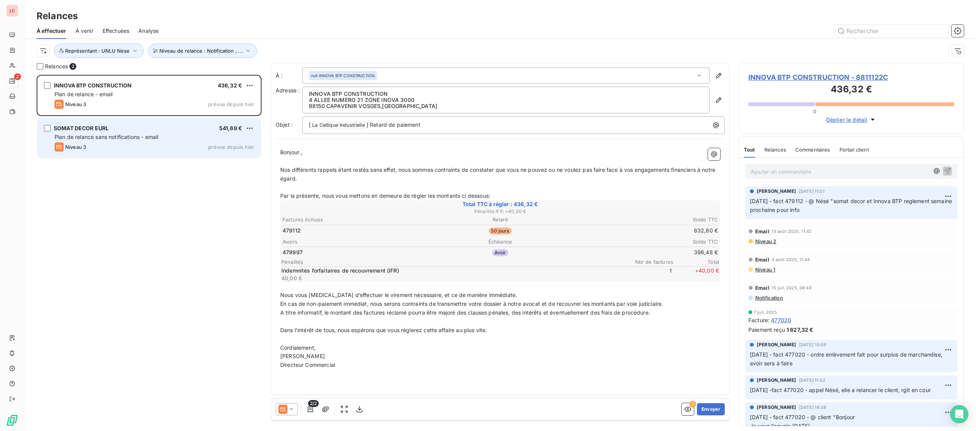
click at [88, 146] on div "Niveau 3 prévue depuis hier" at bounding box center [155, 146] width 200 height 9
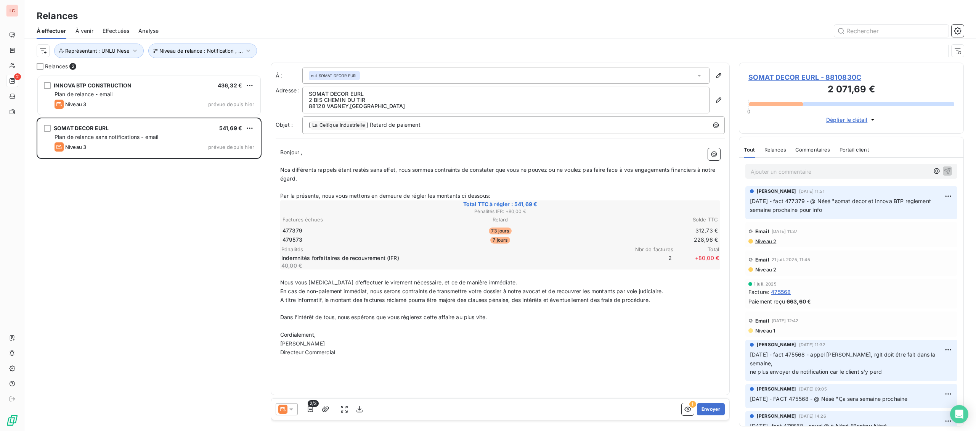
click at [768, 167] on div "Ajouter un commentaire ﻿" at bounding box center [840, 171] width 178 height 10
click at [768, 171] on p "Ajouter un commentaire ﻿" at bounding box center [840, 172] width 178 height 10
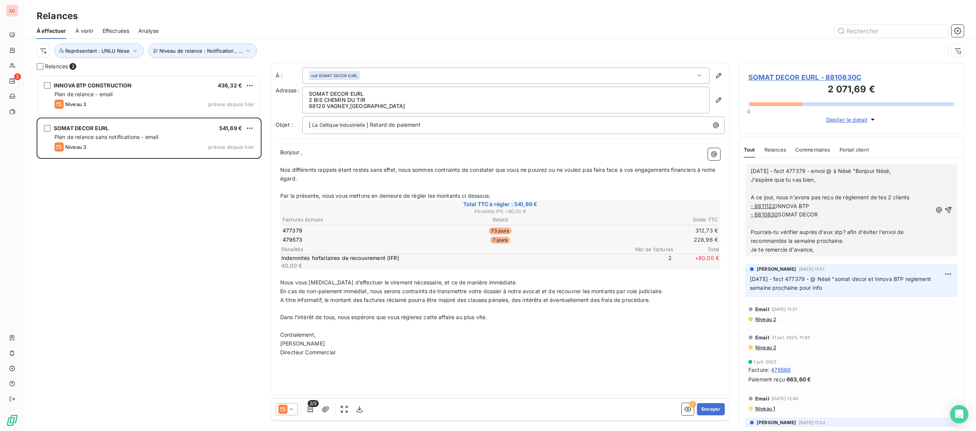
click at [783, 186] on p "﻿" at bounding box center [842, 188] width 182 height 9
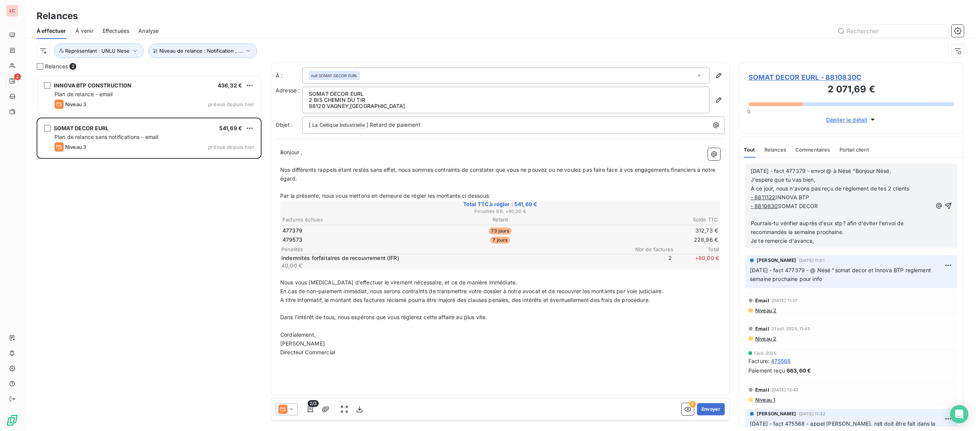
click at [841, 204] on p "- 8810830 SOMAT DECOR" at bounding box center [842, 206] width 182 height 9
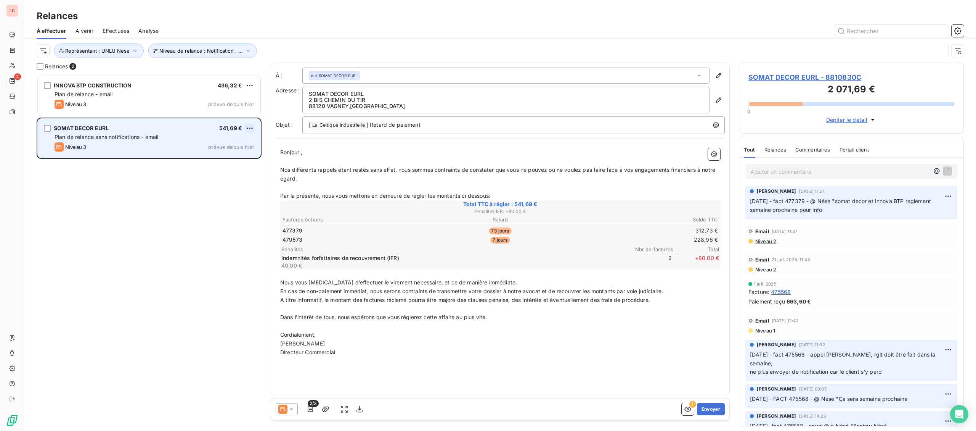
scroll to position [356, 225]
click at [250, 130] on html "LC 2 Relances À effectuer À venir Effectuées Analyse Niveau de relance : Notifi…" at bounding box center [488, 215] width 976 height 431
click at [238, 141] on div "Replanifier cette action" at bounding box center [217, 143] width 68 height 12
select select "8"
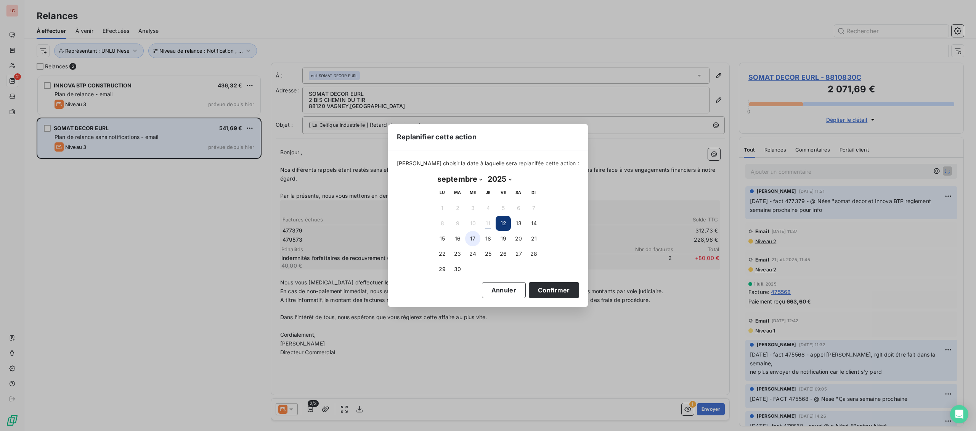
click at [472, 238] on button "17" at bounding box center [472, 238] width 15 height 15
click at [548, 296] on button "Confirmer" at bounding box center [554, 290] width 50 height 16
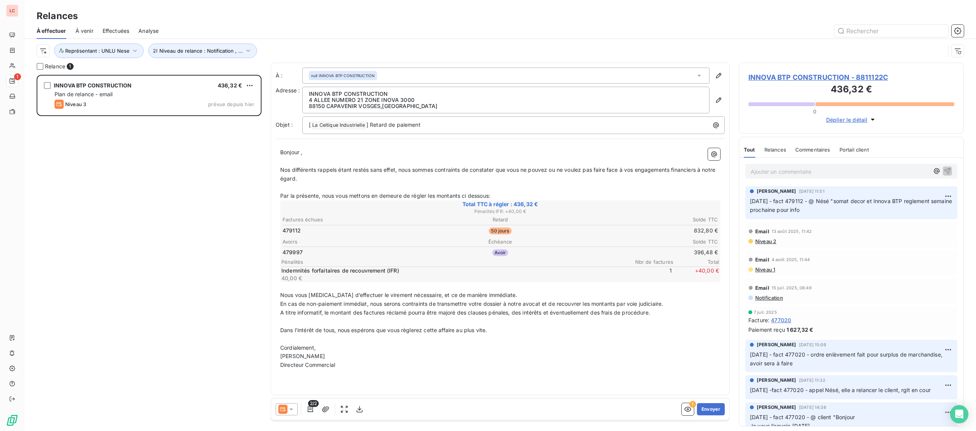
click at [775, 175] on p "Ajouter un commentaire ﻿" at bounding box center [840, 172] width 178 height 10
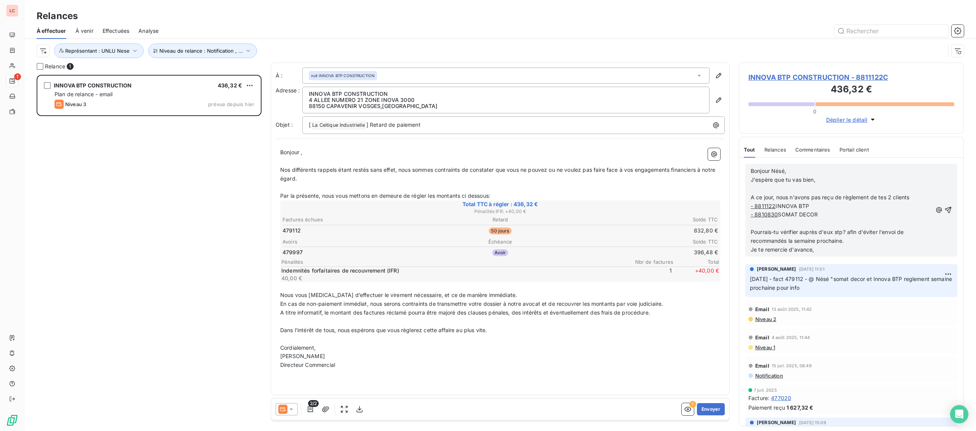
drag, startPoint x: 748, startPoint y: 174, endPoint x: 754, endPoint y: 171, distance: 6.5
click at [750, 174] on div "Bonjour Nésé, J'espère que tu vas bien, ﻿ A ce jour, nous n'avons pas reçu de r…" at bounding box center [852, 210] width 212 height 93
drag, startPoint x: 754, startPoint y: 171, endPoint x: 746, endPoint y: 171, distance: 8.0
click at [753, 171] on span "Bonjour Nésé," at bounding box center [768, 170] width 35 height 6
drag, startPoint x: 746, startPoint y: 171, endPoint x: 750, endPoint y: 171, distance: 4.2
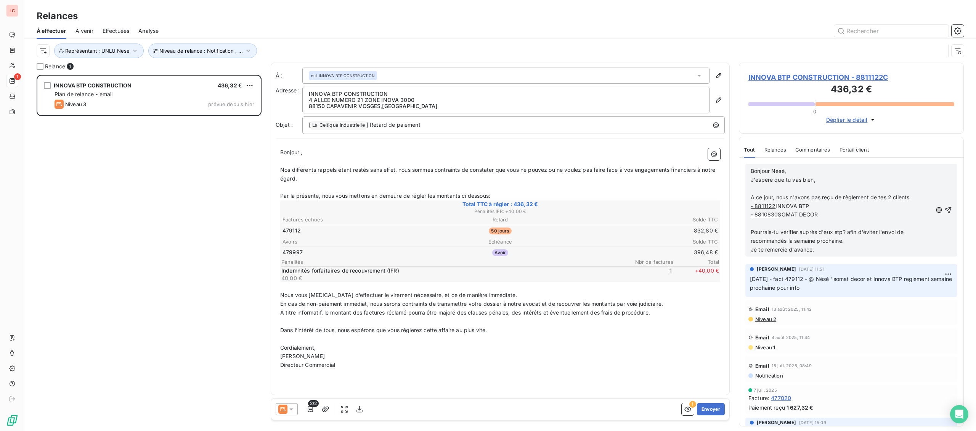
click at [748, 171] on div "Bonjour Nésé, J'espère que tu vas bien, ﻿ A ce jour, nous n'avons pas reçu de r…" at bounding box center [852, 210] width 212 height 93
click at [750, 171] on div "Bonjour Nésé, J'espère que tu vas bien, ﻿ A ce jour, nous n'avons pas reçu de r…" at bounding box center [852, 210] width 212 height 93
click at [751, 171] on span "Bonjour Nésé," at bounding box center [768, 170] width 35 height 6
click at [807, 191] on p "﻿" at bounding box center [842, 188] width 182 height 9
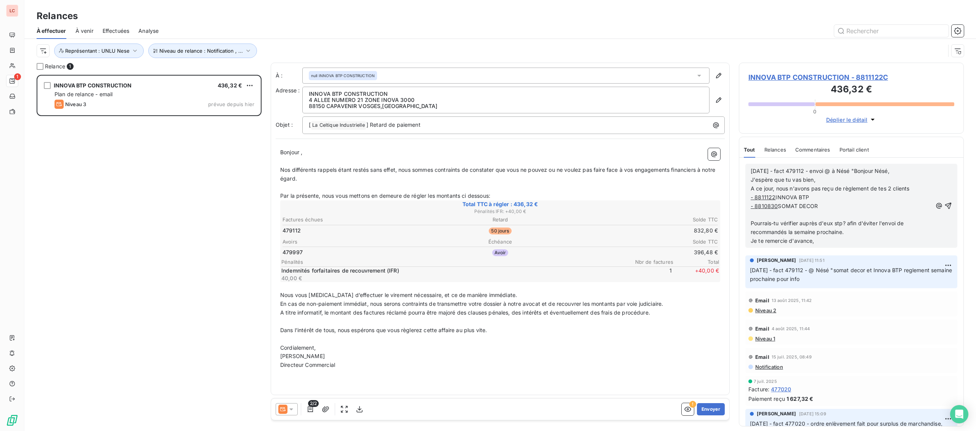
click at [836, 208] on p "- 8810830 SOMAT DECOR" at bounding box center [842, 206] width 182 height 9
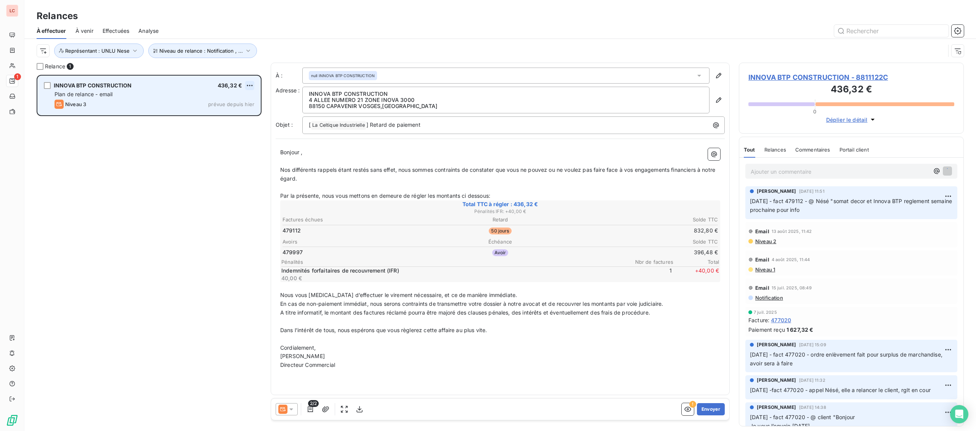
click at [250, 87] on html "LC 1 Relances À effectuer À venir Effectuées Analyse Niveau de relance : Notifi…" at bounding box center [488, 215] width 976 height 431
click at [239, 99] on div "Replanifier cette action" at bounding box center [217, 101] width 68 height 12
select select "8"
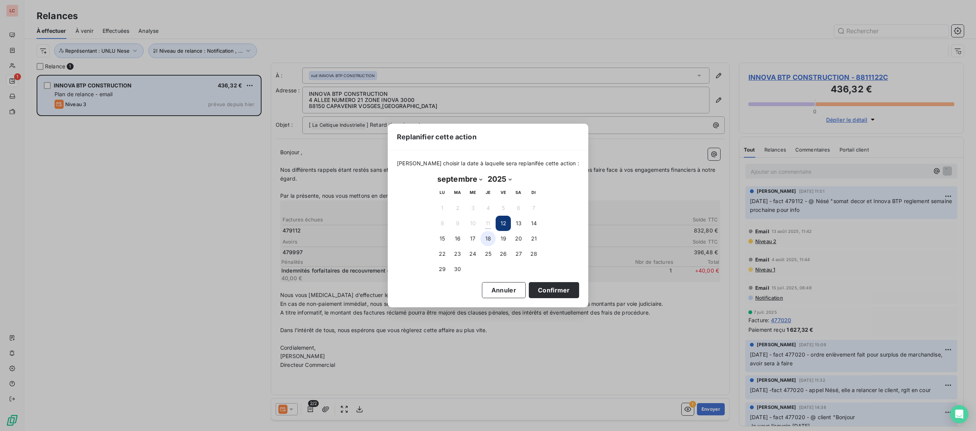
drag, startPoint x: 473, startPoint y: 235, endPoint x: 483, endPoint y: 240, distance: 11.3
click at [473, 235] on button "17" at bounding box center [472, 238] width 15 height 15
click at [534, 283] on button "Confirmer" at bounding box center [554, 290] width 50 height 16
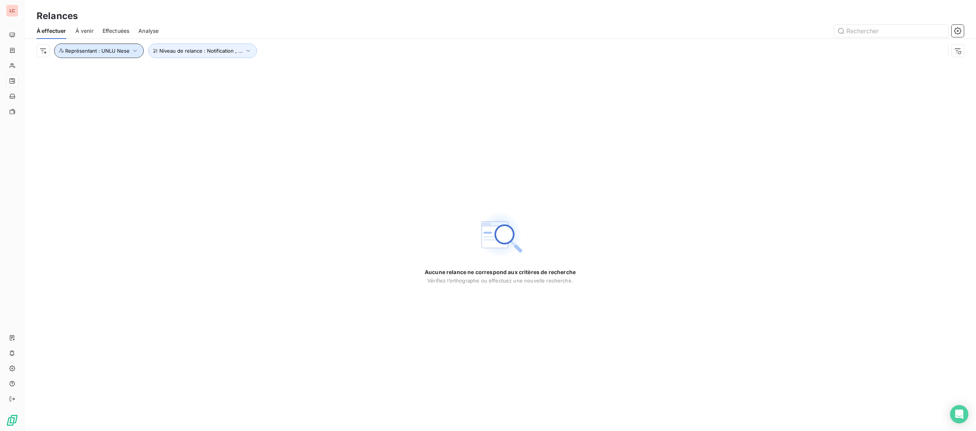
click at [116, 57] on button "Représentant : UNLU Nese" at bounding box center [99, 50] width 90 height 14
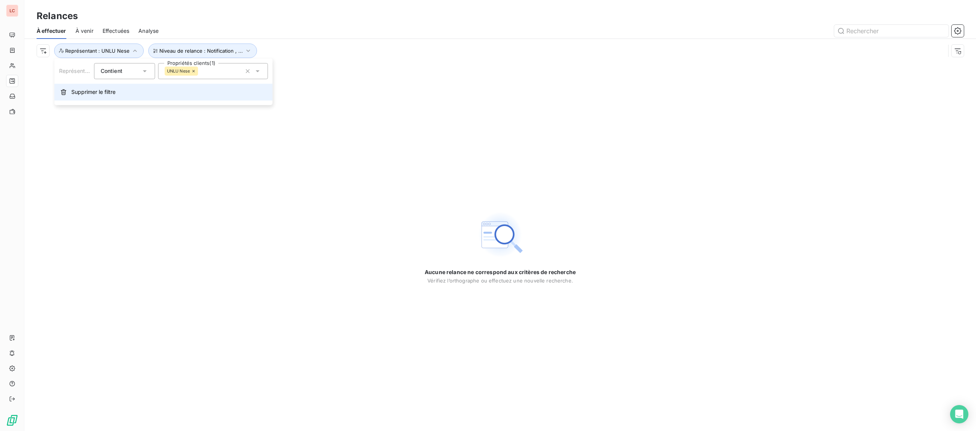
click at [91, 94] on span "Supprimer le filtre" at bounding box center [93, 92] width 44 height 8
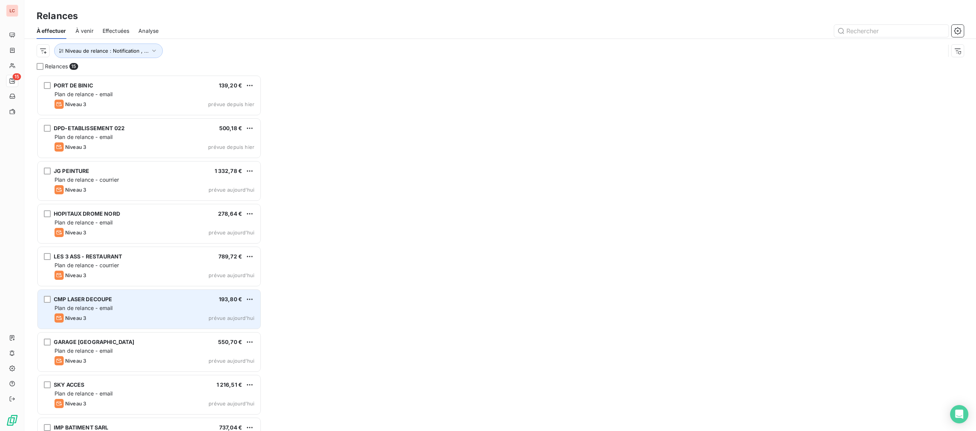
scroll to position [356, 225]
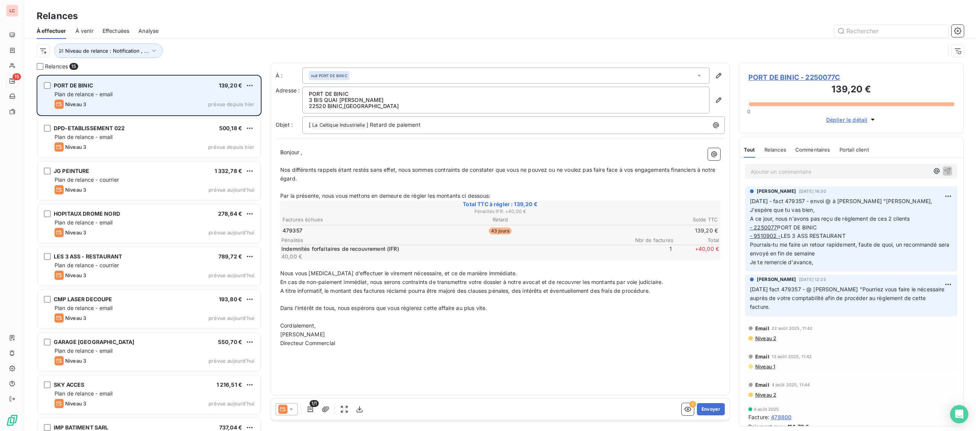
click at [187, 88] on div "PORT DE BINIC 139,20 €" at bounding box center [155, 85] width 200 height 7
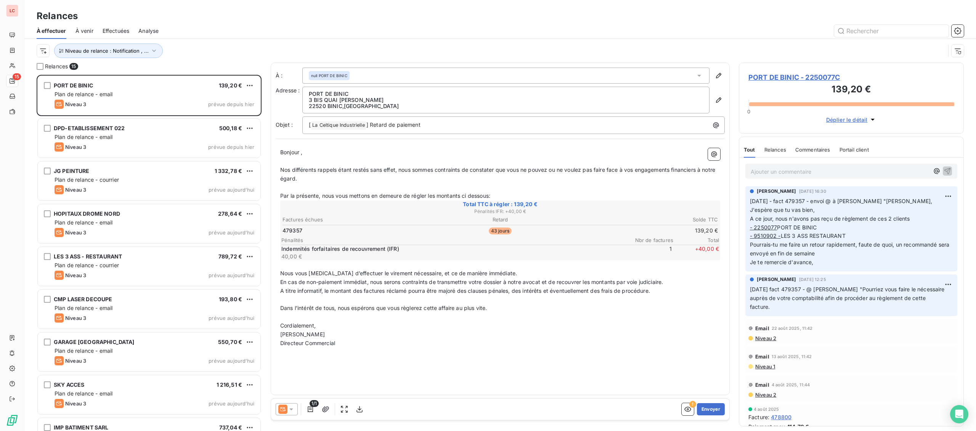
click at [773, 78] on span "PORT DE BINIC - 2250077C" at bounding box center [852, 77] width 206 height 10
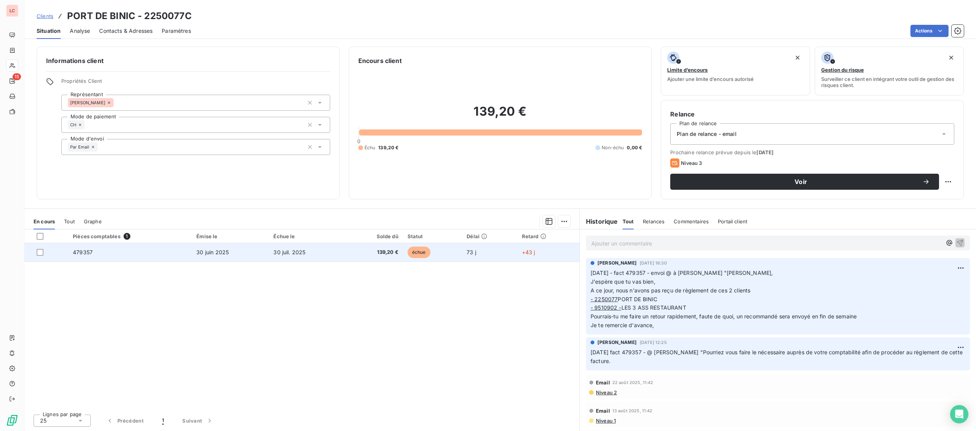
click at [392, 253] on span "139,20 €" at bounding box center [374, 252] width 48 height 8
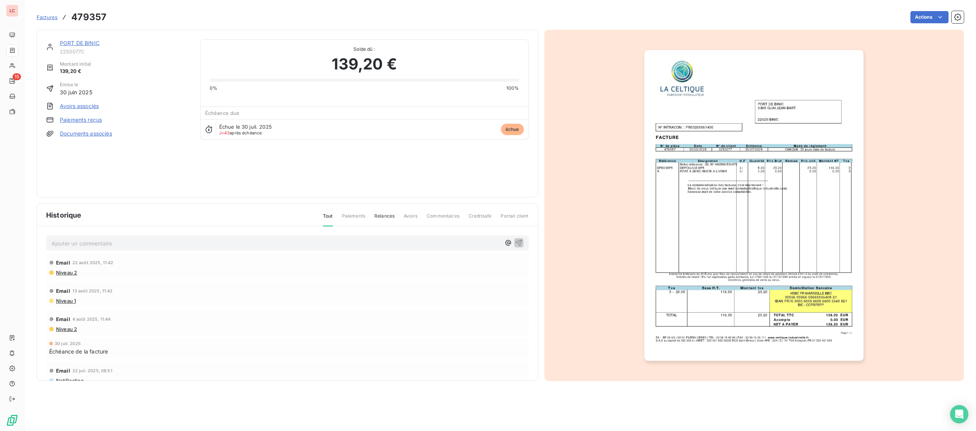
click at [688, 204] on img "button" at bounding box center [753, 205] width 219 height 310
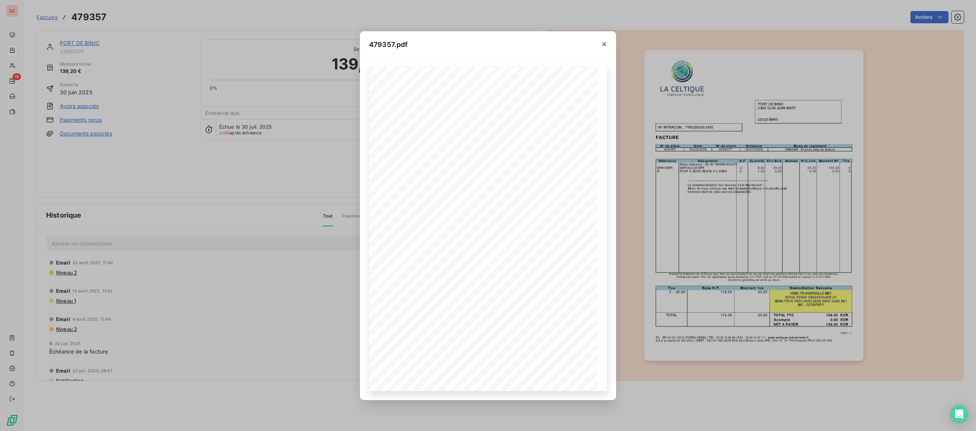
click at [239, 148] on div "**********" at bounding box center [488, 215] width 976 height 431
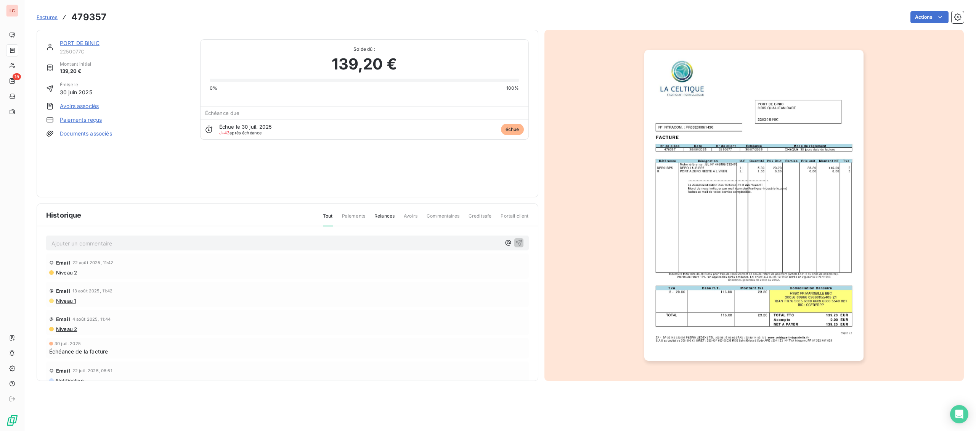
click at [101, 42] on div "PORT DE BINIC" at bounding box center [125, 43] width 131 height 8
click at [96, 43] on link "PORT DE BINIC" at bounding box center [80, 43] width 40 height 6
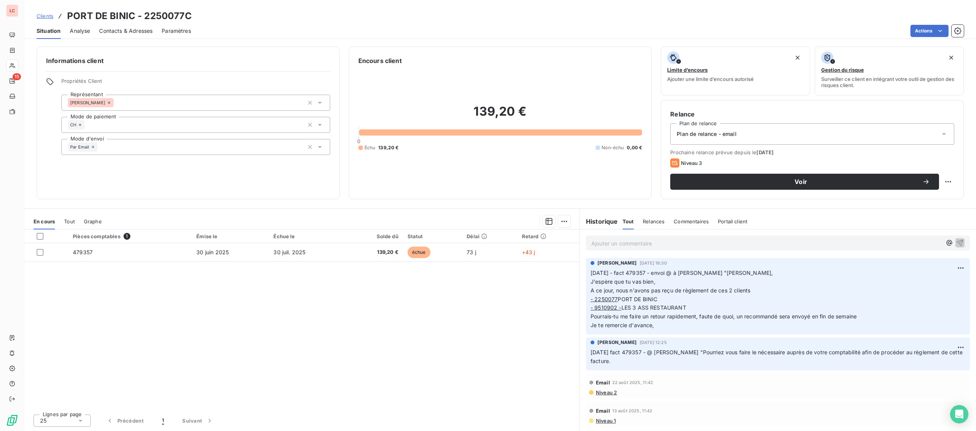
click at [118, 32] on span "Contacts & Adresses" at bounding box center [125, 31] width 53 height 8
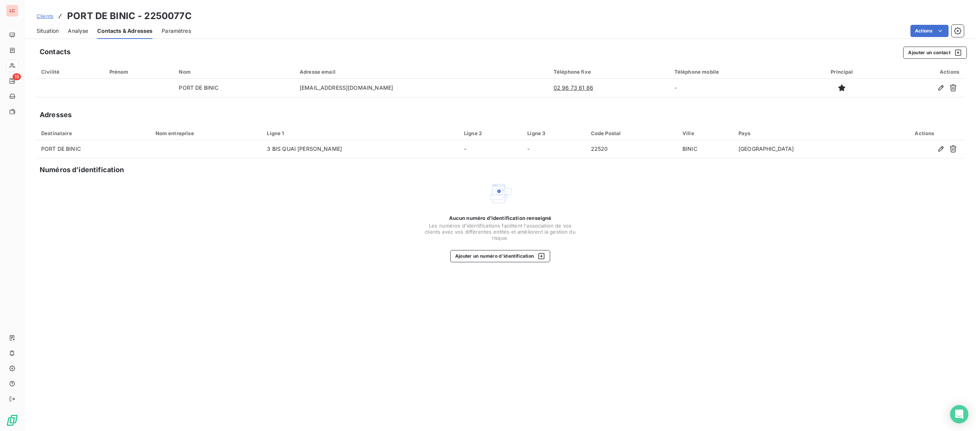
click at [47, 30] on span "Situation" at bounding box center [48, 31] width 22 height 8
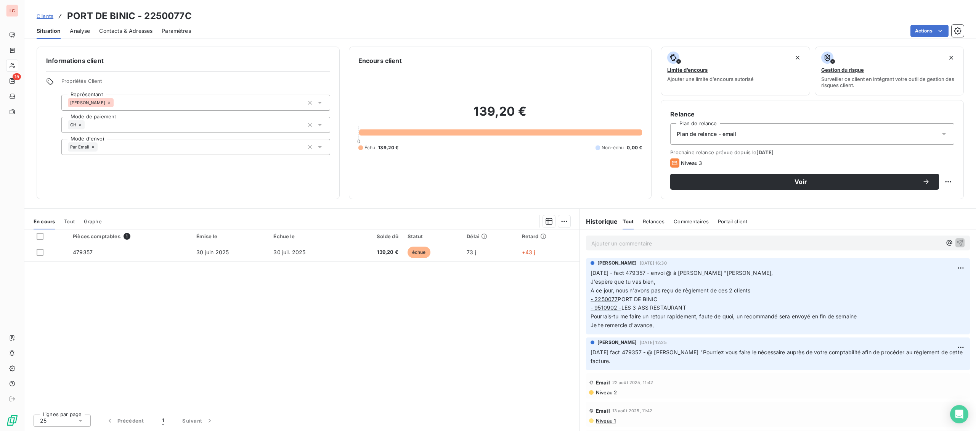
click at [731, 250] on div "Ajouter un commentaire ﻿" at bounding box center [778, 242] width 384 height 15
click at [733, 241] on p "Ajouter un commentaire ﻿" at bounding box center [766, 243] width 350 height 10
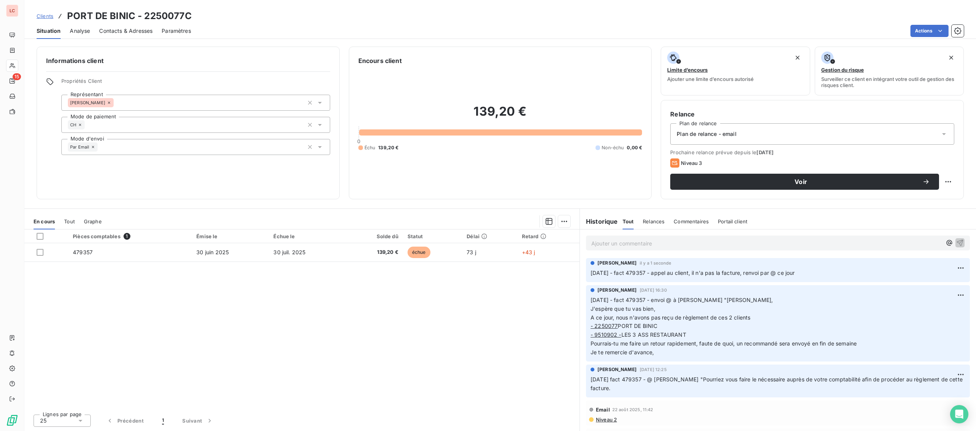
click at [106, 29] on span "Contacts & Adresses" at bounding box center [125, 31] width 53 height 8
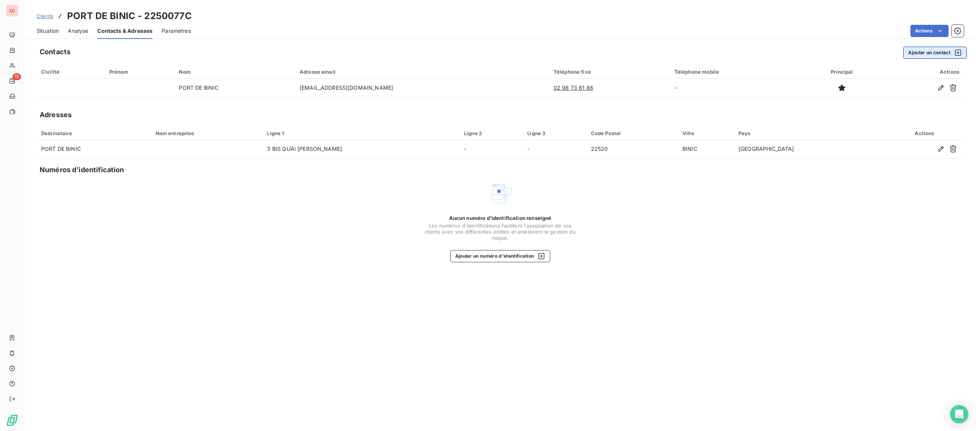
click at [935, 49] on button "Ajouter un contact" at bounding box center [935, 53] width 64 height 12
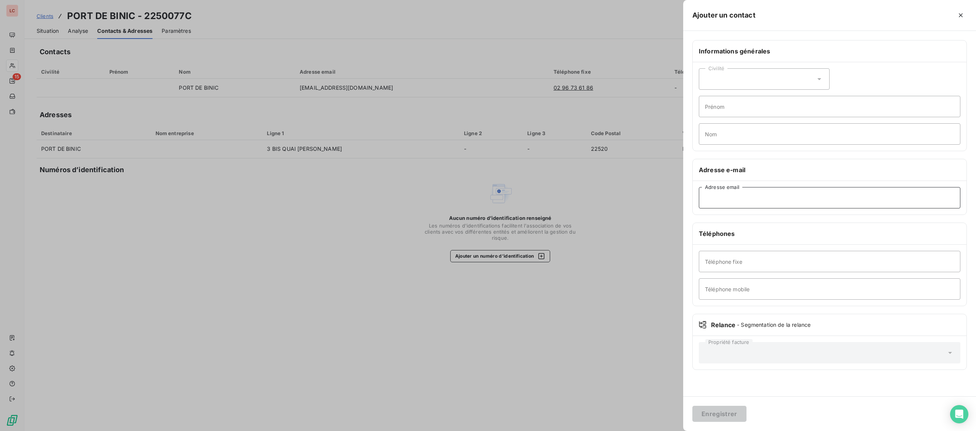
click at [725, 203] on input "Adresse email" at bounding box center [830, 197] width 262 height 21
type input "[EMAIL_ADDRESS][DOMAIN_NAME]"
click at [693, 405] on button "Enregistrer" at bounding box center [720, 413] width 54 height 16
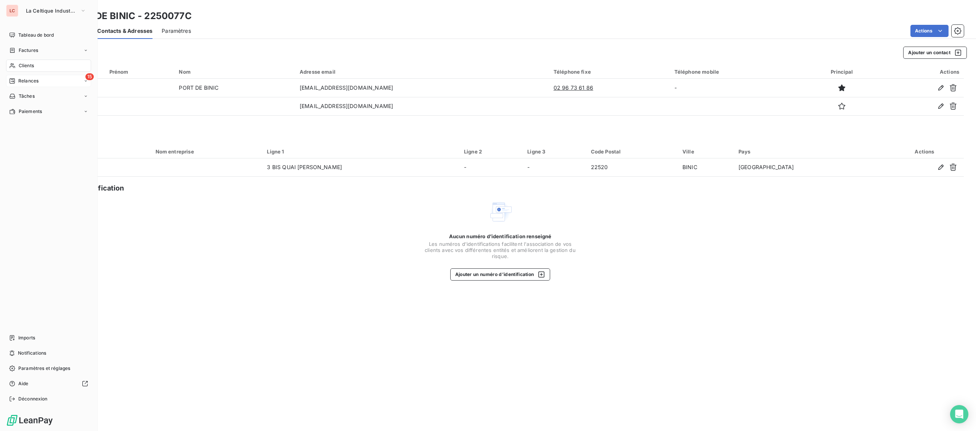
click at [19, 83] on span "Relances" at bounding box center [28, 80] width 20 height 7
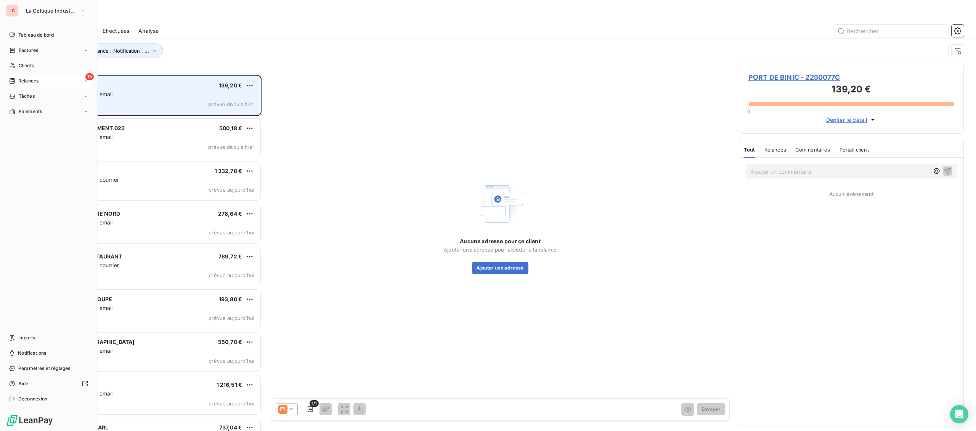
scroll to position [356, 225]
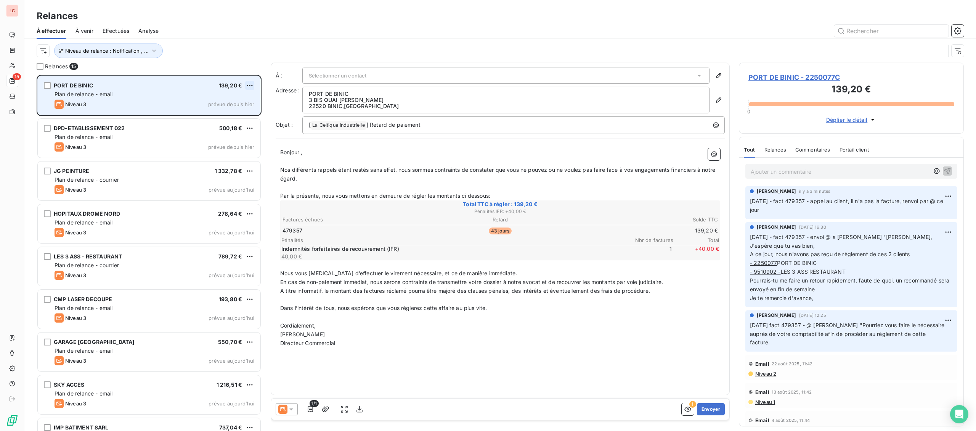
click at [249, 82] on html "LC 15 Relances À effectuer À venir Effectuées Analyse Niveau de relance : Notif…" at bounding box center [488, 215] width 976 height 431
click at [242, 96] on div "Replanifier cette action" at bounding box center [217, 101] width 68 height 12
select select "8"
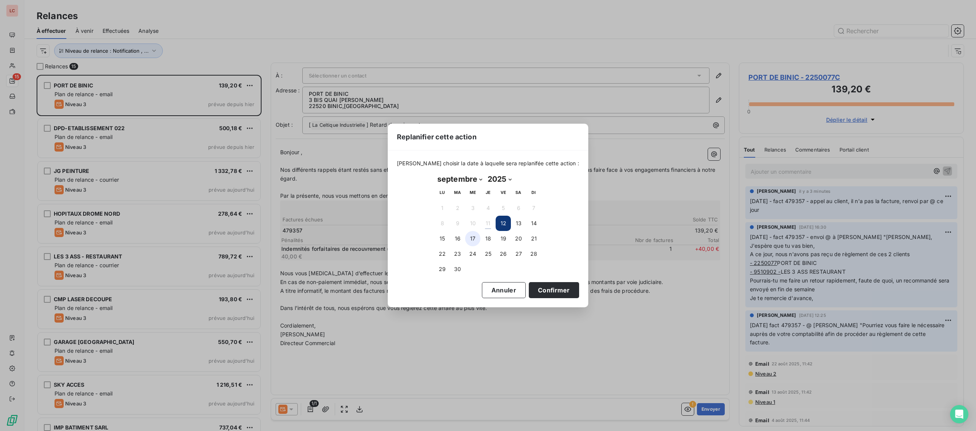
click at [469, 240] on button "17" at bounding box center [472, 238] width 15 height 15
click at [534, 292] on button "Confirmer" at bounding box center [554, 290] width 50 height 16
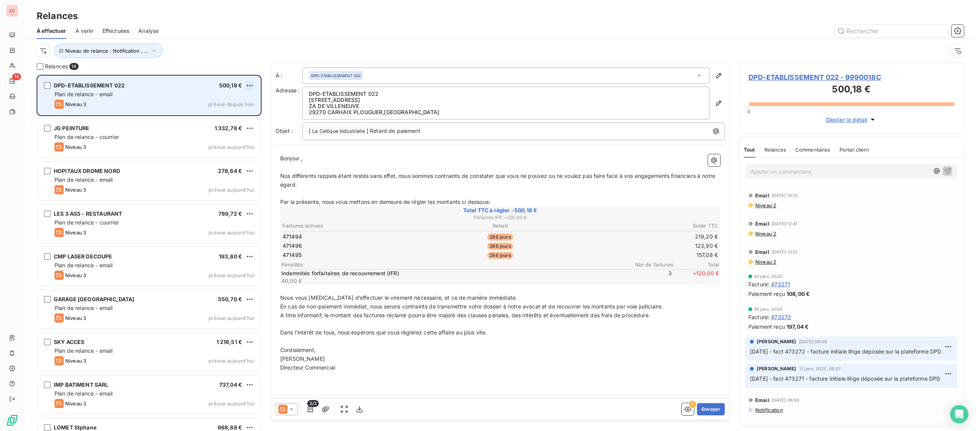
click at [252, 85] on html "LC 14 Relances À effectuer À venir Effectuées Analyse Niveau de relance : Notif…" at bounding box center [488, 215] width 976 height 431
click at [233, 105] on div "Replanifier cette action" at bounding box center [217, 101] width 68 height 12
select select "8"
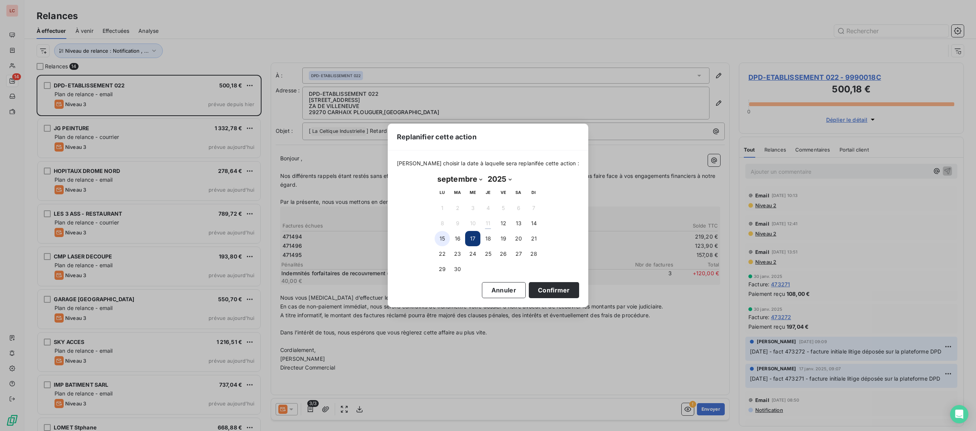
click at [441, 238] on button "15" at bounding box center [442, 238] width 15 height 15
click at [546, 289] on button "Confirmer" at bounding box center [554, 290] width 50 height 16
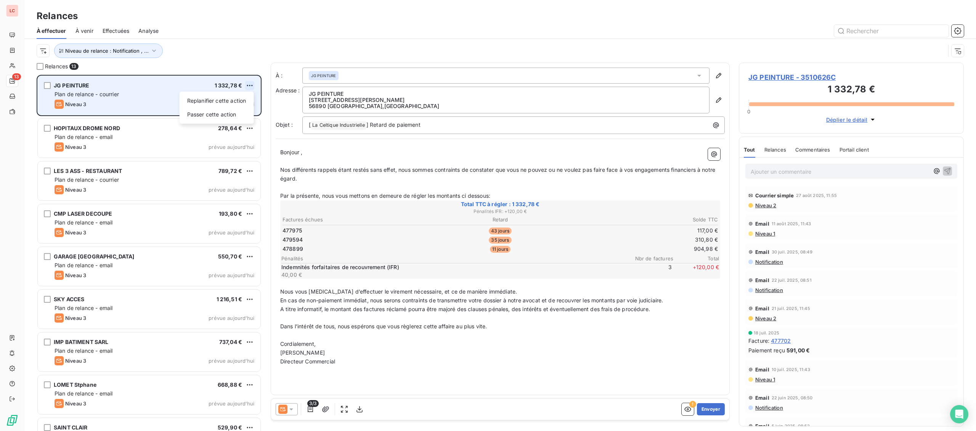
click at [247, 83] on html "LC 13 Relances À effectuer À venir Effectuées Analyse Niveau de relance : Notif…" at bounding box center [488, 215] width 976 height 431
click at [238, 101] on div "Replanifier cette action" at bounding box center [217, 101] width 68 height 12
select select "8"
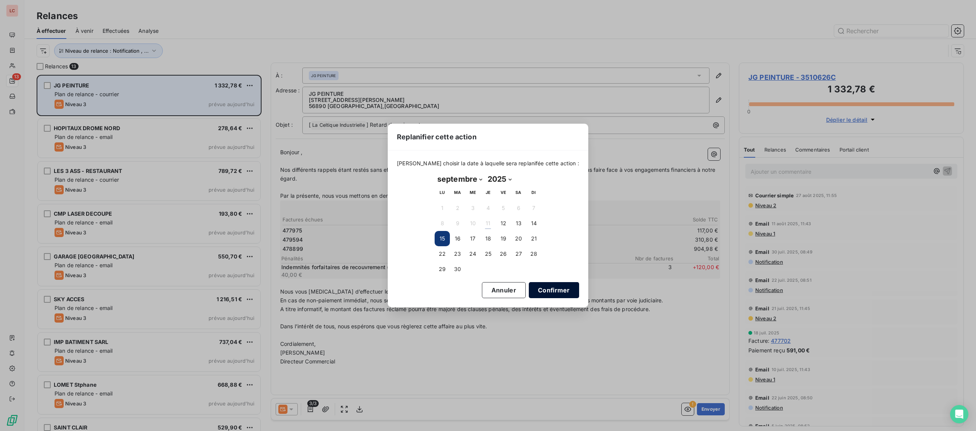
click at [545, 291] on button "Confirmer" at bounding box center [554, 290] width 50 height 16
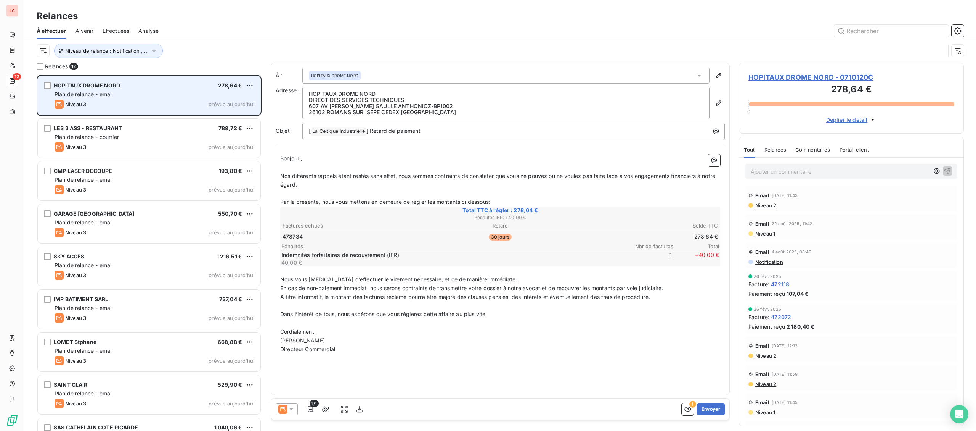
click at [190, 96] on div "Plan de relance - email" at bounding box center [155, 94] width 200 height 8
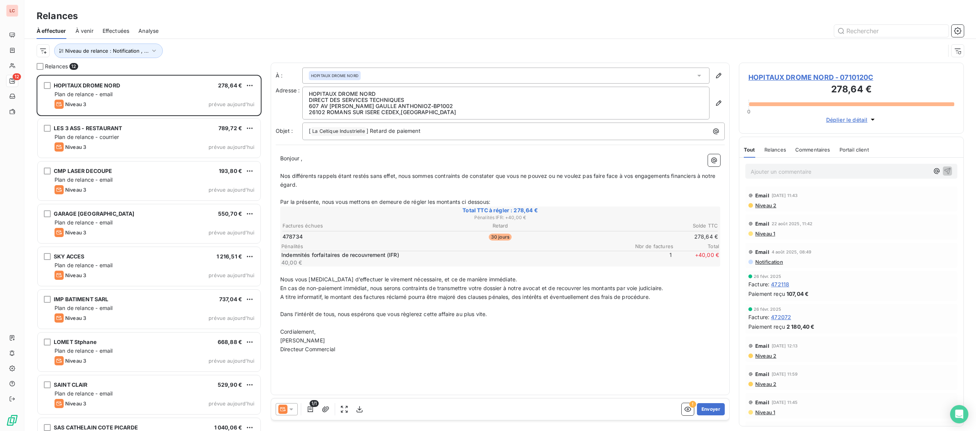
click at [764, 206] on span "Niveau 2" at bounding box center [766, 205] width 22 height 6
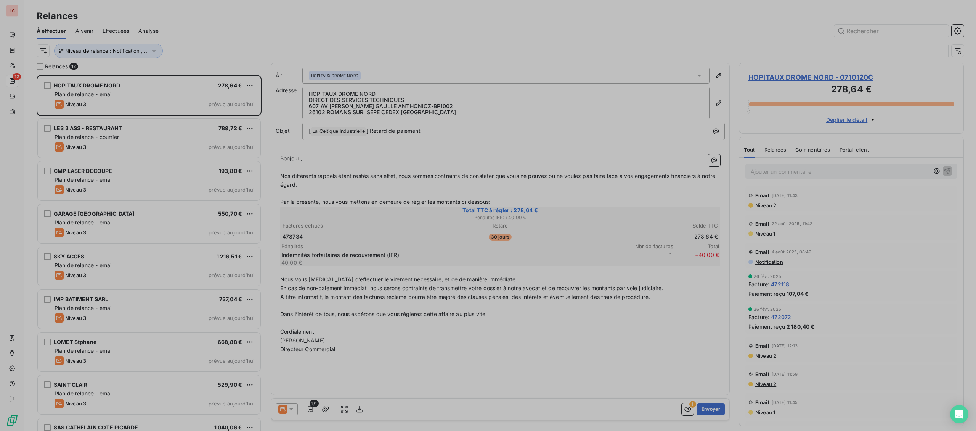
scroll to position [356, 225]
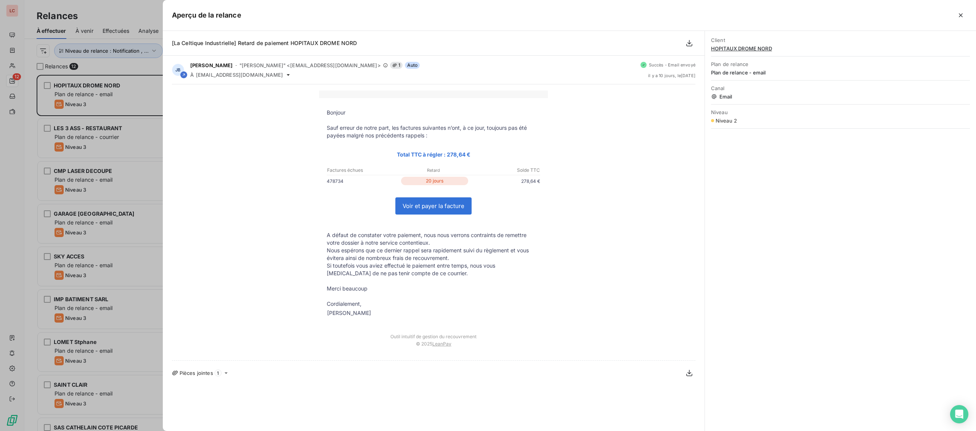
click at [226, 373] on icon at bounding box center [226, 373] width 3 height 2
click at [226, 373] on icon at bounding box center [226, 373] width 6 height 6
click at [119, 99] on div at bounding box center [488, 215] width 976 height 431
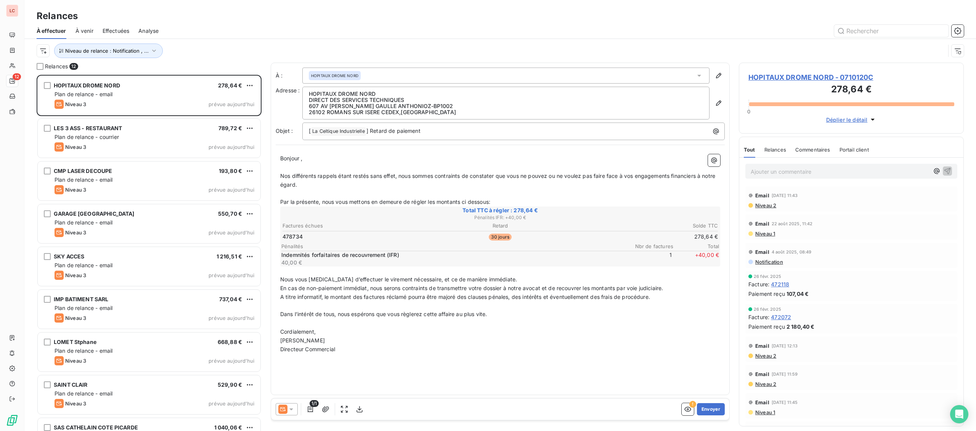
click at [291, 409] on icon at bounding box center [291, 409] width 4 height 2
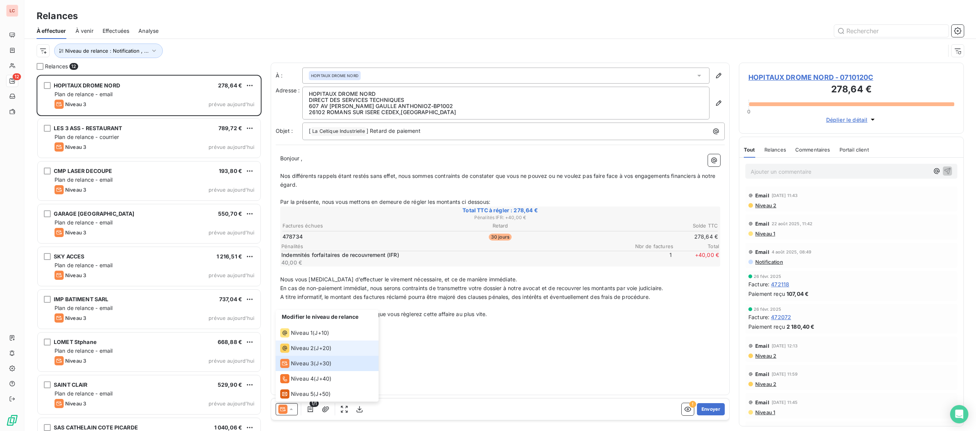
click at [297, 353] on li "Niveau 2 ( J+20 )" at bounding box center [327, 347] width 103 height 15
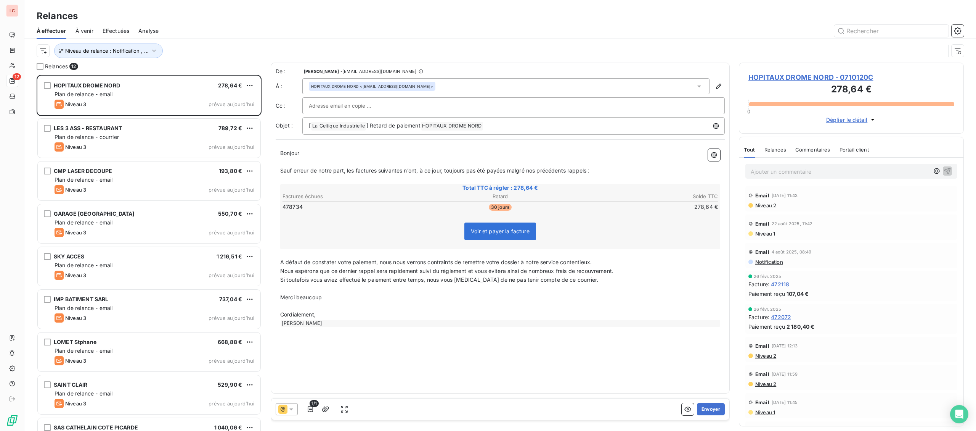
click at [381, 106] on div at bounding box center [514, 105] width 410 height 11
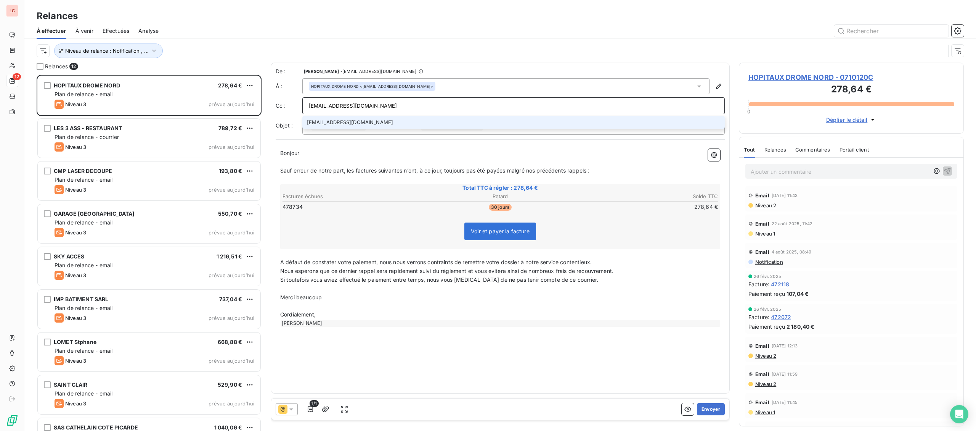
type input "[EMAIL_ADDRESS][DOMAIN_NAME]"
click at [369, 119] on li "[EMAIL_ADDRESS][DOMAIN_NAME]" at bounding box center [513, 122] width 423 height 13
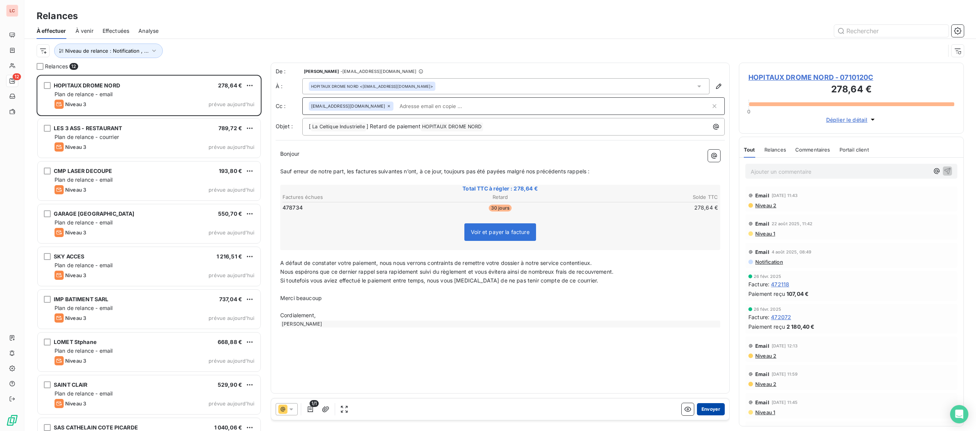
click at [718, 407] on button "Envoyer" at bounding box center [711, 409] width 28 height 12
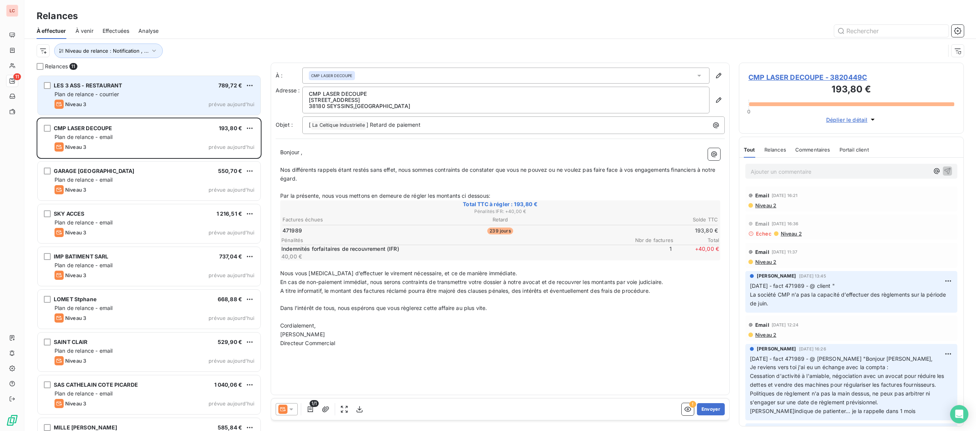
click at [180, 97] on div "Plan de relance - courrier" at bounding box center [155, 94] width 200 height 8
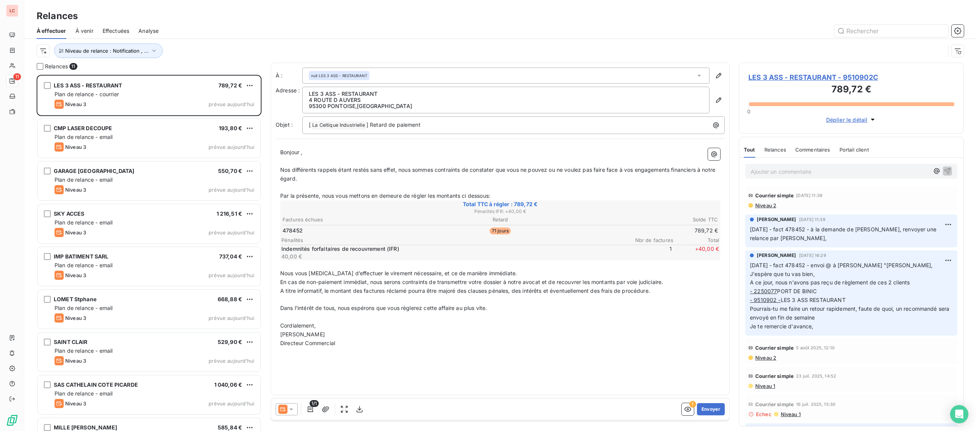
click at [250, 87] on html "LC 11 Relances À effectuer À venir Effectuées Analyse Niveau de relance : Notif…" at bounding box center [488, 215] width 976 height 431
click at [238, 101] on div "Replanifier cette action" at bounding box center [217, 101] width 68 height 12
select select "8"
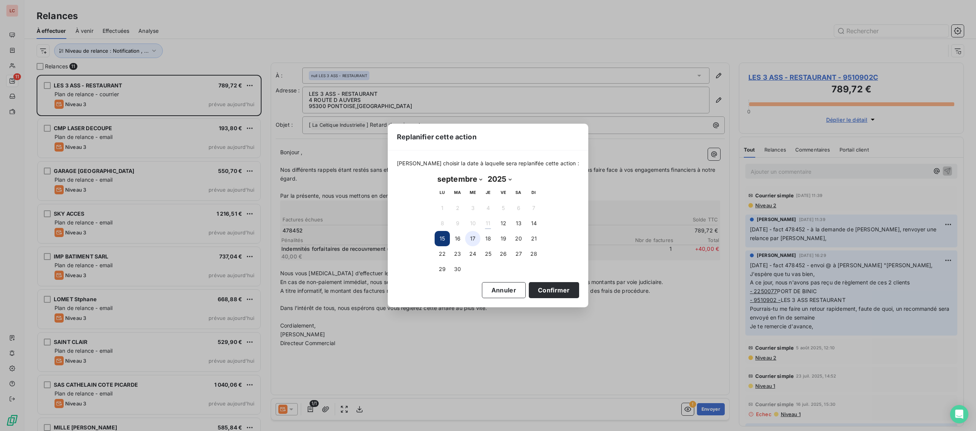
click at [466, 238] on button "17" at bounding box center [472, 238] width 15 height 15
click at [547, 286] on button "Confirmer" at bounding box center [554, 290] width 50 height 16
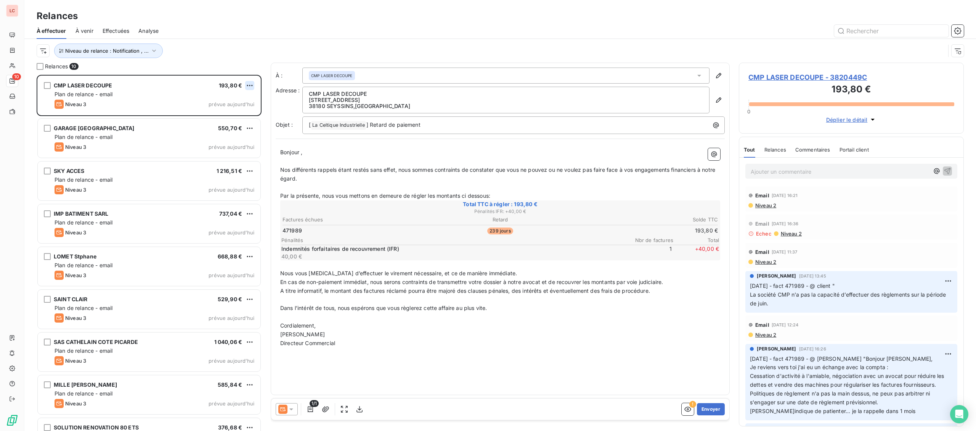
click at [253, 87] on html "LC 10 Relances À effectuer À venir Effectuées Analyse Niveau de relance : Notif…" at bounding box center [488, 215] width 976 height 431
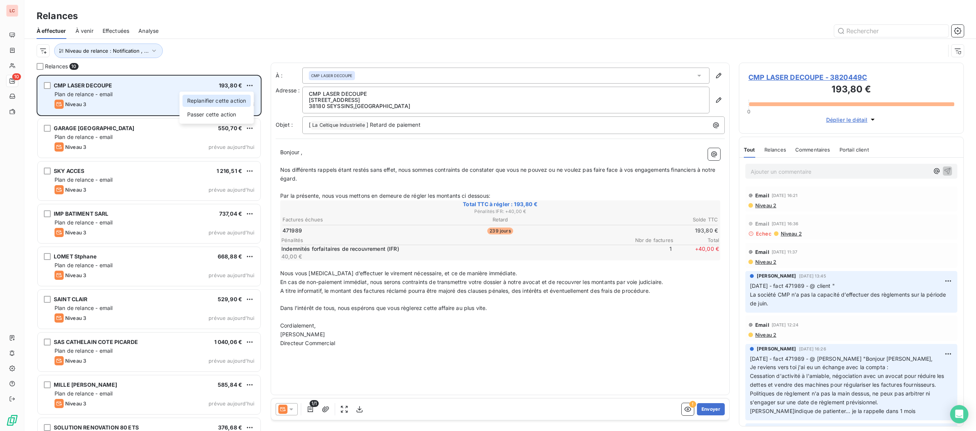
click at [239, 98] on div "Replanifier cette action" at bounding box center [217, 101] width 68 height 12
select select "8"
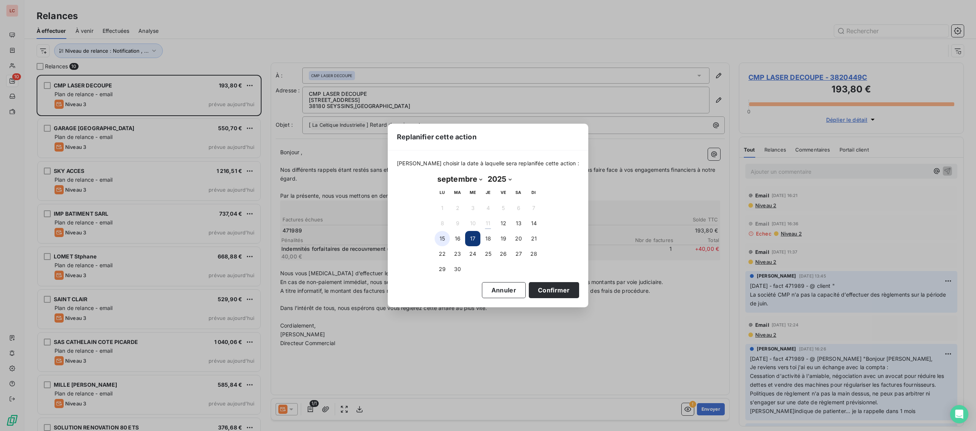
click at [446, 238] on button "15" at bounding box center [442, 238] width 15 height 15
click at [529, 288] on button "Confirmer" at bounding box center [554, 290] width 50 height 16
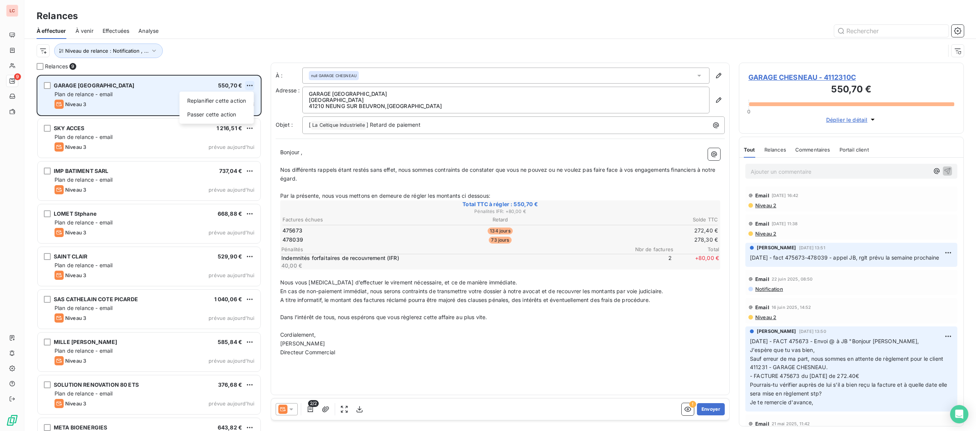
click at [247, 86] on html "LC 9 Relances À effectuer À venir Effectuées Analyse Niveau de relance : Notifi…" at bounding box center [488, 215] width 976 height 431
click at [244, 99] on div "Replanifier cette action" at bounding box center [217, 101] width 68 height 12
select select "8"
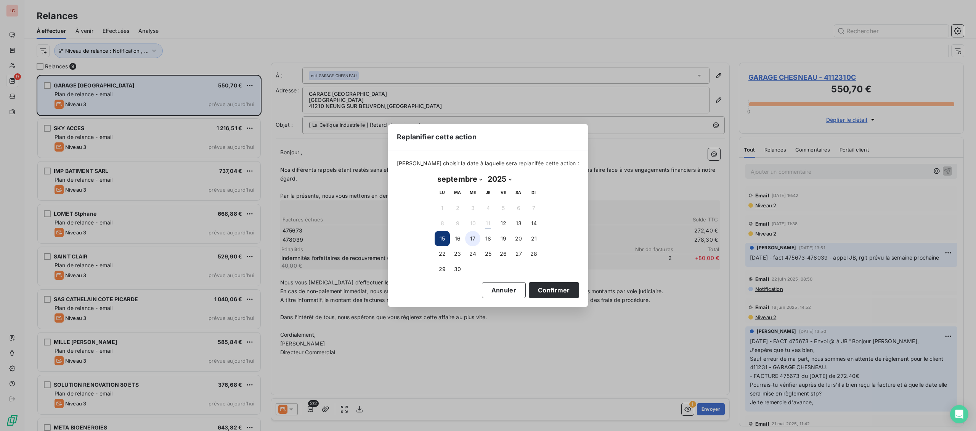
click at [466, 238] on button "17" at bounding box center [472, 238] width 15 height 15
click at [540, 288] on button "Confirmer" at bounding box center [554, 290] width 50 height 16
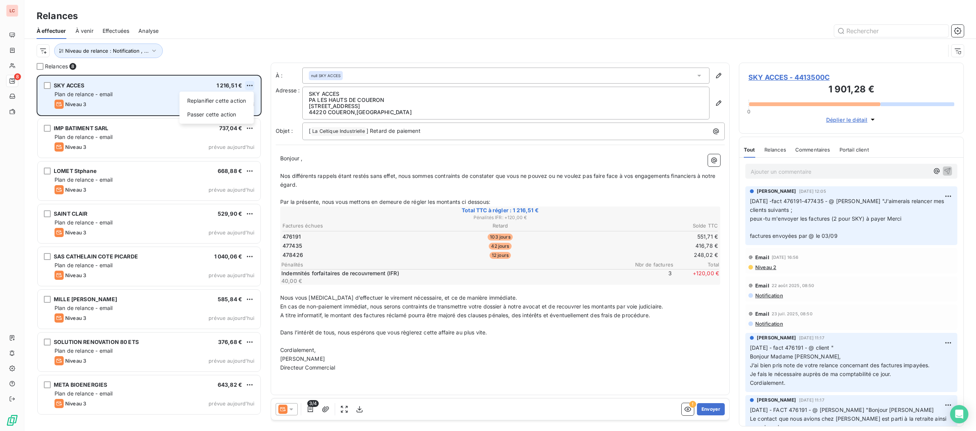
click at [250, 83] on html "LC 8 Relances À effectuer À venir Effectuées Analyse Niveau de relance : Notifi…" at bounding box center [488, 215] width 976 height 431
click at [239, 102] on div "Replanifier cette action" at bounding box center [217, 101] width 68 height 12
select select "8"
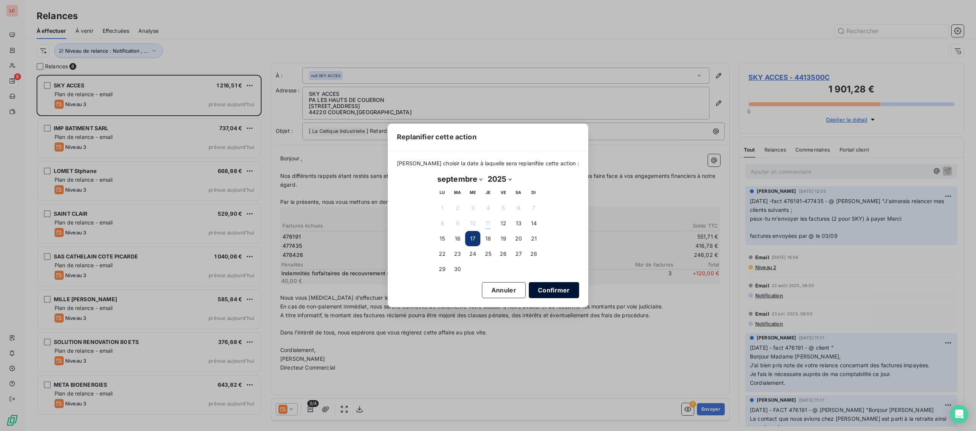
click at [542, 286] on button "Confirmer" at bounding box center [554, 290] width 50 height 16
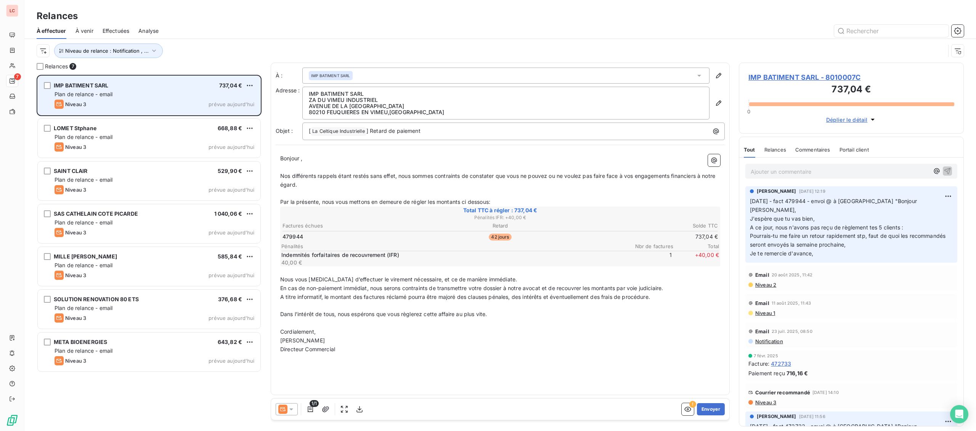
click at [134, 95] on div "Plan de relance - email" at bounding box center [155, 94] width 200 height 8
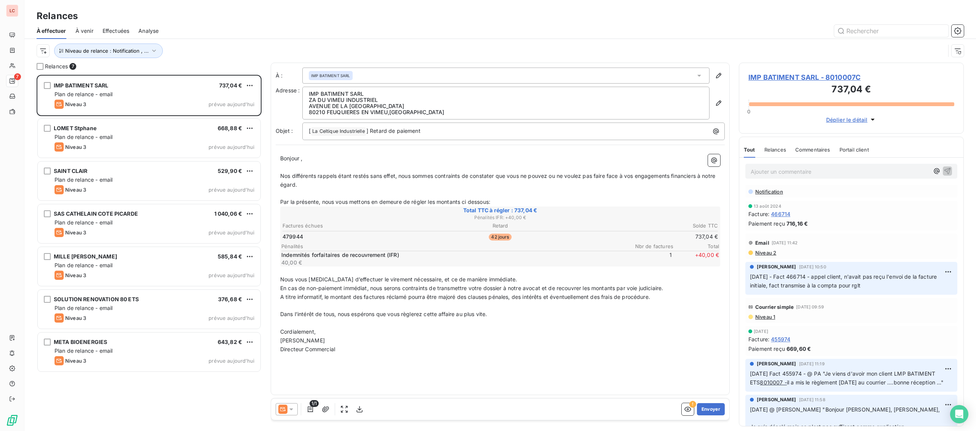
scroll to position [397, 0]
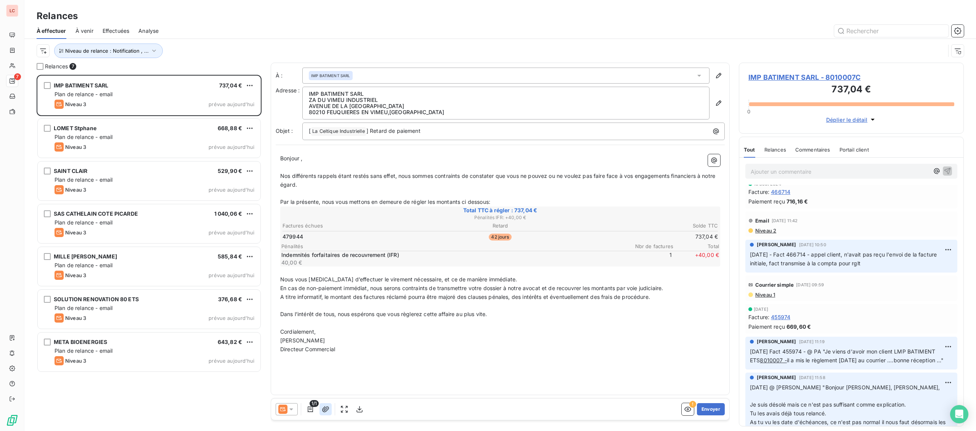
click at [329, 408] on icon "button" at bounding box center [325, 409] width 7 height 6
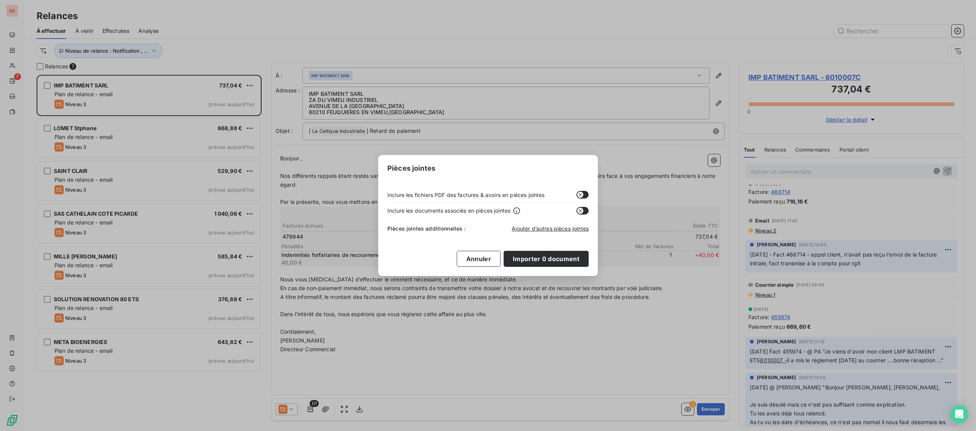
click at [581, 196] on icon "button" at bounding box center [580, 194] width 6 height 6
click at [551, 259] on button "Importer 0 document" at bounding box center [546, 259] width 85 height 16
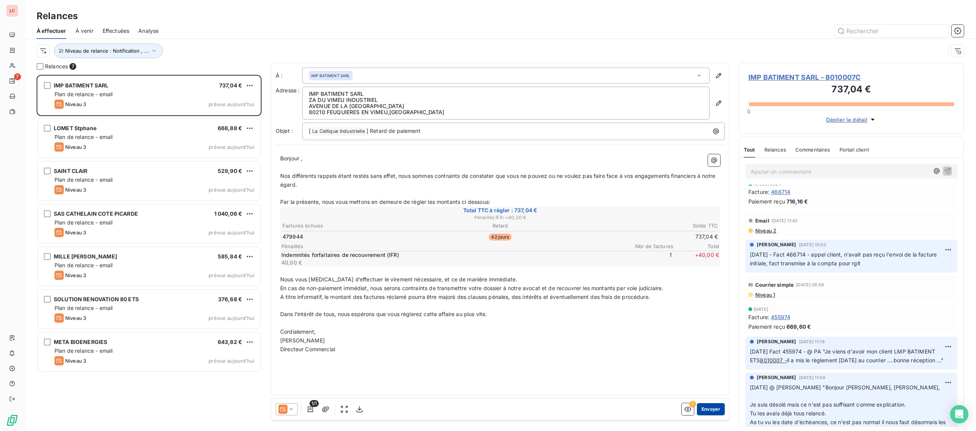
click at [719, 407] on button "Envoyer" at bounding box center [711, 409] width 28 height 12
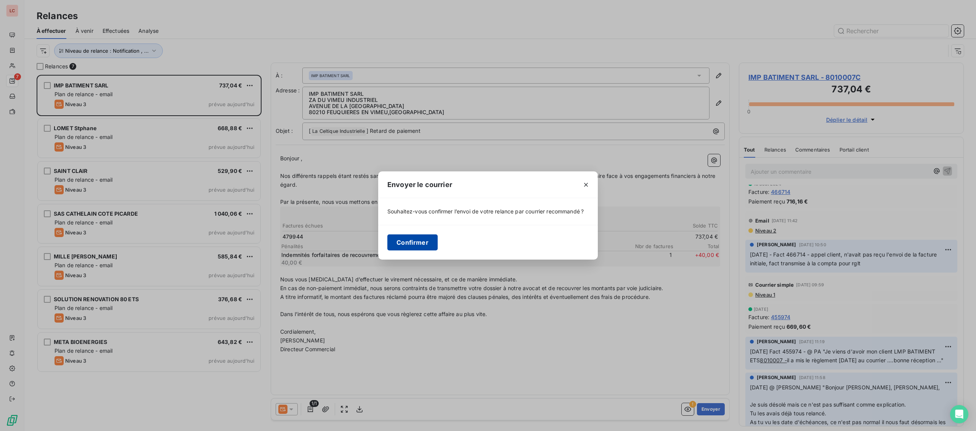
click at [404, 243] on button "Confirmer" at bounding box center [412, 242] width 50 height 16
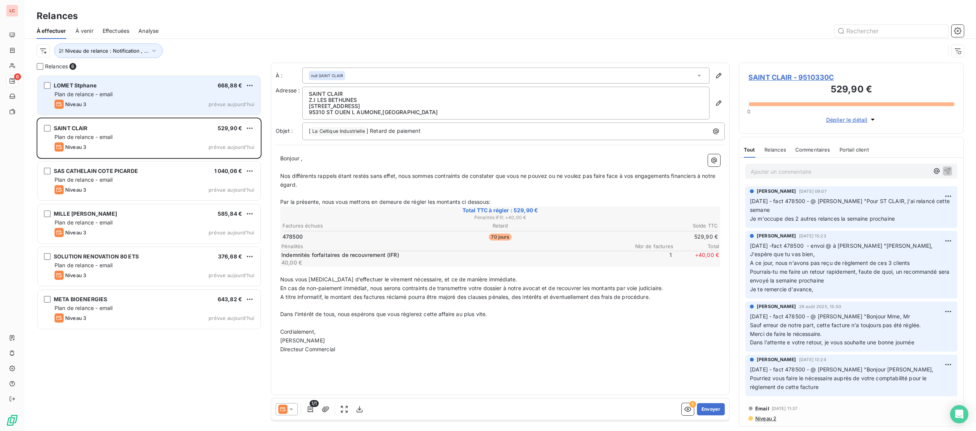
click at [146, 100] on div "Niveau 3 prévue aujourd’hui" at bounding box center [155, 104] width 200 height 9
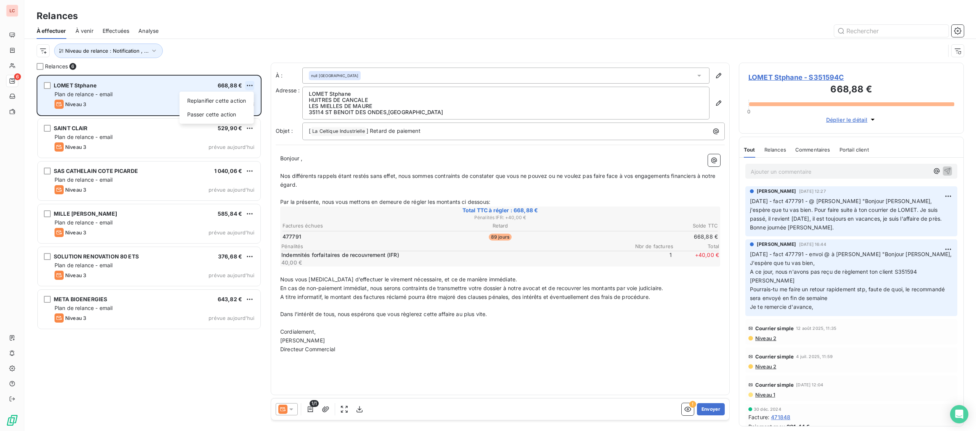
click at [251, 85] on html "LC 6 Relances À effectuer À venir Effectuées Analyse Niveau de relance : Notifi…" at bounding box center [488, 215] width 976 height 431
click at [237, 101] on div "Replanifier cette action" at bounding box center [217, 101] width 68 height 12
select select "8"
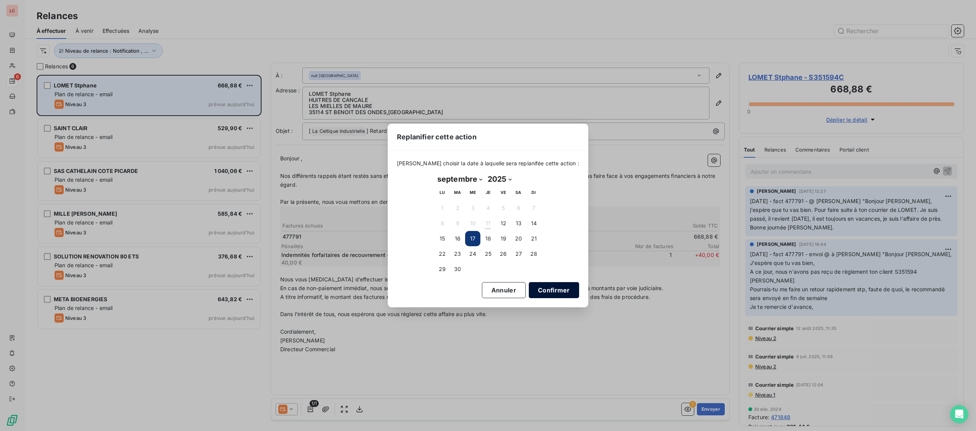
click at [540, 288] on button "Confirmer" at bounding box center [554, 290] width 50 height 16
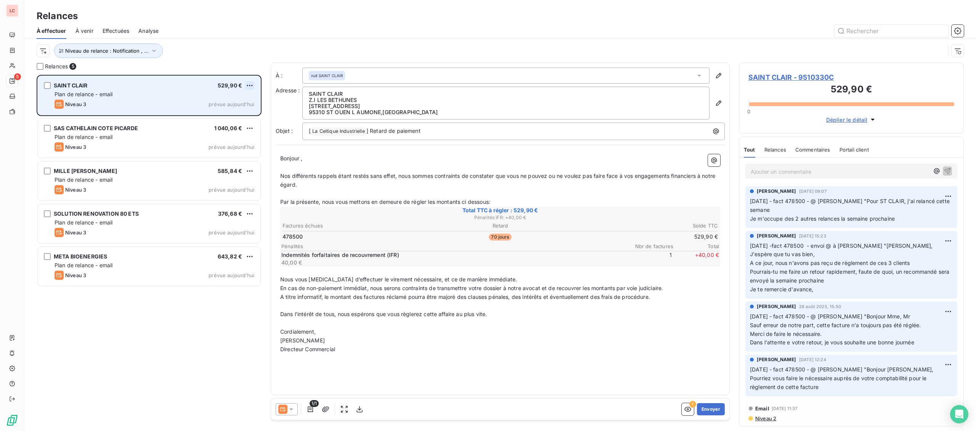
scroll to position [356, 225]
click at [250, 85] on html "LC 5 Relances À effectuer À venir Effectuées Analyse Niveau de relance : Notifi…" at bounding box center [488, 215] width 976 height 431
click at [243, 98] on div "Replanifier cette action" at bounding box center [217, 101] width 68 height 12
select select "8"
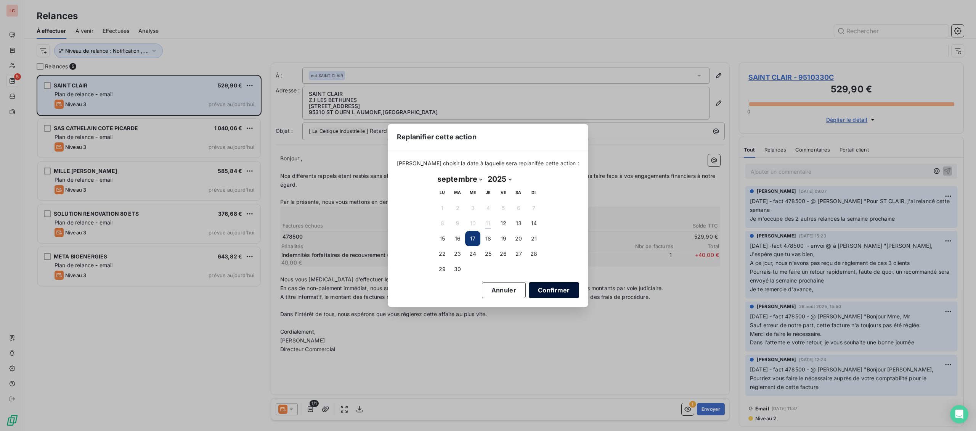
click at [529, 289] on button "Confirmer" at bounding box center [554, 290] width 50 height 16
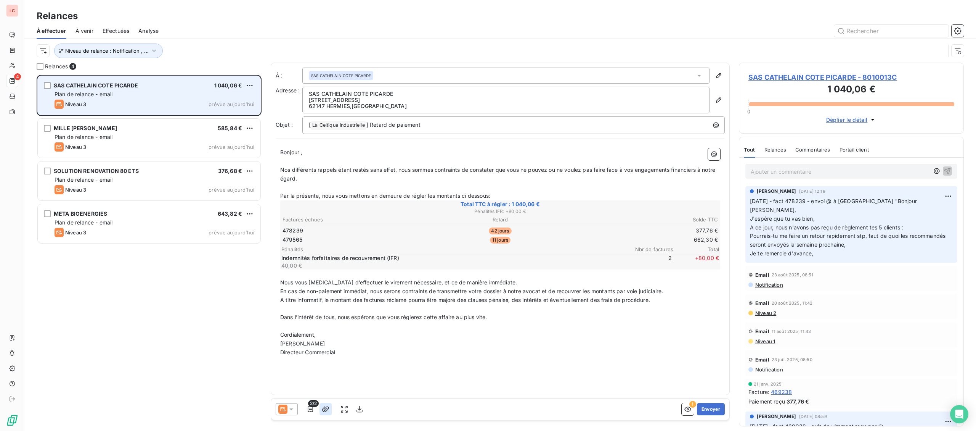
click at [327, 411] on icon "button" at bounding box center [325, 409] width 7 height 6
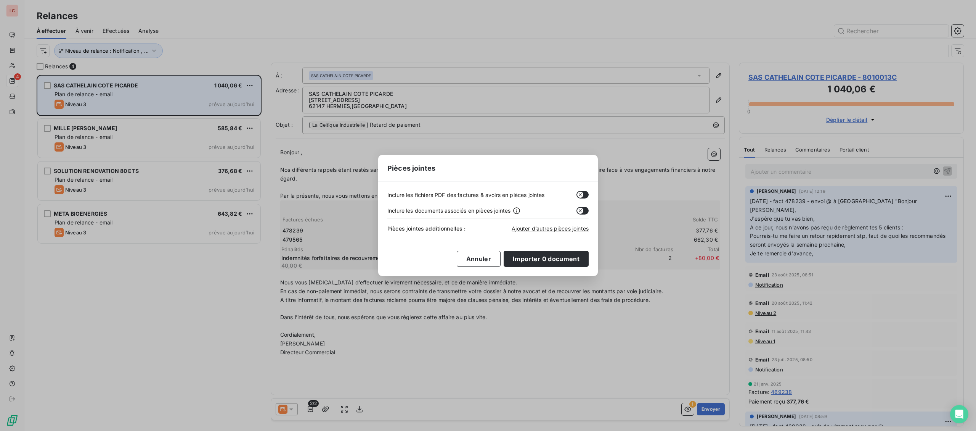
click at [583, 193] on icon "button" at bounding box center [580, 194] width 6 height 6
click at [483, 256] on button "Annuler" at bounding box center [479, 259] width 44 height 16
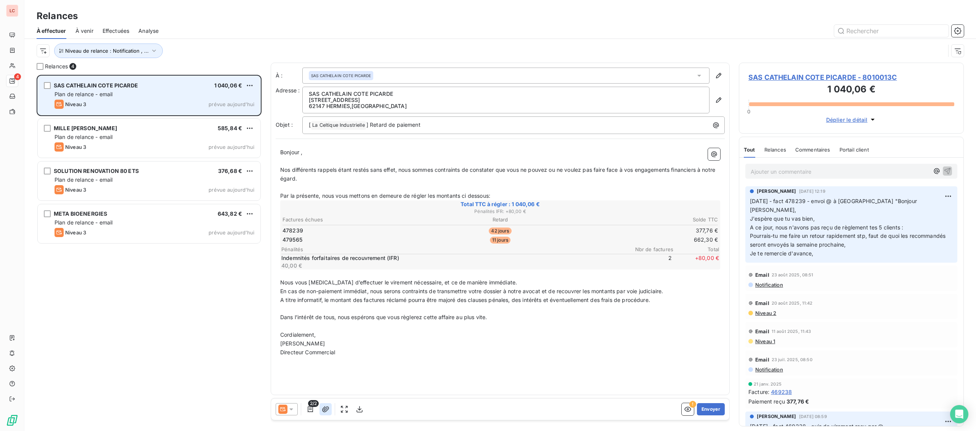
click at [328, 408] on icon "button" at bounding box center [325, 409] width 7 height 6
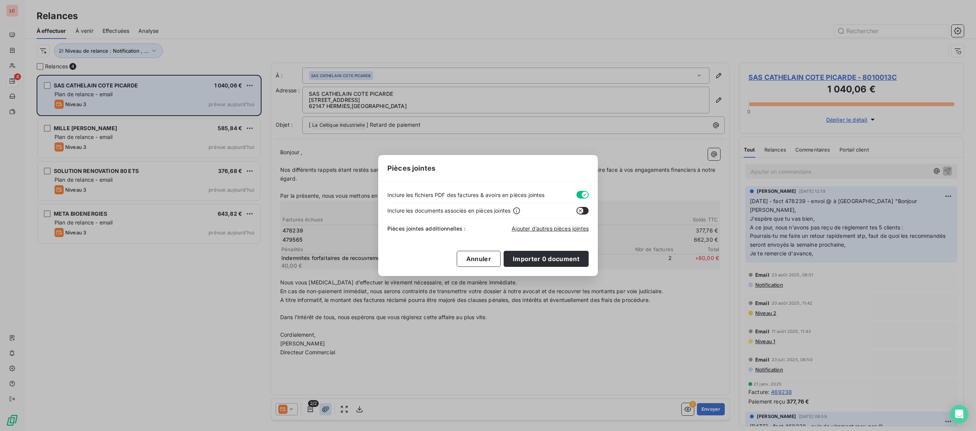
click at [328, 407] on div "Pièces jointes Inclure les fichiers PDF des factures & avoirs en pièces jointes…" at bounding box center [488, 215] width 976 height 431
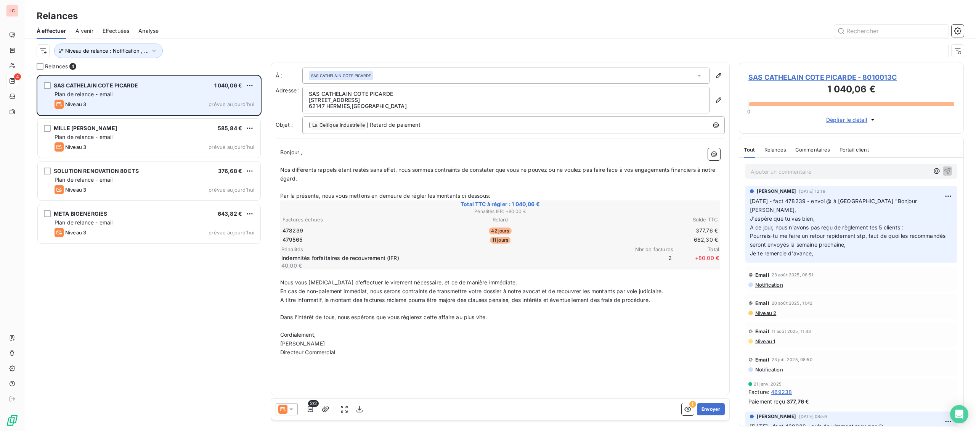
click at [309, 406] on span "2/2" at bounding box center [313, 403] width 11 height 7
click at [310, 412] on icon "button" at bounding box center [311, 409] width 8 height 8
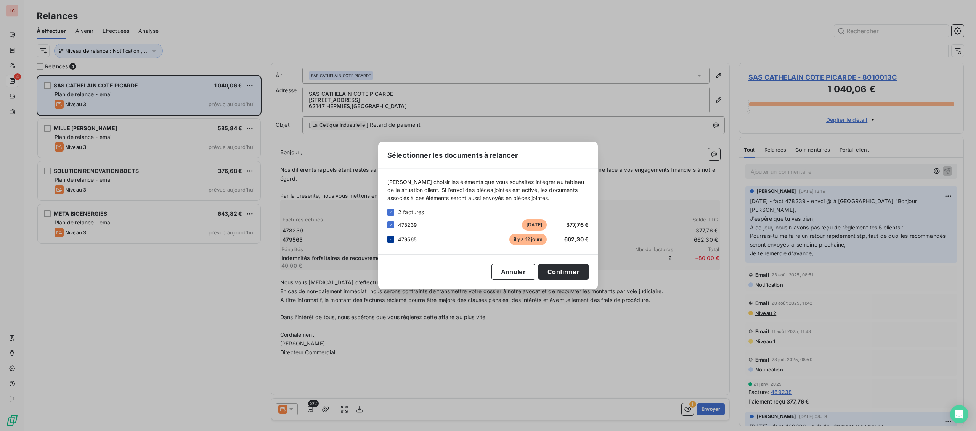
click at [392, 241] on icon at bounding box center [391, 239] width 5 height 5
click at [556, 267] on button "Confirmer" at bounding box center [563, 272] width 50 height 16
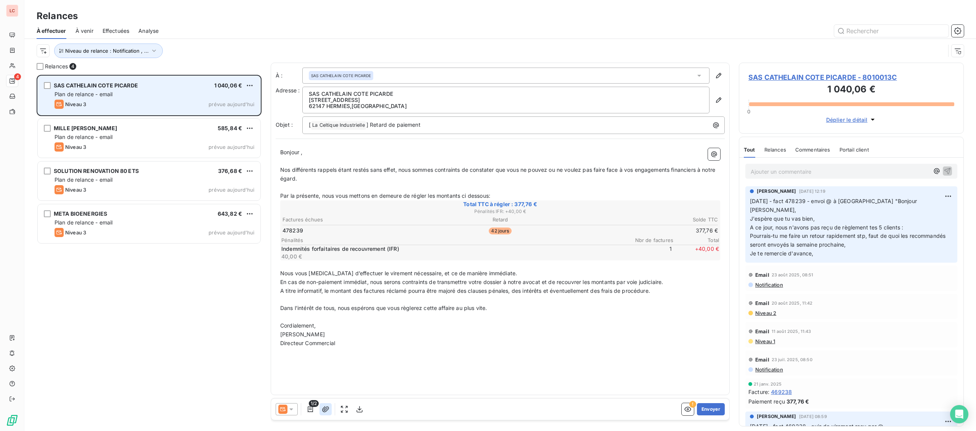
click at [325, 410] on icon "button" at bounding box center [325, 409] width 7 height 6
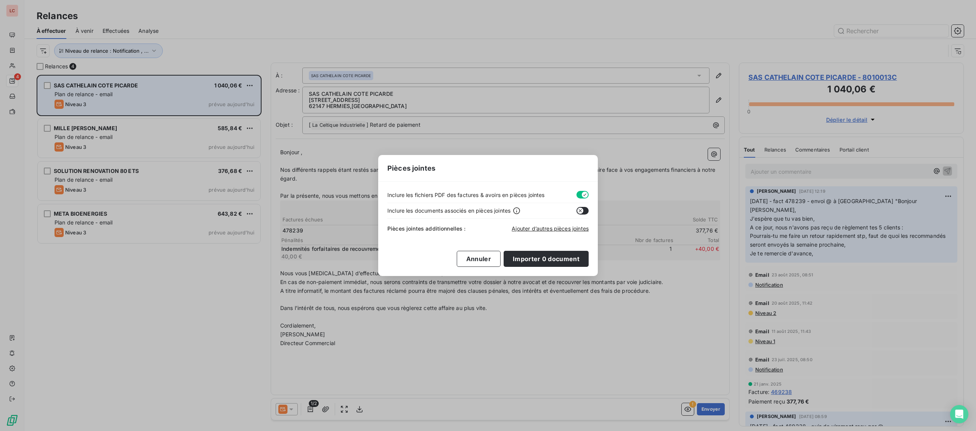
click at [543, 261] on button "Importer 0 document" at bounding box center [546, 259] width 85 height 16
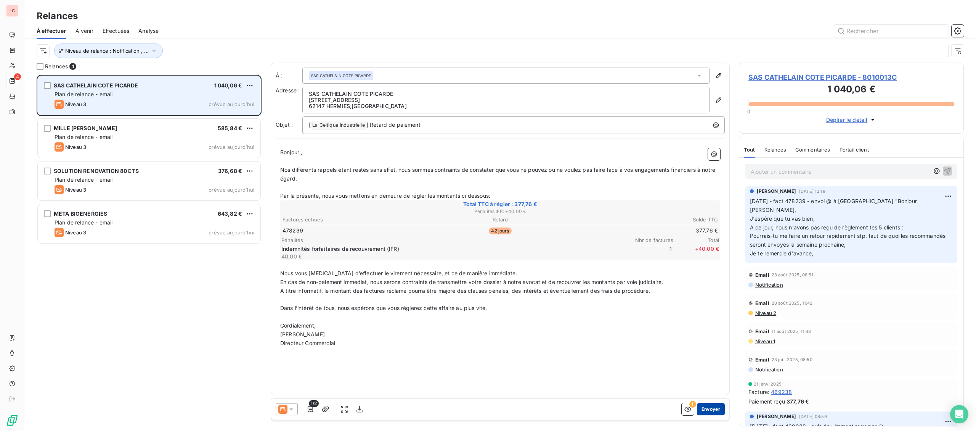
click at [708, 408] on button "Envoyer" at bounding box center [711, 409] width 28 height 12
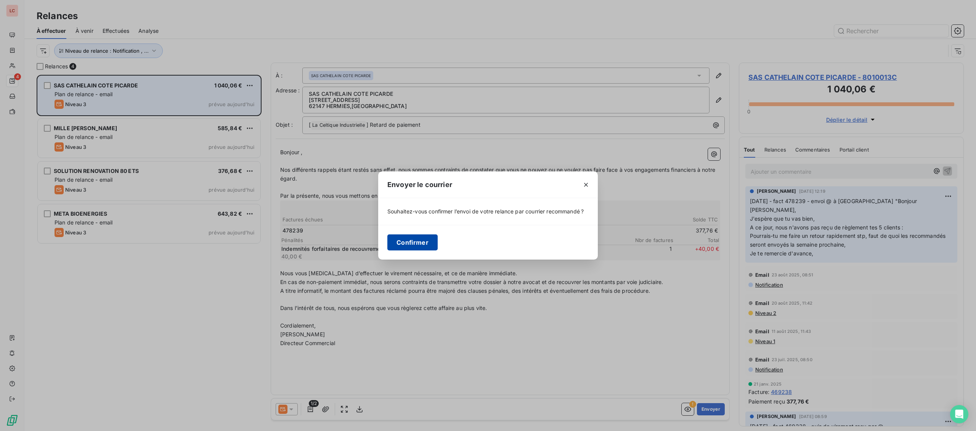
click at [425, 238] on button "Confirmer" at bounding box center [412, 242] width 50 height 16
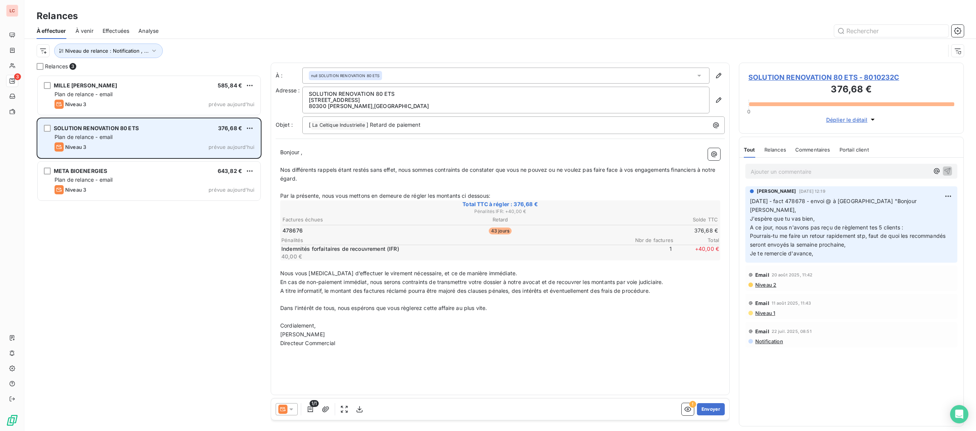
click at [110, 132] on div "SOLUTION RENOVATION 80 ETS" at bounding box center [96, 128] width 85 height 8
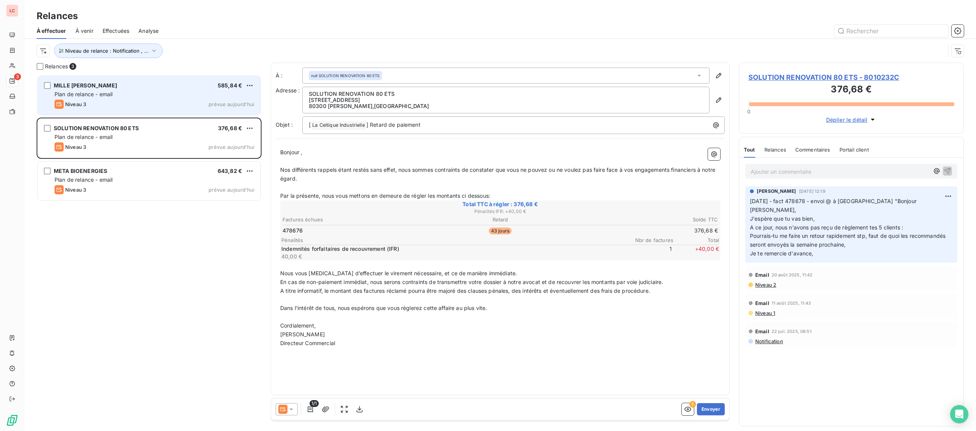
click at [121, 108] on div "Niveau 3 prévue aujourd’hui" at bounding box center [155, 104] width 200 height 9
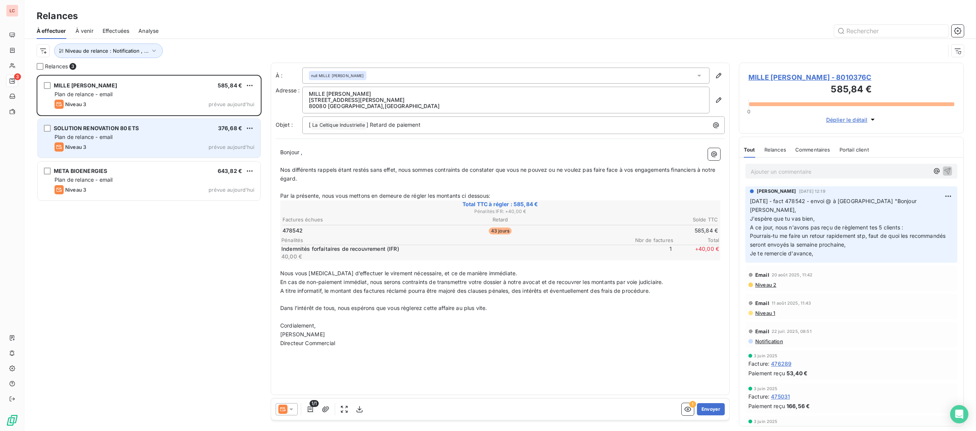
click at [114, 142] on div "SOLUTION RENOVATION 80 ETS 376,68 € Plan de relance - email Niveau 3 prévue [DA…" at bounding box center [149, 138] width 223 height 39
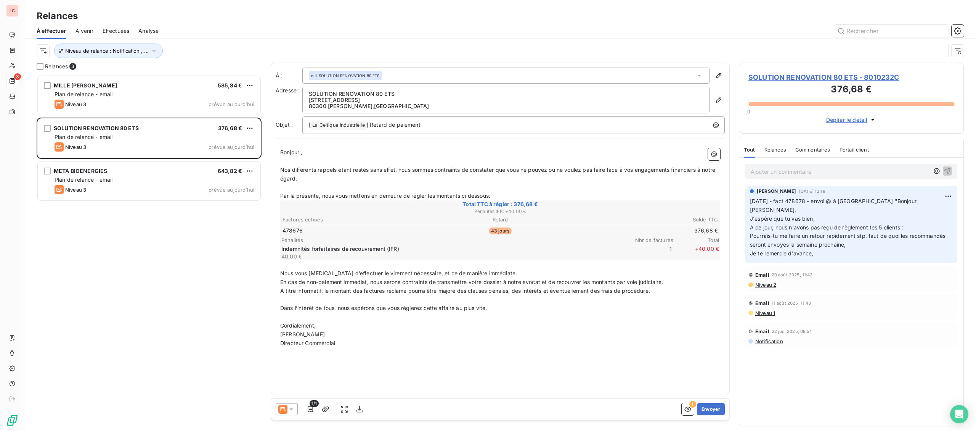
click at [833, 76] on span "SOLUTION RENOVATION 80 ETS - 8010232C" at bounding box center [852, 77] width 206 height 10
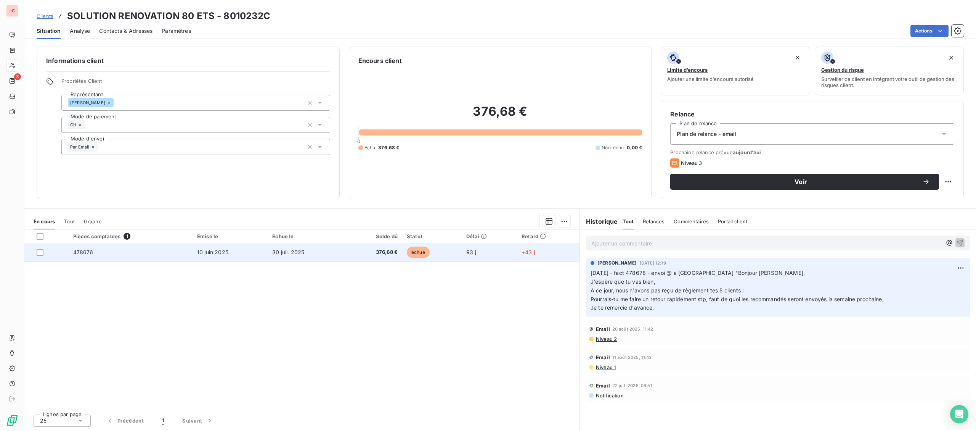
click at [178, 252] on td "478676" at bounding box center [131, 252] width 124 height 18
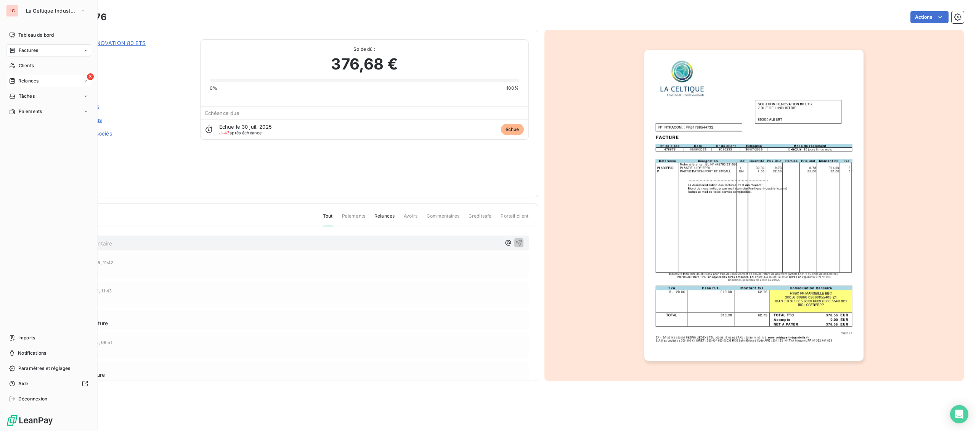
click at [18, 81] on div "Relances" at bounding box center [23, 80] width 29 height 7
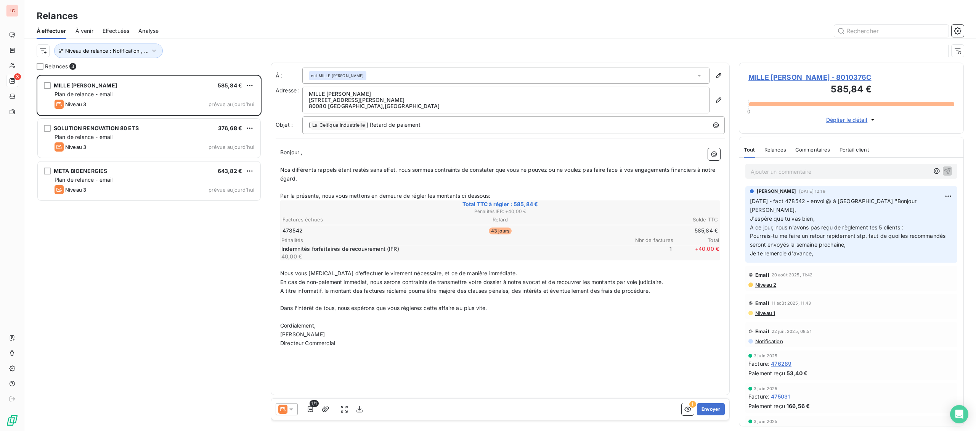
scroll to position [356, 225]
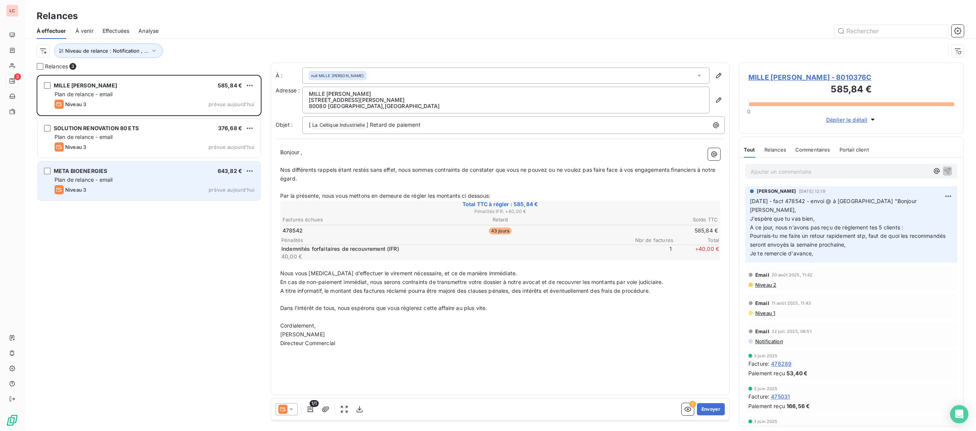
click at [165, 178] on div "Plan de relance - email" at bounding box center [155, 180] width 200 height 8
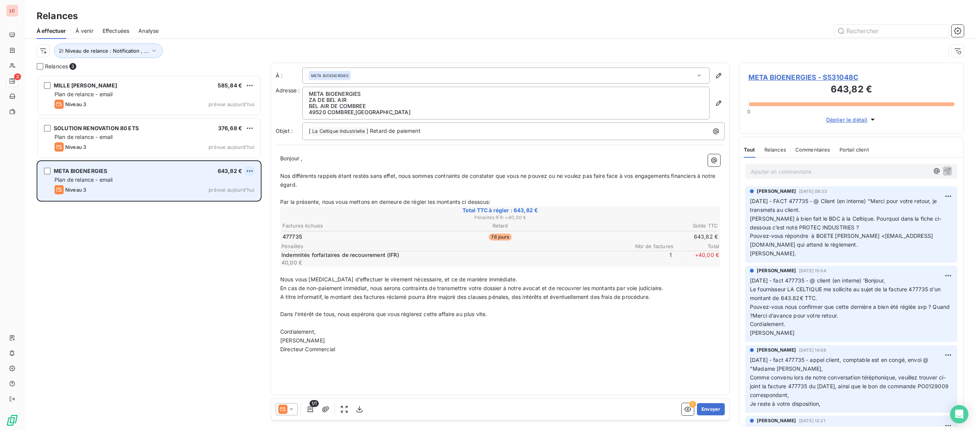
click at [246, 168] on html "LC 3 Relances À effectuer À venir Effectuées Analyse Niveau de relance : Notifi…" at bounding box center [488, 215] width 976 height 431
click at [240, 186] on div "Replanifier cette action" at bounding box center [217, 186] width 68 height 12
select select "8"
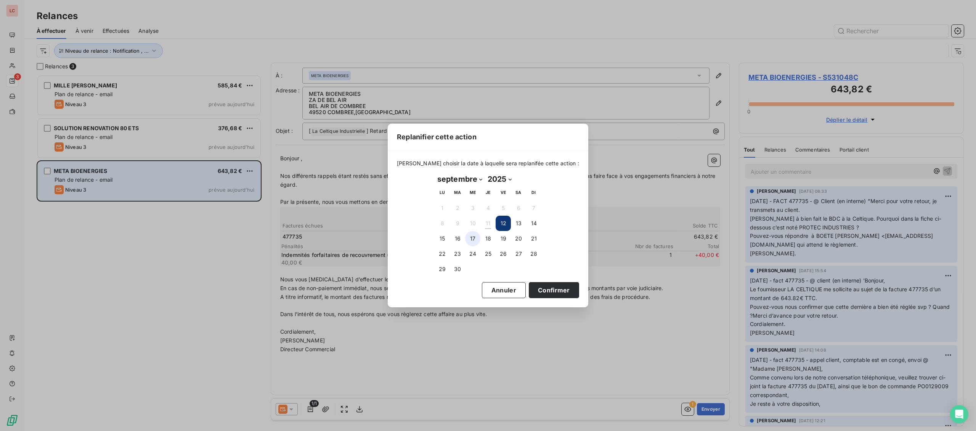
click at [473, 241] on button "17" at bounding box center [472, 238] width 15 height 15
click at [532, 287] on button "Confirmer" at bounding box center [554, 290] width 50 height 16
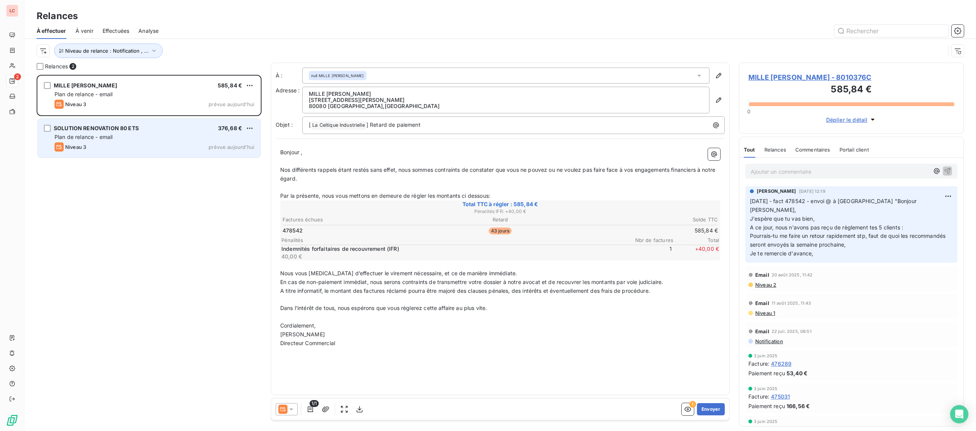
click at [84, 143] on div "Niveau 3" at bounding box center [71, 146] width 32 height 9
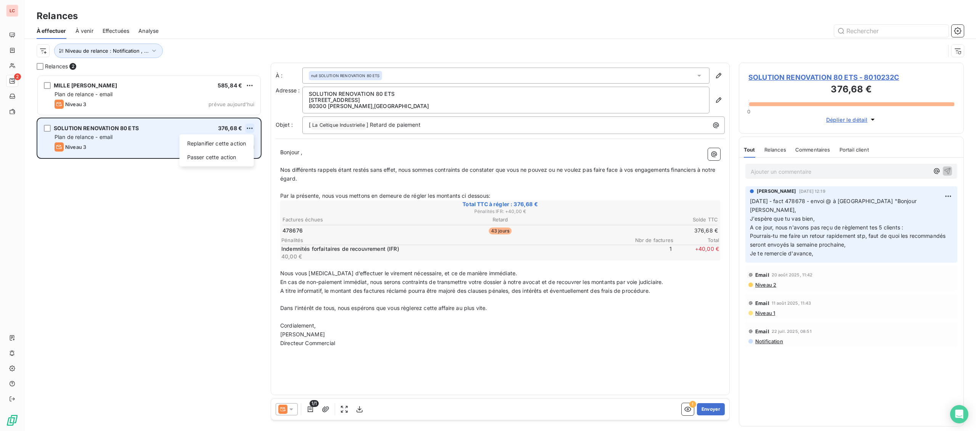
click at [251, 127] on html "LC 2 Relances À effectuer À venir Effectuées Analyse Niveau de relance : Notifi…" at bounding box center [488, 215] width 976 height 431
click at [242, 142] on div "Replanifier cette action" at bounding box center [217, 143] width 68 height 12
select select "8"
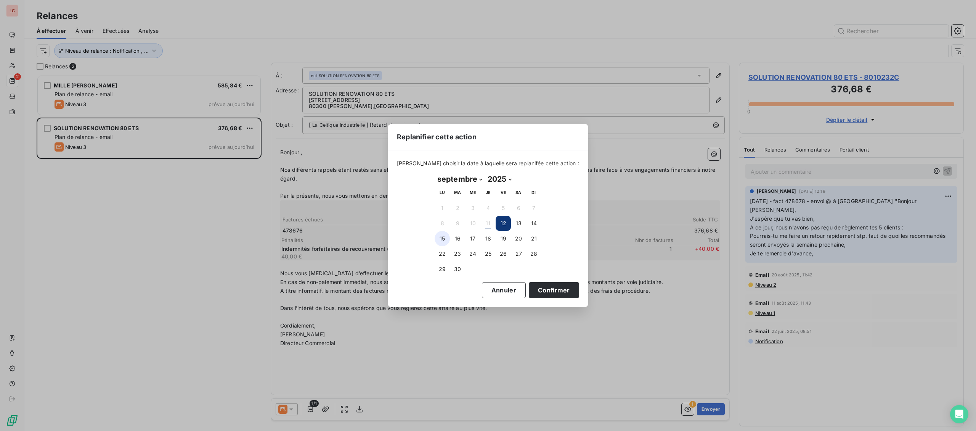
click at [444, 238] on button "15" at bounding box center [442, 238] width 15 height 15
click at [540, 285] on button "Confirmer" at bounding box center [554, 290] width 50 height 16
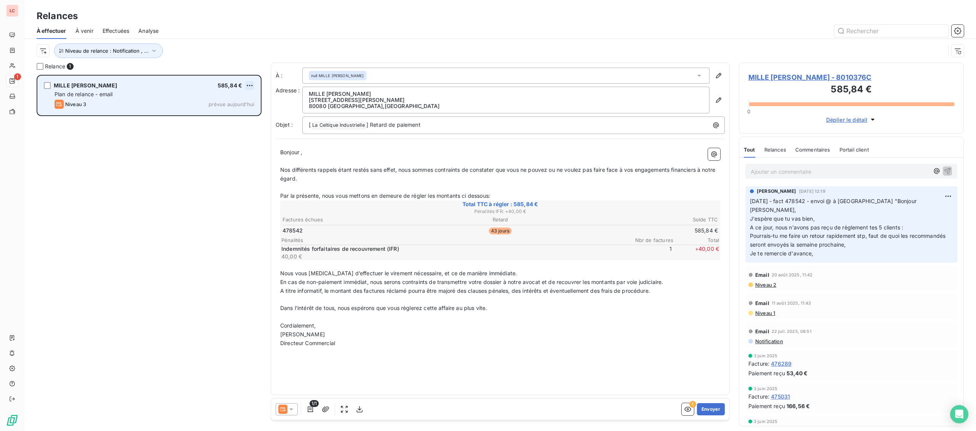
click at [248, 87] on html "LC 1 Relances À effectuer À venir Effectuées Analyse Niveau de relance : Notifi…" at bounding box center [488, 215] width 976 height 431
click at [229, 106] on div "Replanifier cette action" at bounding box center [217, 101] width 68 height 12
select select "8"
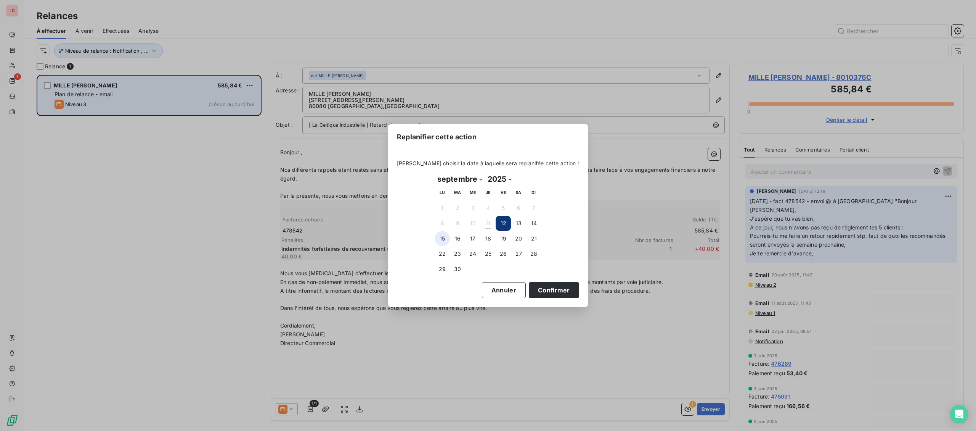
click at [445, 239] on button "15" at bounding box center [442, 238] width 15 height 15
click at [545, 291] on button "Confirmer" at bounding box center [554, 290] width 50 height 16
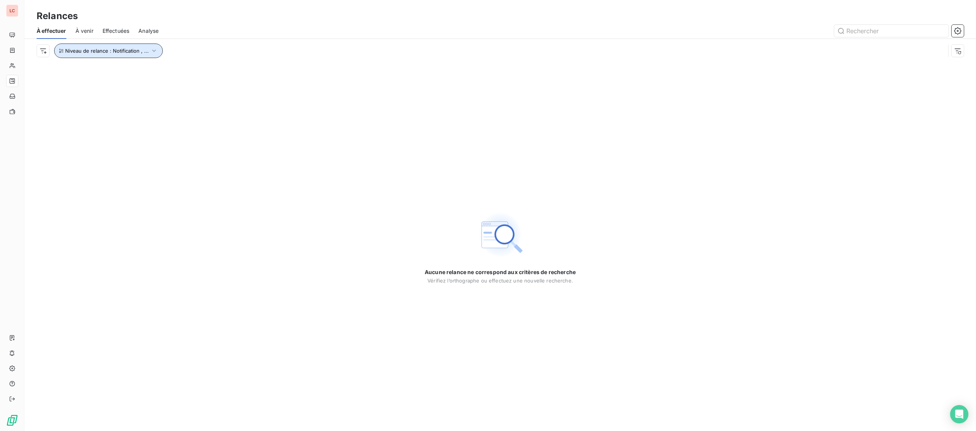
click at [134, 53] on span "Niveau de relance : Notification , ..." at bounding box center [107, 51] width 84 height 6
click at [178, 76] on div "Notification , Niveau 1 , [PERSON_NAME] 2 , Niveau 3" at bounding box center [213, 71] width 110 height 16
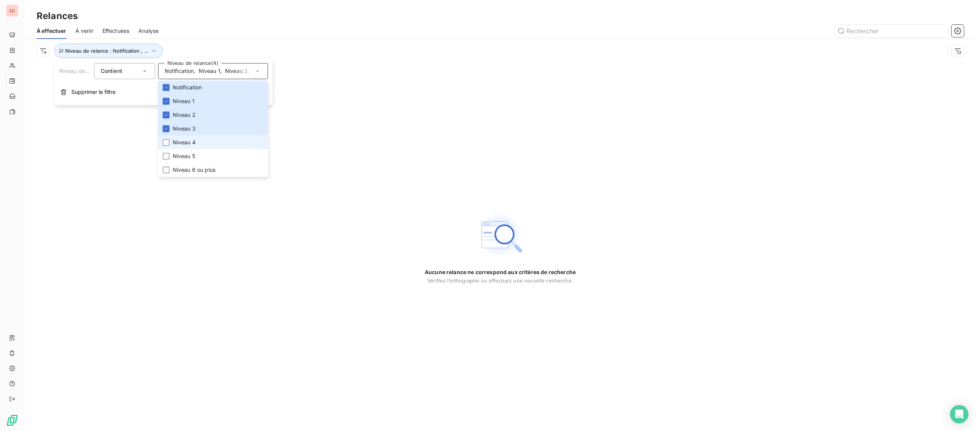
click at [186, 144] on span "Niveau 4" at bounding box center [184, 142] width 23 height 8
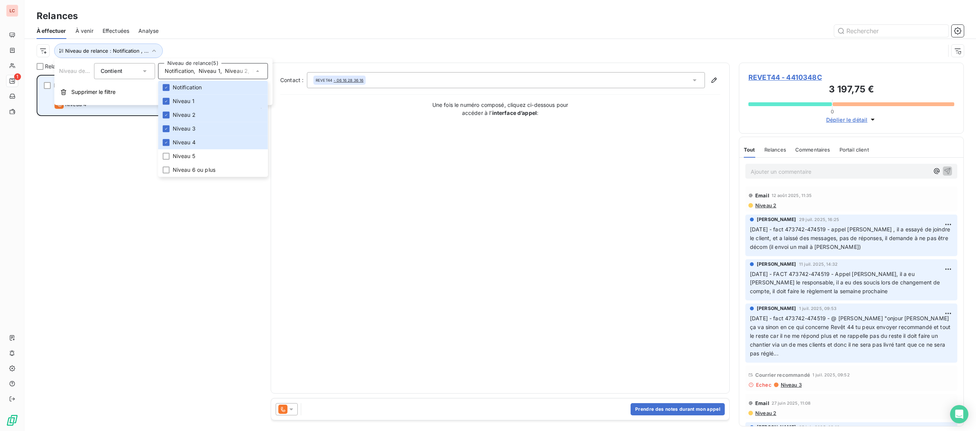
scroll to position [356, 225]
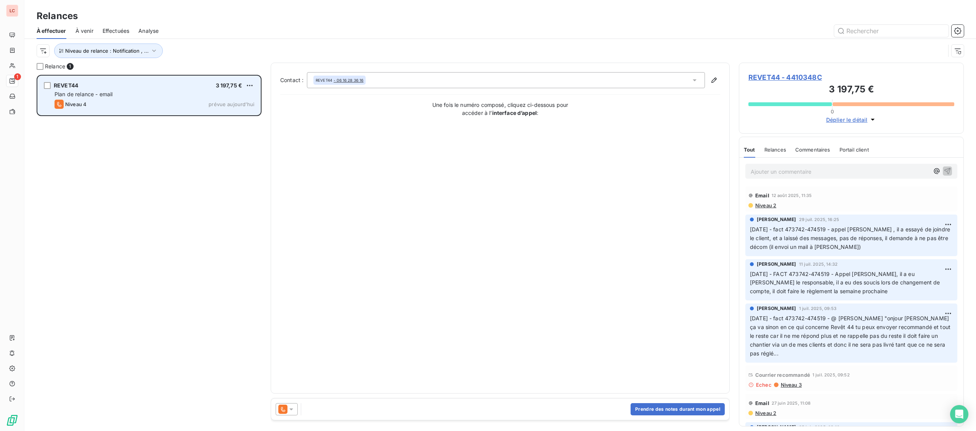
click at [101, 105] on div "Niveau 4 prévue aujourd’hui" at bounding box center [155, 104] width 200 height 9
click at [249, 85] on html "LC 1 Relances À effectuer À venir Effectuées Analyse Niveau de relance : Notifi…" at bounding box center [488, 215] width 976 height 431
click at [238, 116] on div "Passer cette action" at bounding box center [217, 114] width 68 height 12
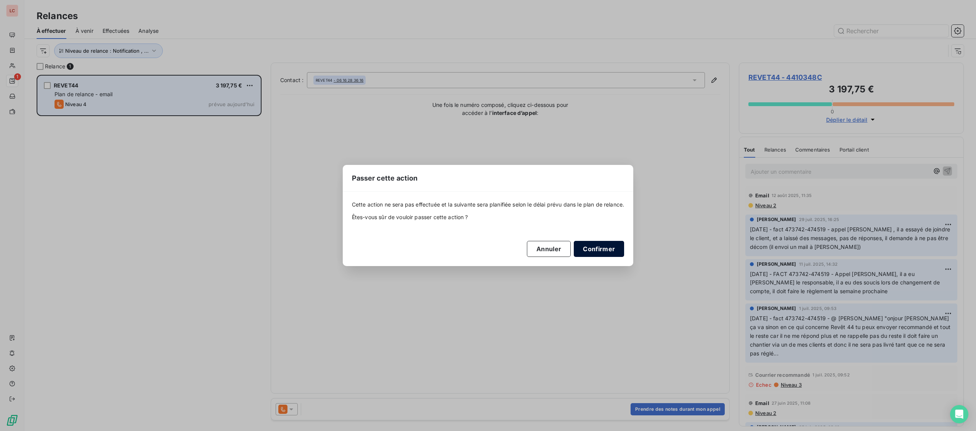
click at [614, 249] on button "Confirmer" at bounding box center [599, 249] width 50 height 16
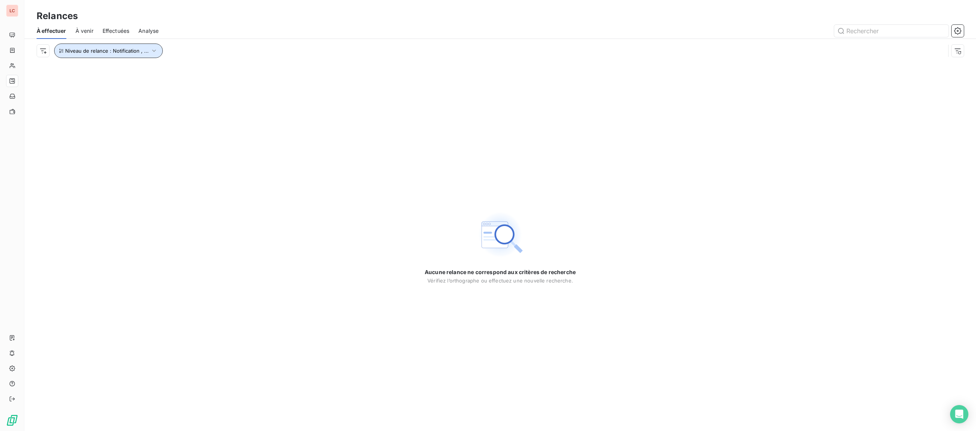
click at [93, 48] on span "Niveau de relance : Notification , ..." at bounding box center [107, 51] width 84 height 6
click at [195, 74] on span "," at bounding box center [195, 71] width 2 height 8
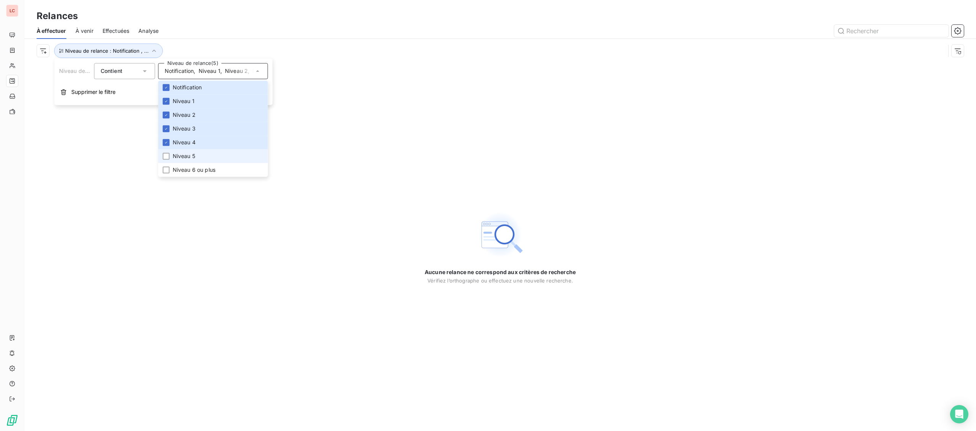
click at [193, 160] on span "Niveau 5" at bounding box center [184, 156] width 23 height 8
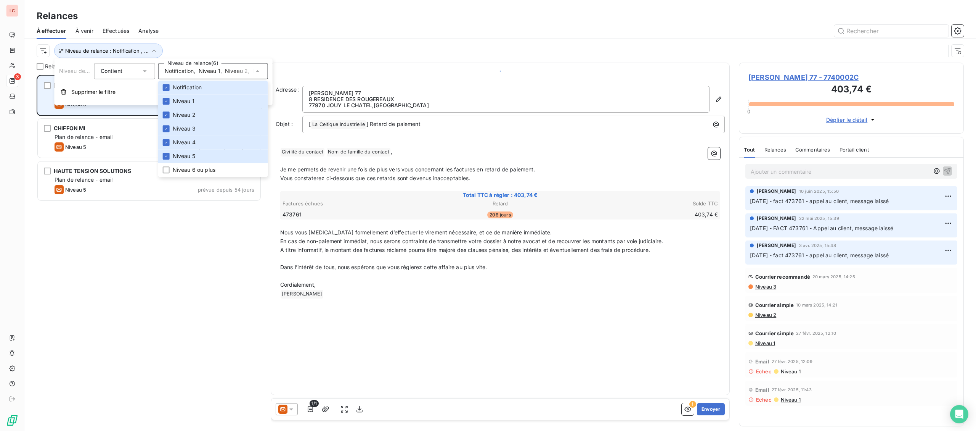
scroll to position [356, 225]
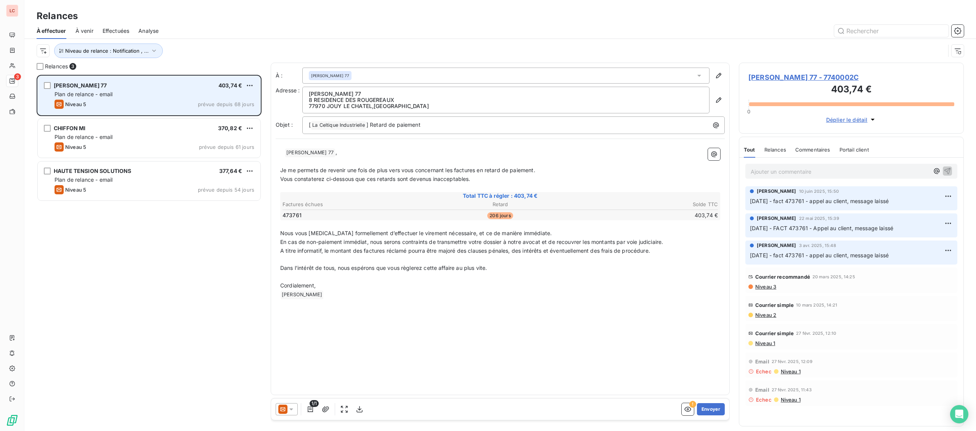
click at [109, 111] on div "[PERSON_NAME] 77 403,74 € Plan de relance - email Niveau 5 prévue depuis 68 jou…" at bounding box center [149, 95] width 223 height 39
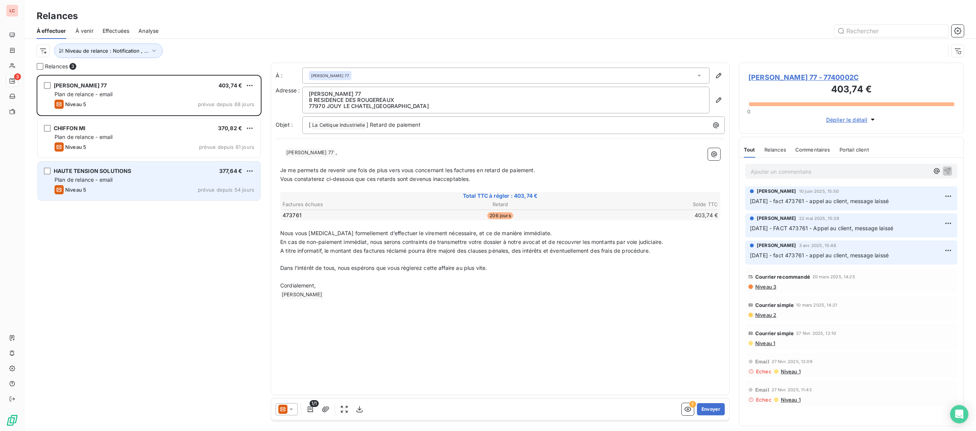
click at [114, 186] on div "Niveau 5 prévue depuis 54 jours" at bounding box center [155, 189] width 200 height 9
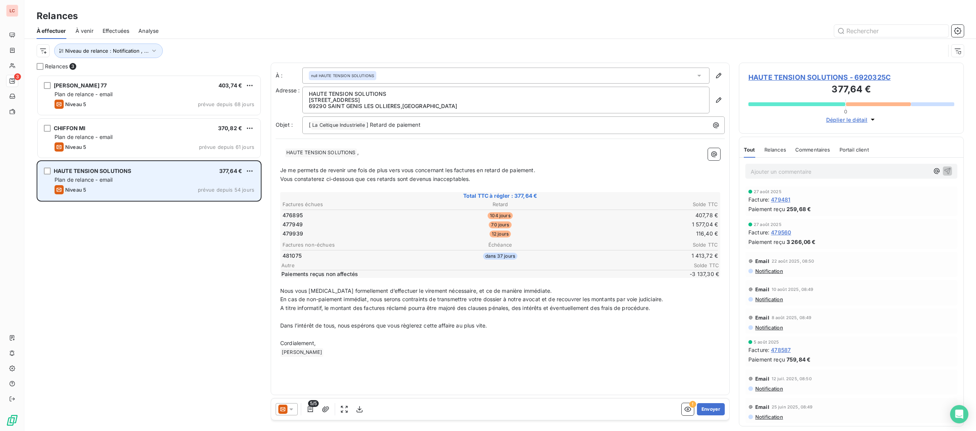
click at [254, 169] on div "HAUTE TENSION SOLUTIONS 377,64 € Plan de relance - email Niveau 5 prévue depuis…" at bounding box center [149, 180] width 223 height 39
drag, startPoint x: 249, startPoint y: 177, endPoint x: 250, endPoint y: 173, distance: 4.0
click at [248, 177] on div "Plan de relance - email" at bounding box center [155, 180] width 200 height 8
click at [250, 172] on html "LC 3 Relances À effectuer À venir Effectuées Analyse Niveau de relance : Notifi…" at bounding box center [488, 215] width 976 height 431
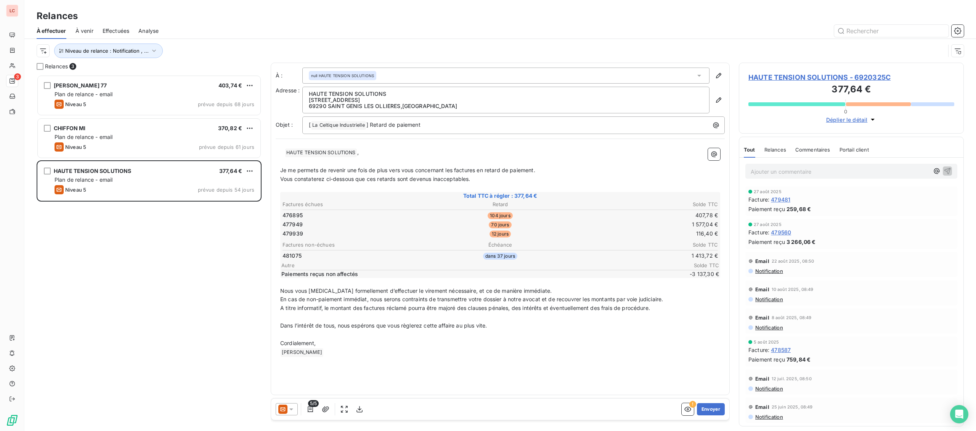
scroll to position [356, 225]
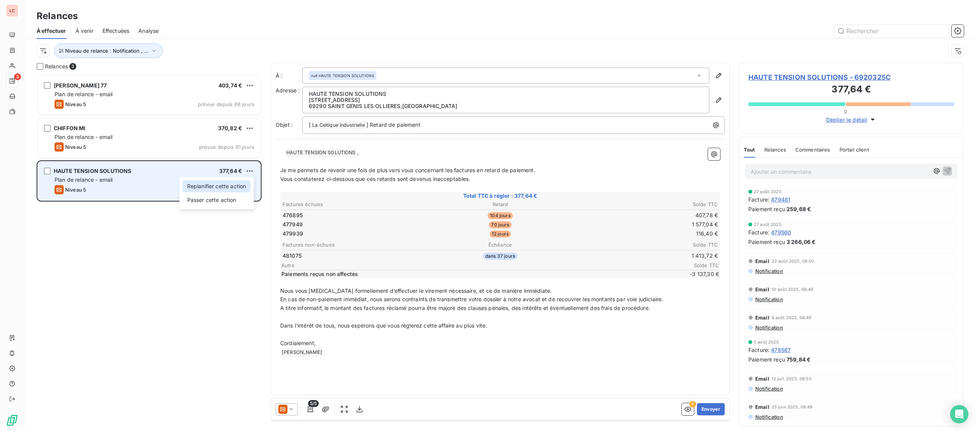
click at [236, 191] on div "Replanifier cette action" at bounding box center [217, 186] width 68 height 12
select select "8"
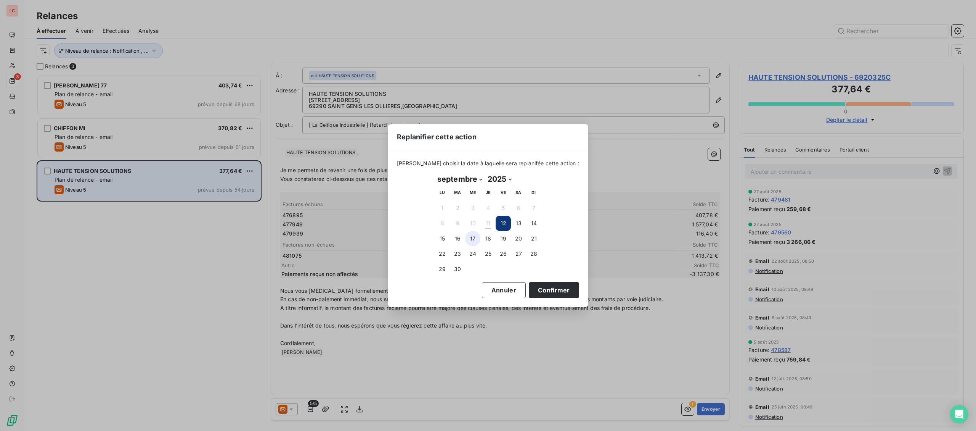
click at [474, 241] on button "17" at bounding box center [472, 238] width 15 height 15
click at [535, 291] on button "Confirmer" at bounding box center [554, 290] width 50 height 16
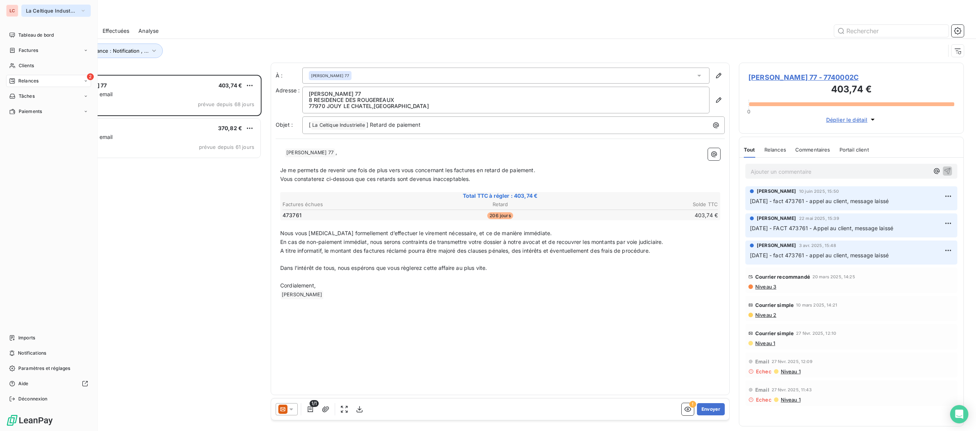
click at [35, 14] on button "La Celtique Industrielle" at bounding box center [55, 11] width 69 height 12
click at [42, 51] on span "CTC" at bounding box center [71, 50] width 68 height 8
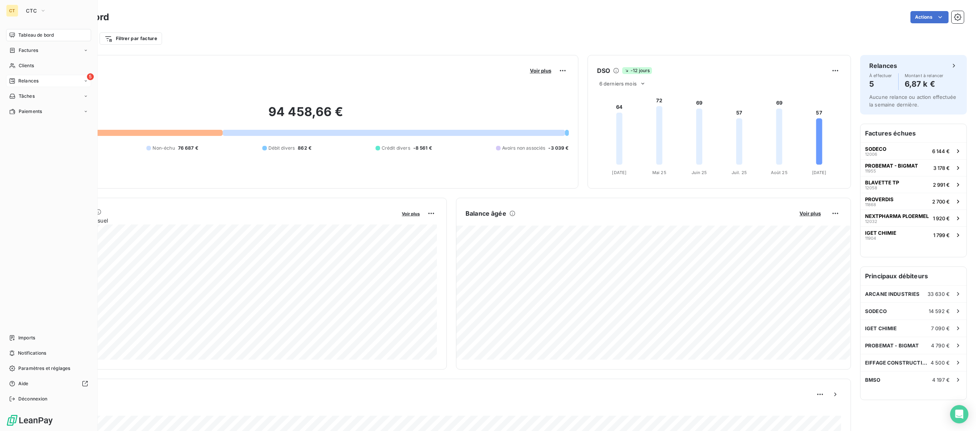
click at [27, 76] on div "5 Relances" at bounding box center [48, 81] width 85 height 12
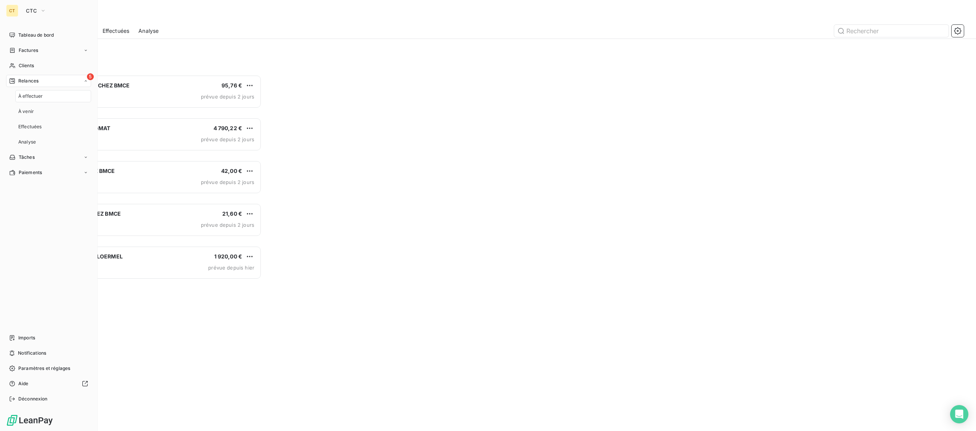
scroll to position [356, 225]
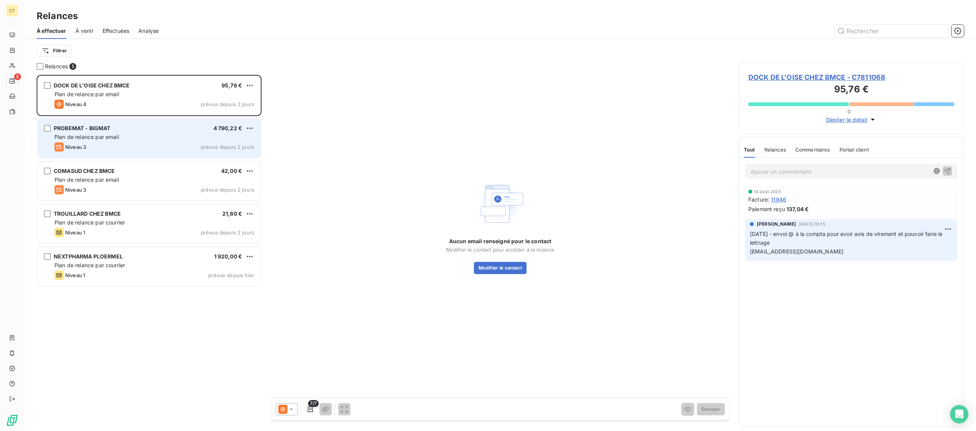
click at [191, 128] on div "PROBEMAT - BIGMAT 4 790,22 €" at bounding box center [155, 128] width 200 height 7
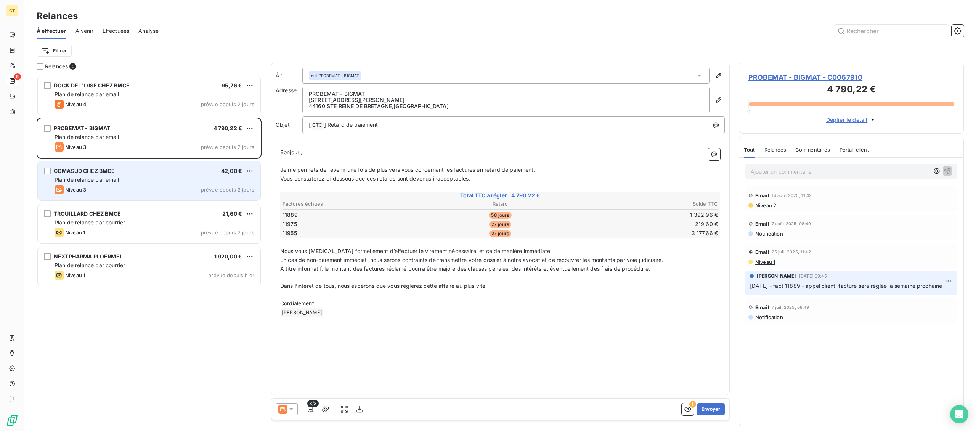
click at [183, 177] on div "Plan de relance par email" at bounding box center [155, 180] width 200 height 8
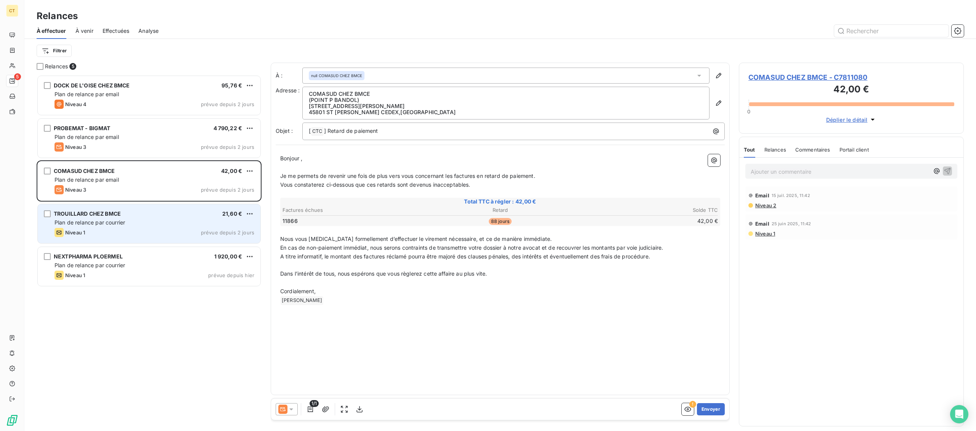
click at [120, 222] on span "Plan de relance par courrier" at bounding box center [90, 222] width 71 height 6
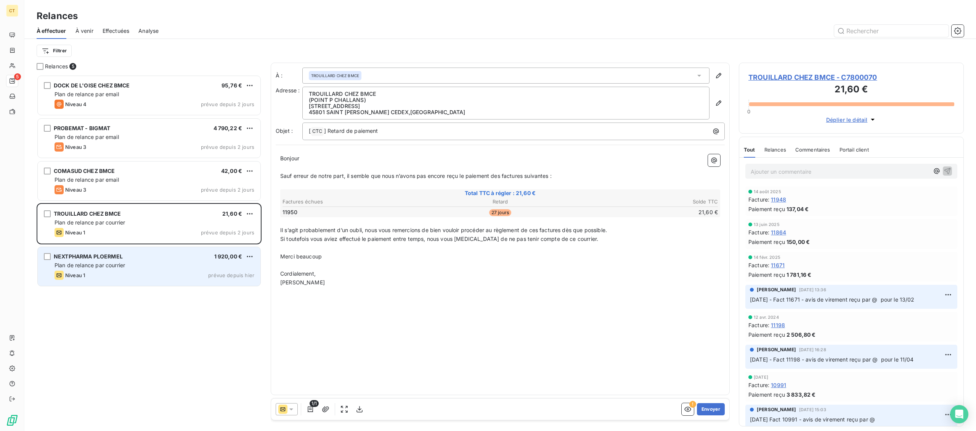
click at [121, 270] on div "NEXTPHARMA PLOERMEL 1 920,00 € Plan de relance par courrier Niveau 1 prévue dep…" at bounding box center [149, 266] width 223 height 39
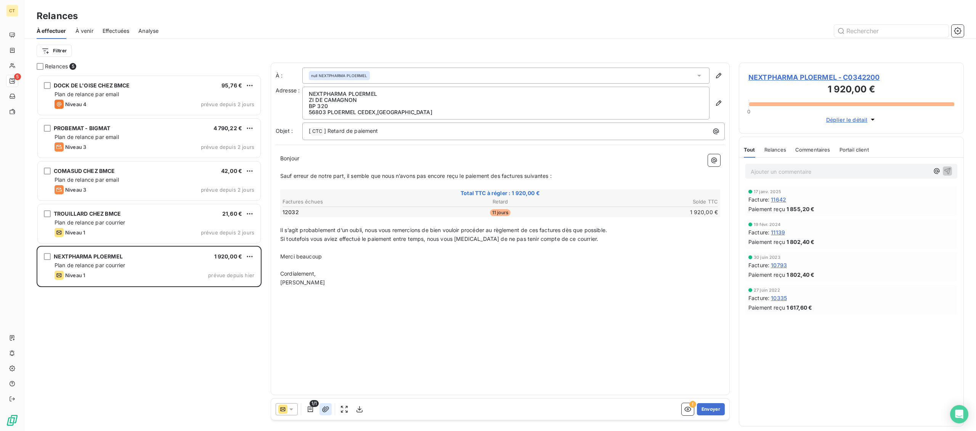
click at [322, 409] on icon "button" at bounding box center [326, 409] width 8 height 8
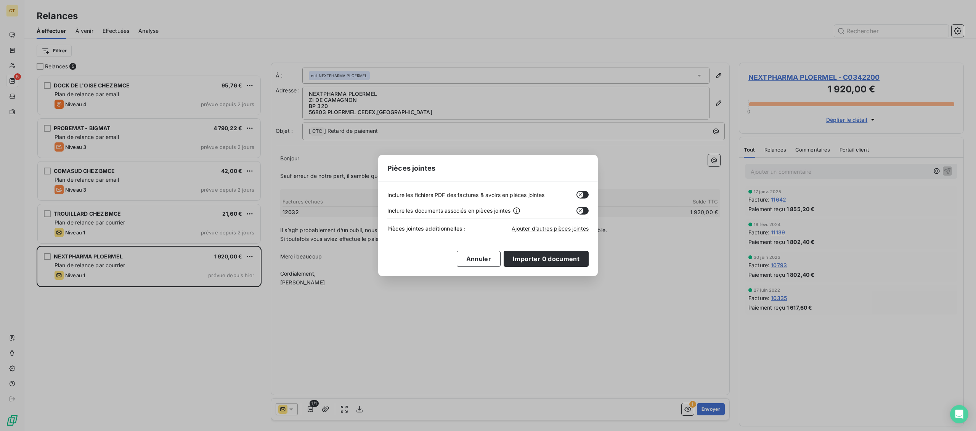
drag, startPoint x: 586, startPoint y: 192, endPoint x: 573, endPoint y: 216, distance: 27.3
click at [586, 192] on button "button" at bounding box center [583, 195] width 12 height 8
click at [560, 255] on button "Importer 0 document" at bounding box center [546, 259] width 85 height 16
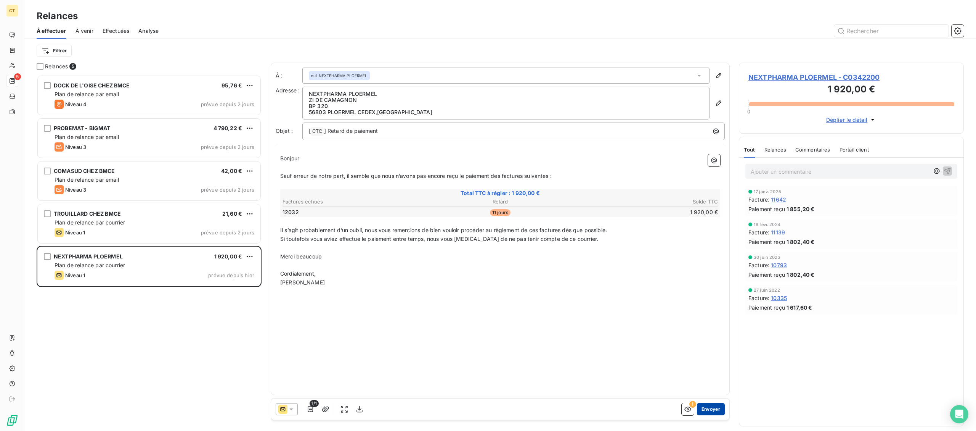
click at [707, 408] on button "Envoyer" at bounding box center [711, 409] width 28 height 12
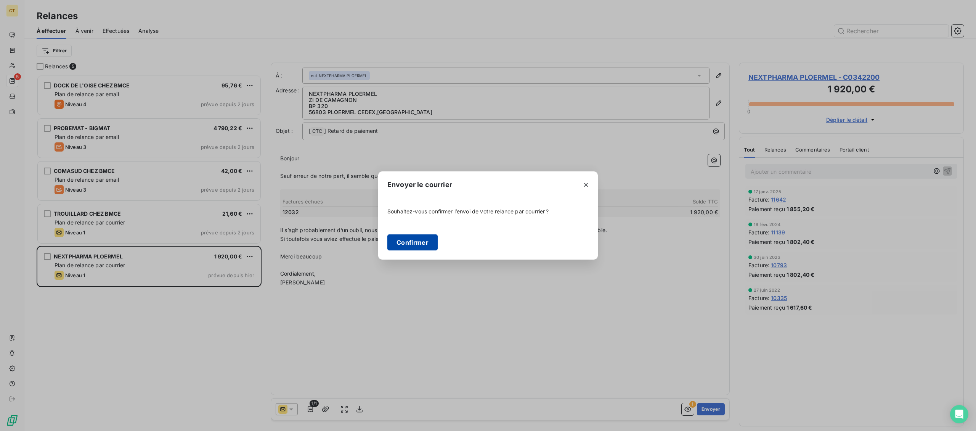
click at [419, 243] on button "Confirmer" at bounding box center [412, 242] width 50 height 16
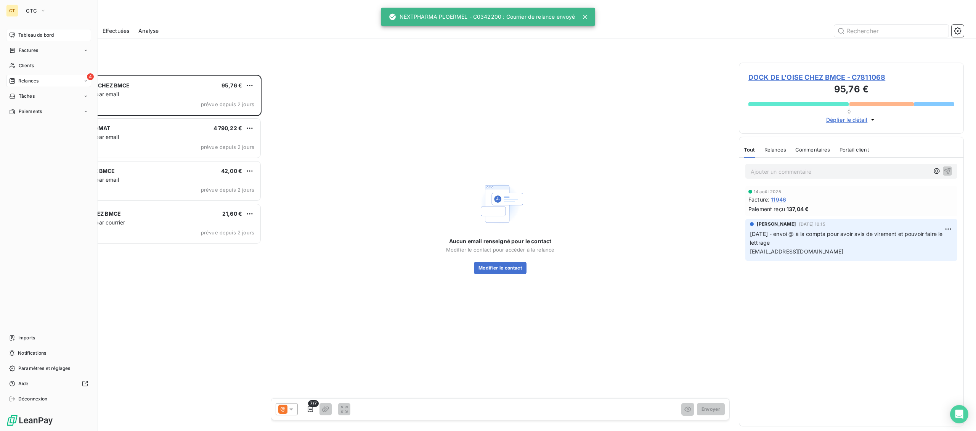
click at [23, 33] on span "Tableau de bord" at bounding box center [35, 35] width 35 height 7
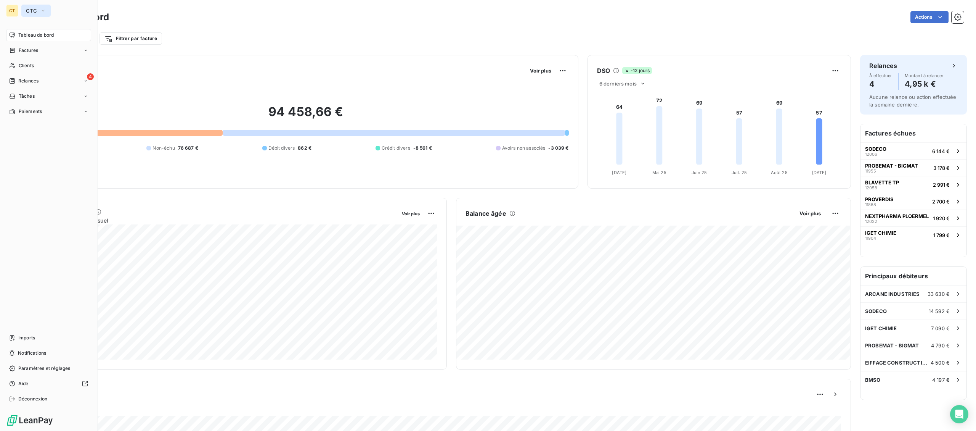
click at [38, 14] on button "CTC" at bounding box center [35, 11] width 29 height 12
click at [40, 71] on span "La Celtique Industrielle" at bounding box center [71, 68] width 68 height 8
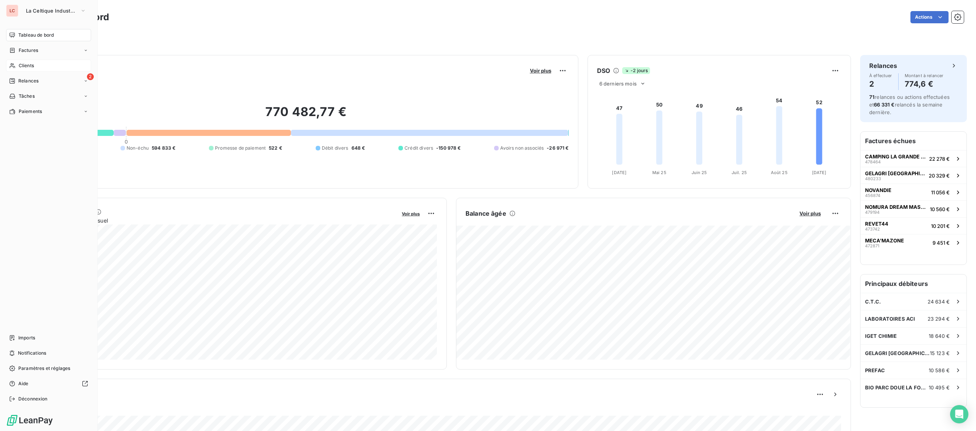
click at [28, 69] on span "Clients" at bounding box center [26, 65] width 15 height 7
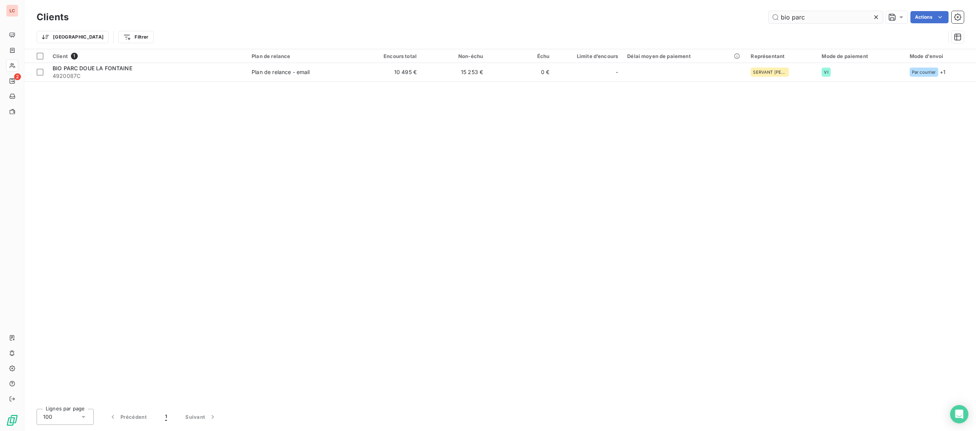
drag, startPoint x: 844, startPoint y: 20, endPoint x: 674, endPoint y: 21, distance: 169.3
click at [769, 21] on input "bio parc" at bounding box center [826, 17] width 114 height 12
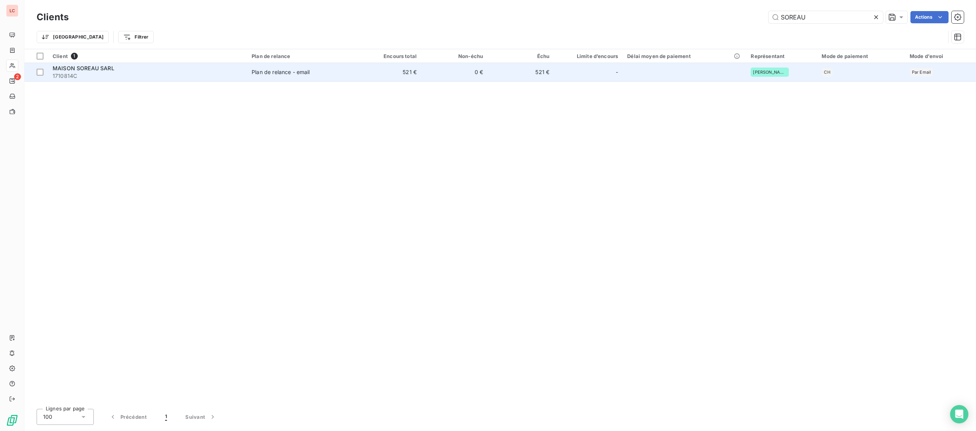
type input "SOREAU"
click at [118, 64] on td "MAISON SOREAU SARL 1710814C" at bounding box center [147, 72] width 199 height 18
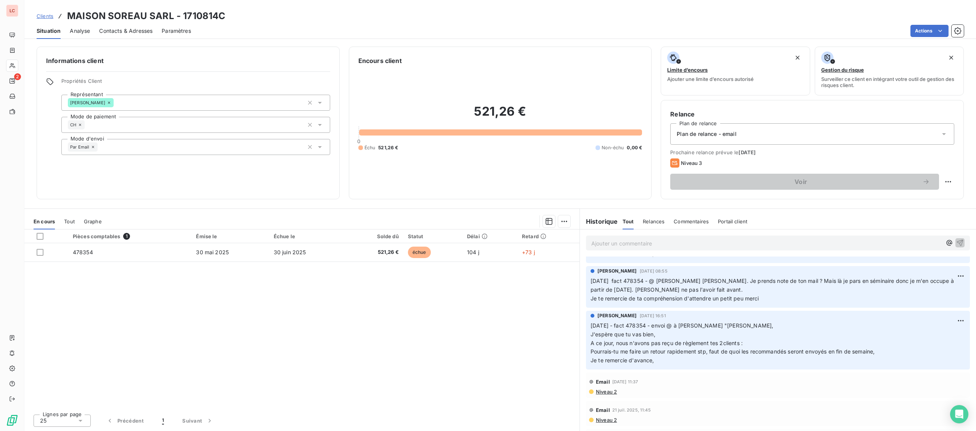
scroll to position [79, 0]
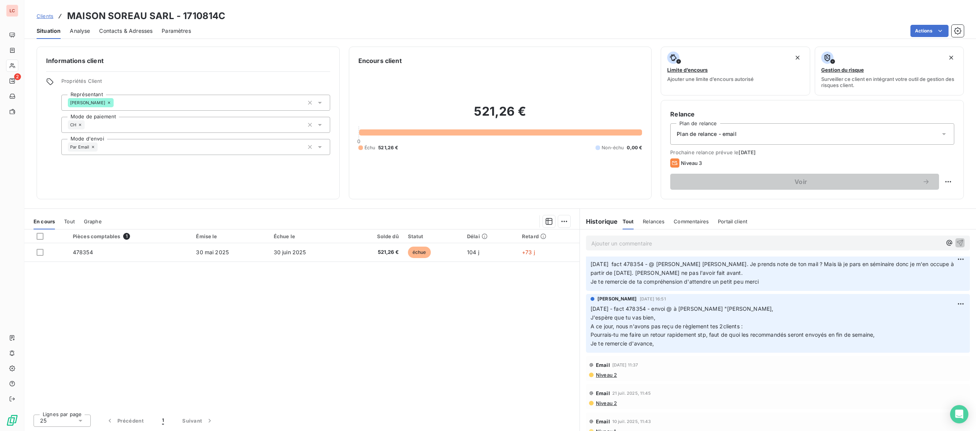
click at [608, 375] on span "Niveau 2" at bounding box center [606, 374] width 22 height 6
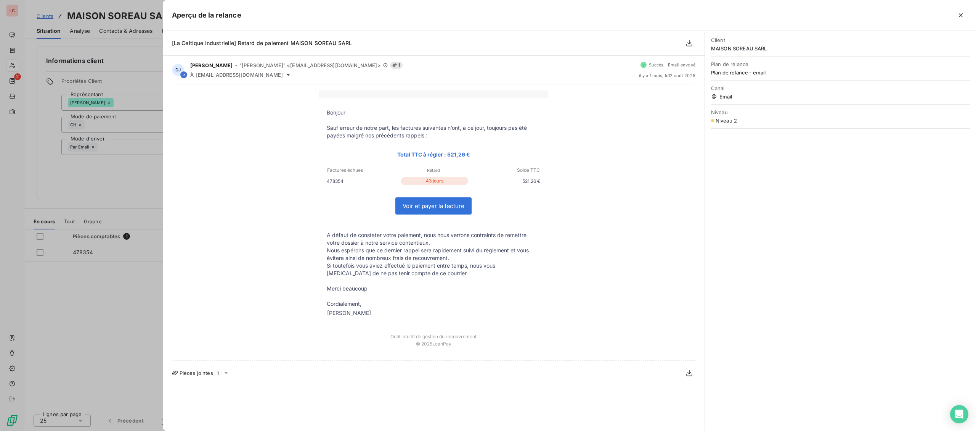
click at [14, 61] on div at bounding box center [488, 215] width 976 height 431
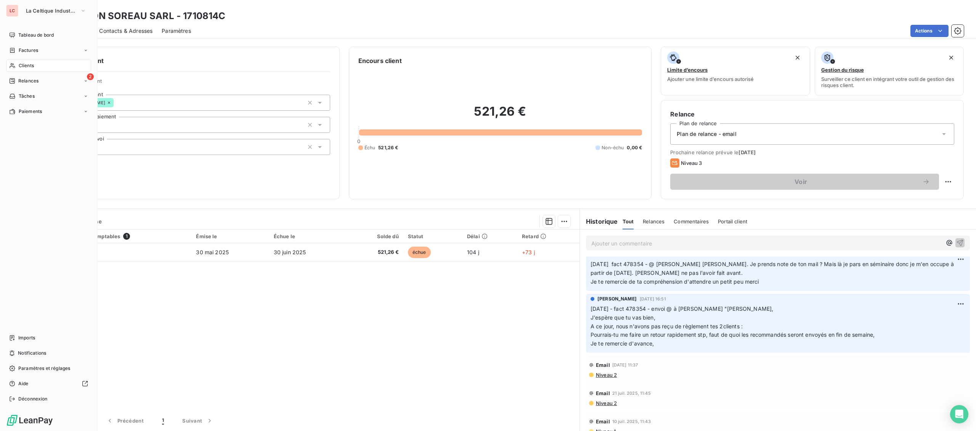
click at [11, 61] on div "Clients" at bounding box center [48, 65] width 85 height 12
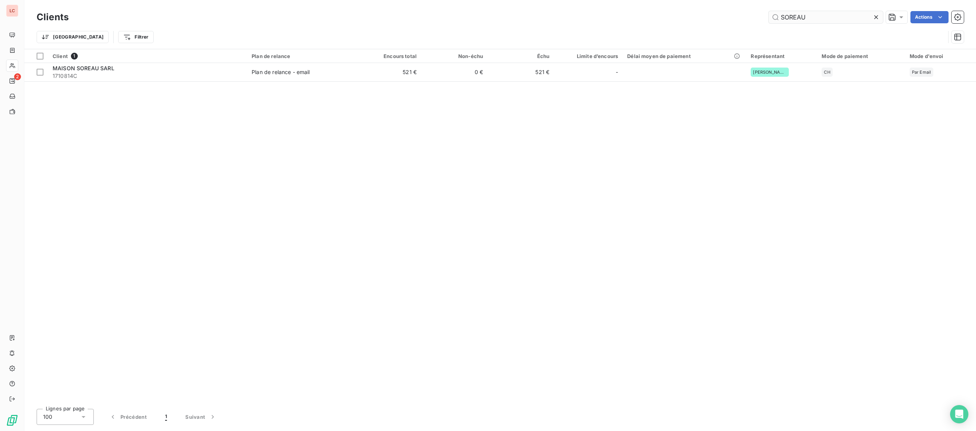
drag, startPoint x: 813, startPoint y: 19, endPoint x: 752, endPoint y: 17, distance: 60.3
click at [769, 17] on input "SOREAU" at bounding box center [826, 17] width 114 height 12
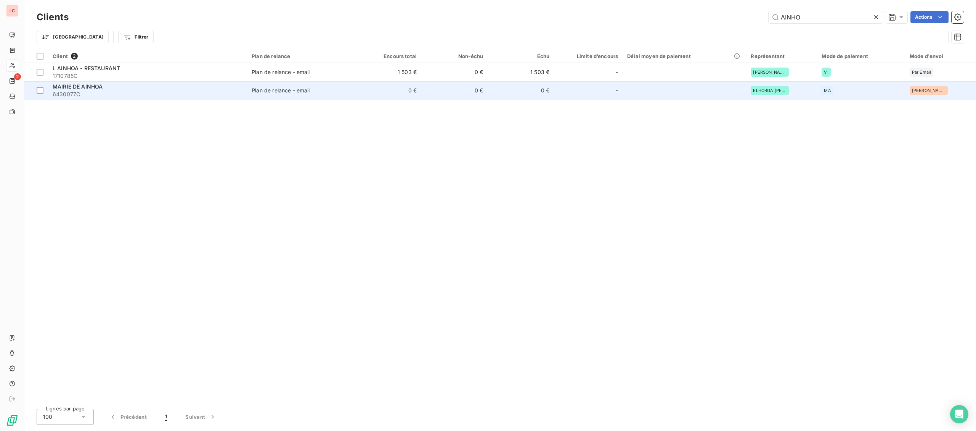
type input "AINHO"
click at [138, 91] on span "6430077C" at bounding box center [148, 94] width 190 height 8
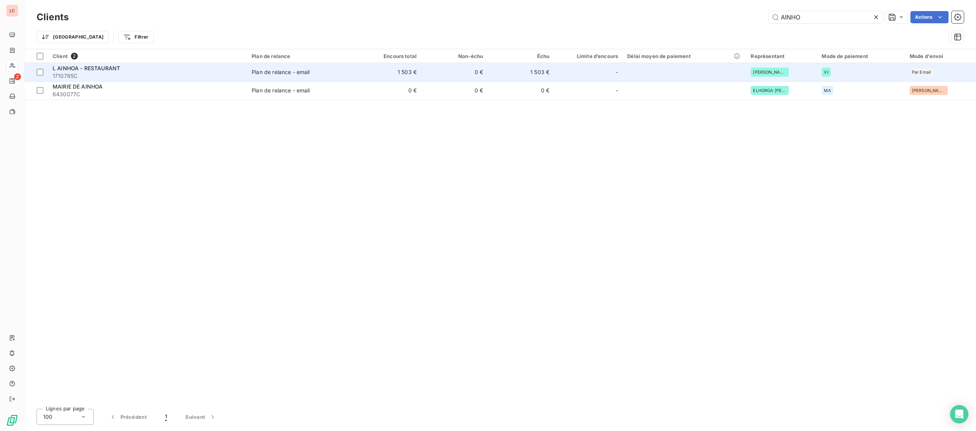
click at [72, 68] on span "L AINHOA - RESTAURANT" at bounding box center [87, 68] width 68 height 6
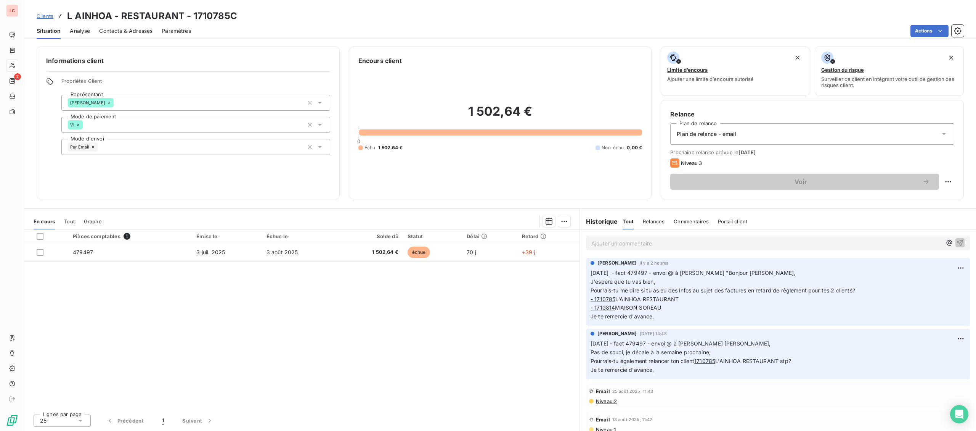
click at [640, 241] on p "Ajouter un commentaire ﻿" at bounding box center [766, 243] width 350 height 10
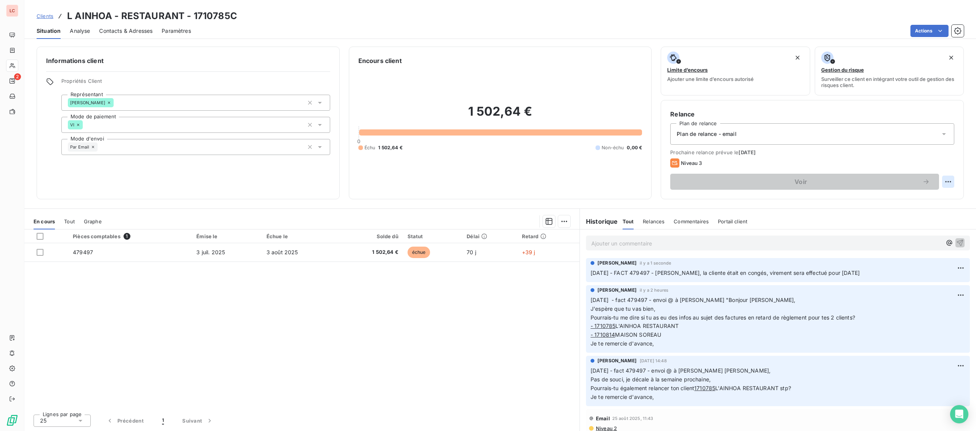
click at [950, 178] on html "LC 2 Clients L AINHOA - RESTAURANT - 1710785C Situation Analyse Contacts & Adre…" at bounding box center [488, 215] width 976 height 431
click at [938, 193] on div "Replanifier cette action" at bounding box center [917, 198] width 68 height 12
select select "8"
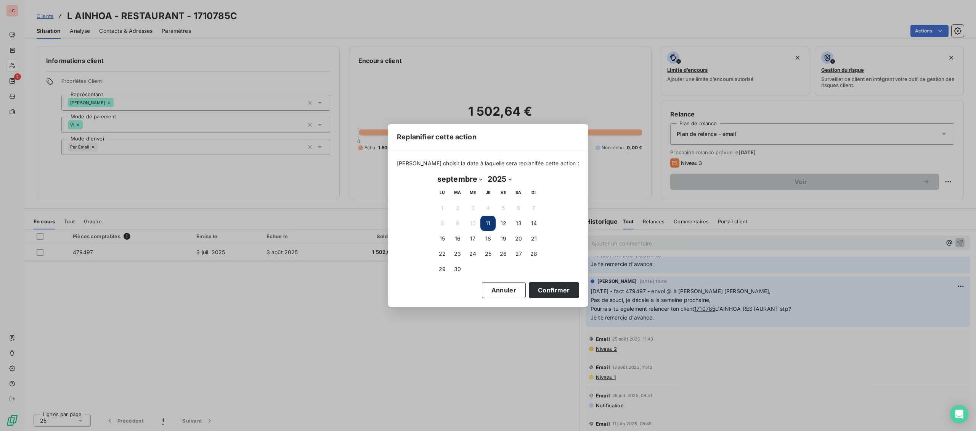
click at [441, 390] on div "Replanifier cette action [PERSON_NAME] choisir la date à laquelle sera replanif…" at bounding box center [488, 215] width 976 height 431
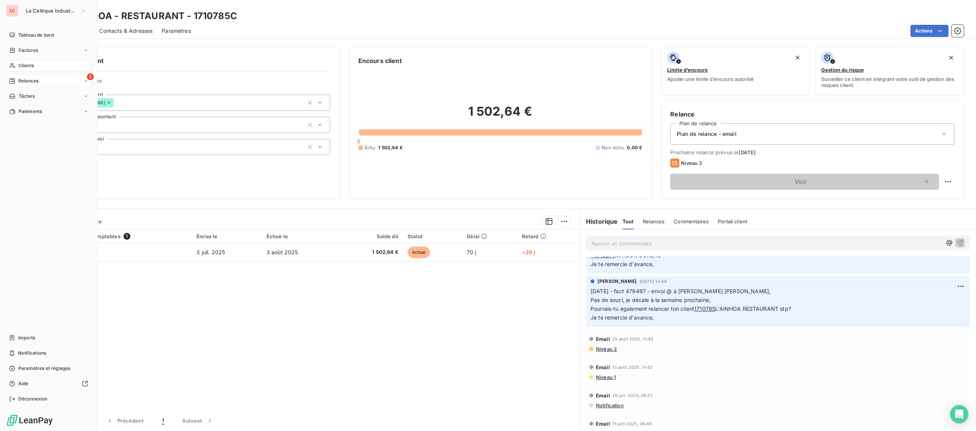
click at [18, 76] on div "2 Relances" at bounding box center [48, 81] width 85 height 12
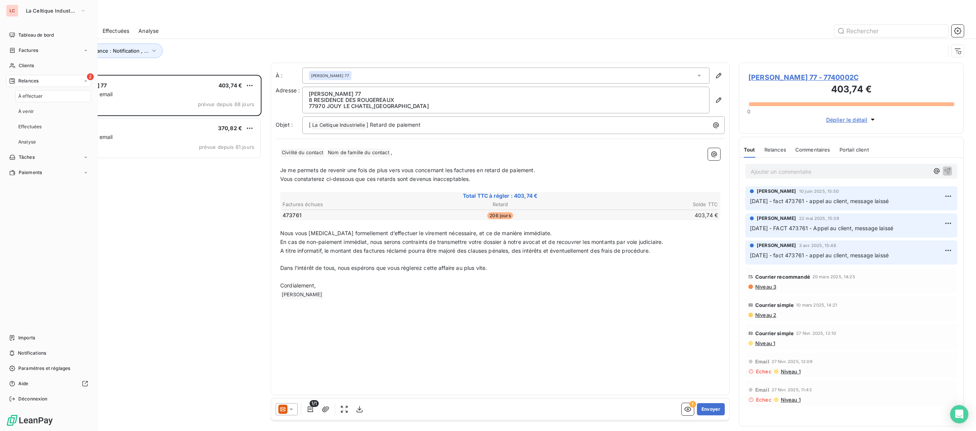
scroll to position [356, 225]
click at [17, 64] on div "Clients" at bounding box center [48, 65] width 85 height 12
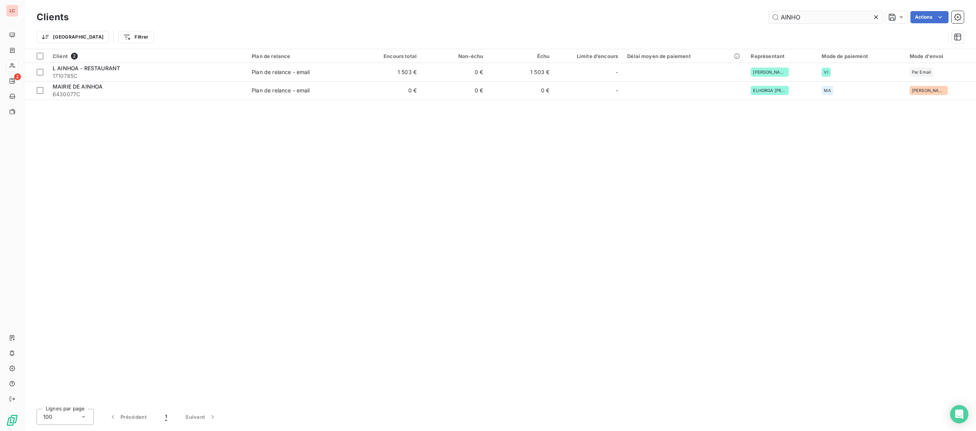
drag, startPoint x: 762, startPoint y: 19, endPoint x: 662, endPoint y: 19, distance: 99.5
click at [769, 19] on input "AINHO" at bounding box center [826, 17] width 114 height 12
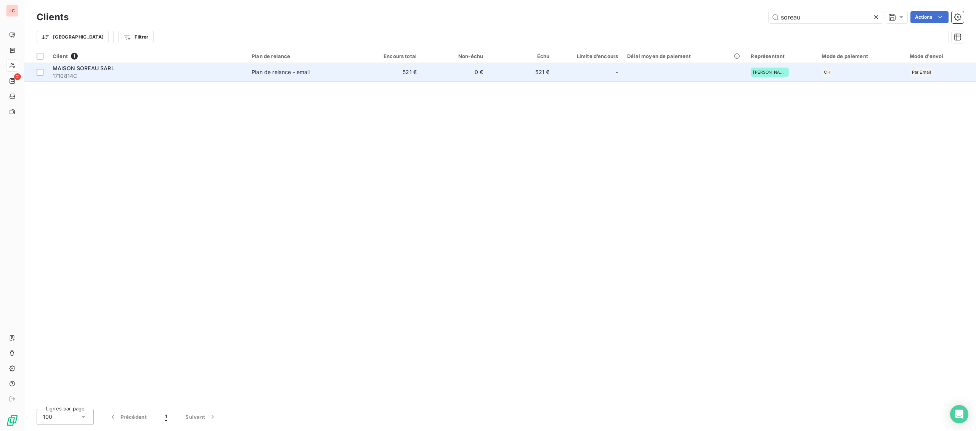
type input "soreau"
click at [87, 81] on td "MAISON SOREAU SARL 1710814C" at bounding box center [147, 72] width 199 height 18
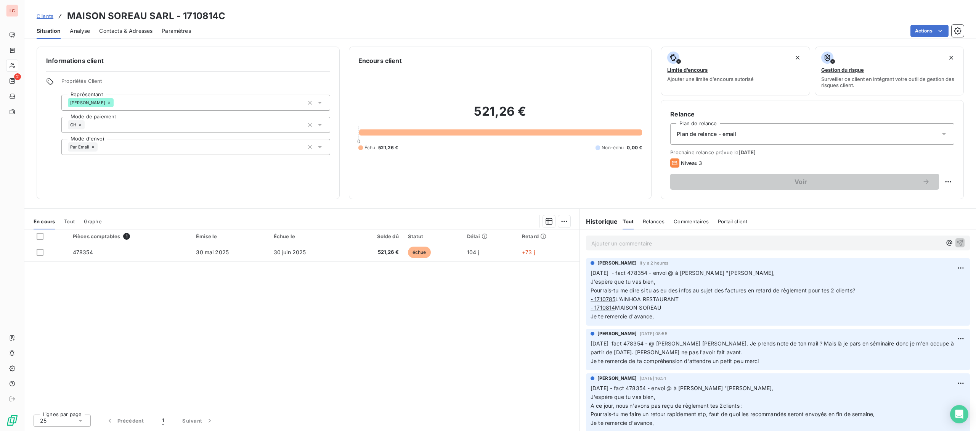
click at [604, 244] on p "Ajouter un commentaire ﻿" at bounding box center [766, 243] width 350 height 10
